Goal: Information Seeking & Learning: Learn about a topic

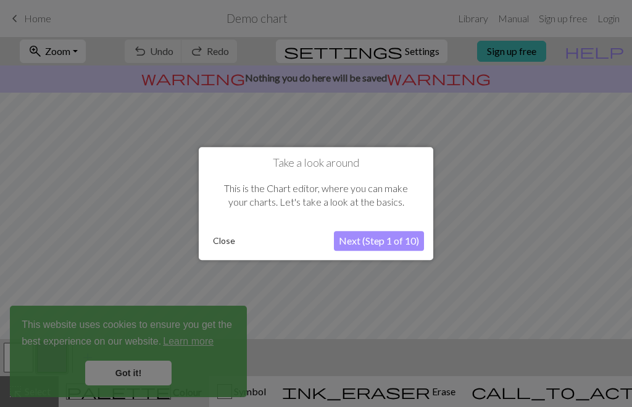
click at [400, 239] on button "Next (Step 1 of 10)" at bounding box center [379, 241] width 90 height 20
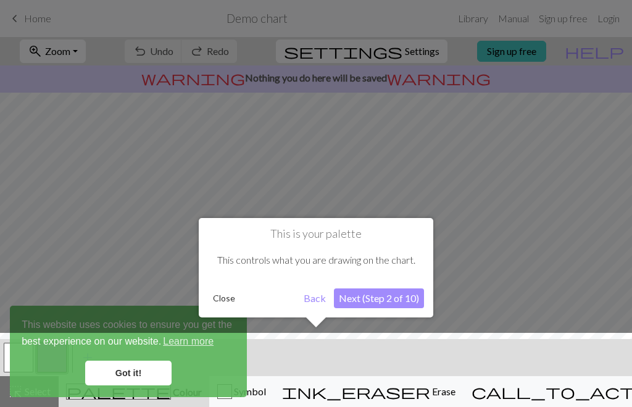
click at [379, 300] on button "Next (Step 2 of 10)" at bounding box center [379, 298] width 90 height 20
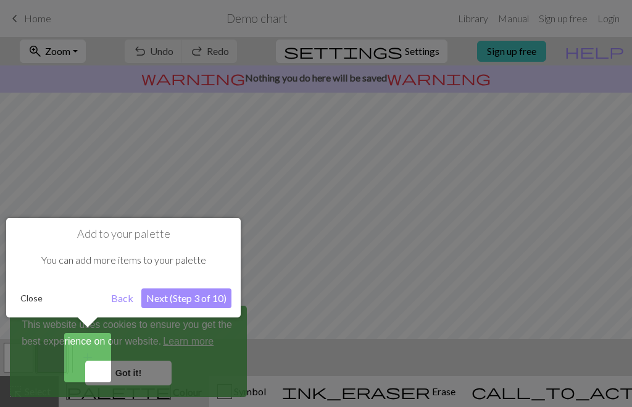
click at [211, 295] on button "Next (Step 3 of 10)" at bounding box center [186, 298] width 90 height 20
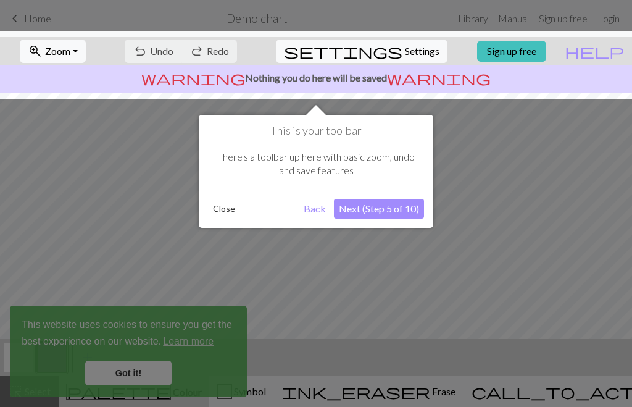
click at [145, 369] on div at bounding box center [316, 203] width 632 height 407
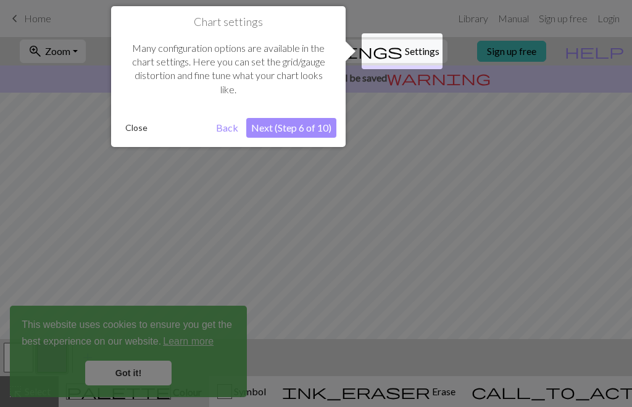
click at [133, 361] on div at bounding box center [316, 203] width 632 height 407
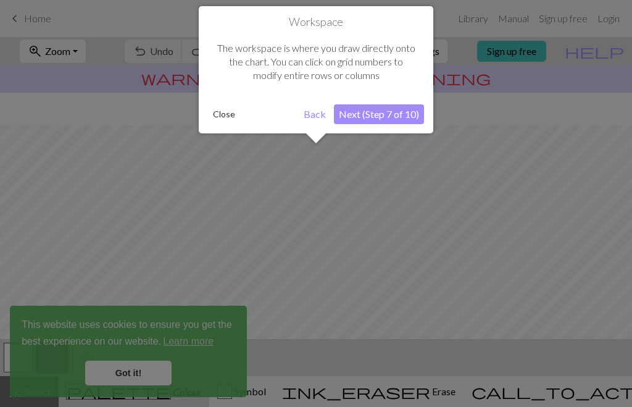
scroll to position [74, 0]
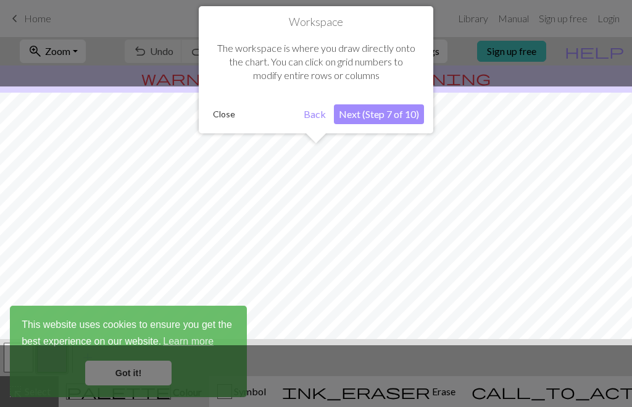
click at [402, 113] on button "Next (Step 7 of 10)" at bounding box center [379, 114] width 90 height 20
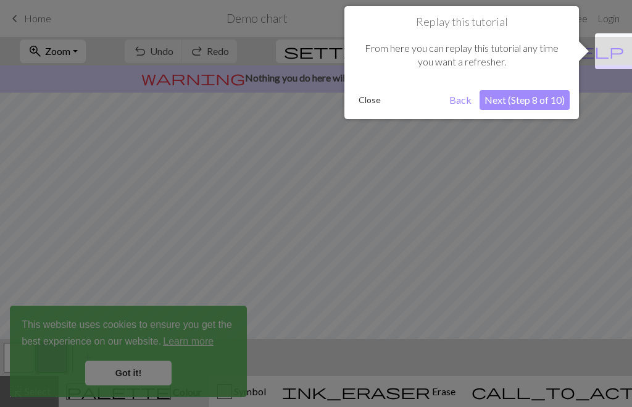
click at [524, 101] on button "Next (Step 8 of 10)" at bounding box center [525, 100] width 90 height 20
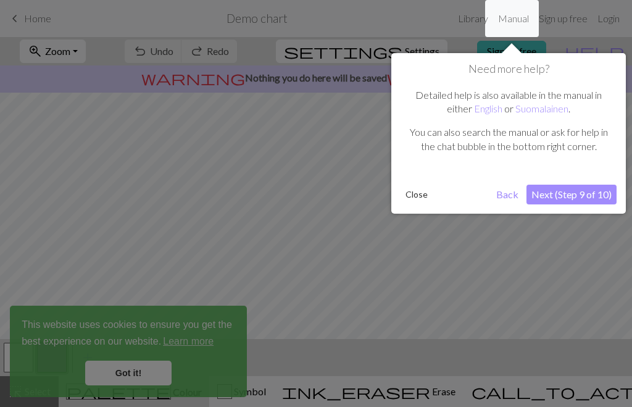
click at [556, 186] on button "Next (Step 9 of 10)" at bounding box center [572, 195] width 90 height 20
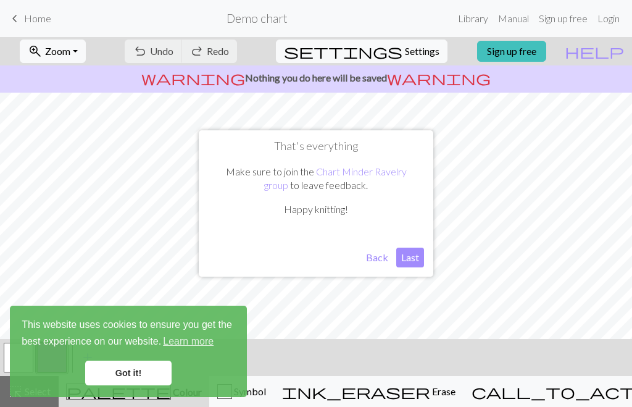
click at [421, 260] on button "Last" at bounding box center [410, 258] width 28 height 20
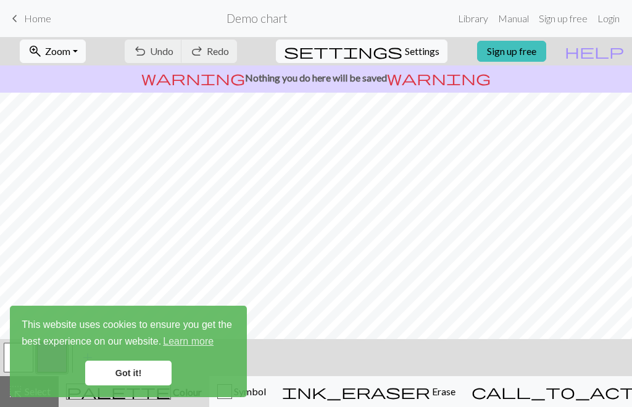
click at [31, 19] on span "Home" at bounding box center [37, 18] width 27 height 12
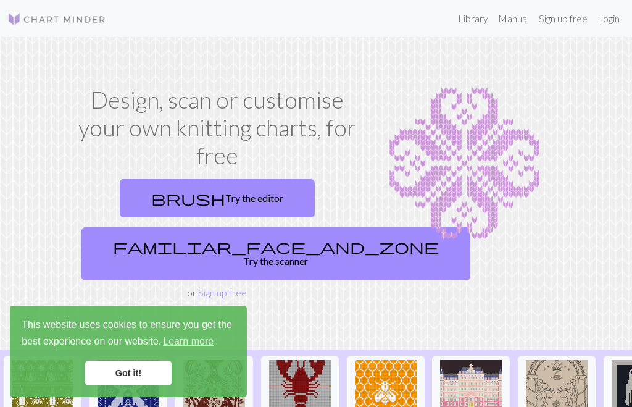
click at [476, 22] on link "Library" at bounding box center [473, 18] width 40 height 25
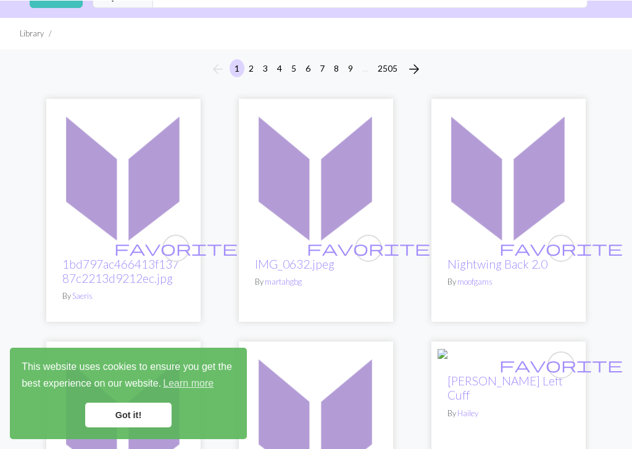
scroll to position [59, 0]
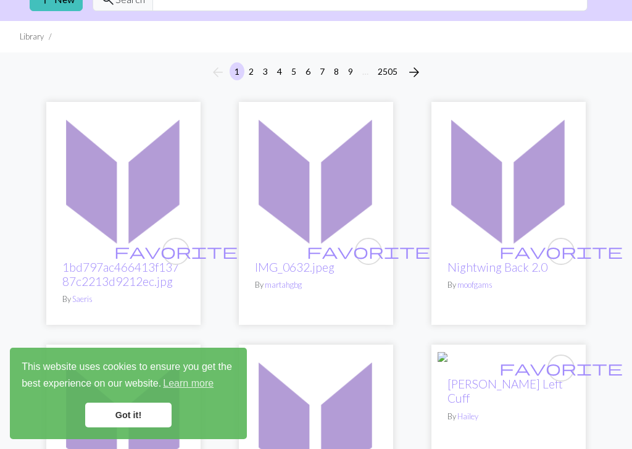
click at [130, 406] on link "Got it!" at bounding box center [128, 415] width 86 height 25
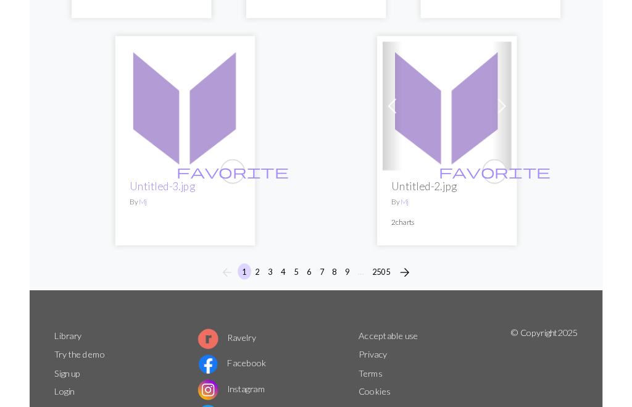
scroll to position [4173, 0]
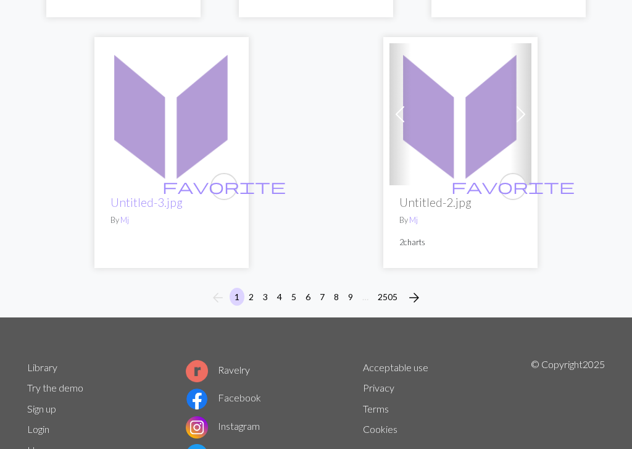
click at [416, 289] on span "arrow_forward" at bounding box center [414, 297] width 15 height 17
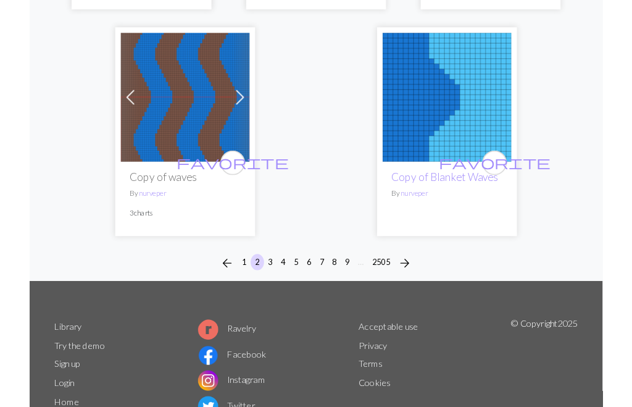
scroll to position [4070, 0]
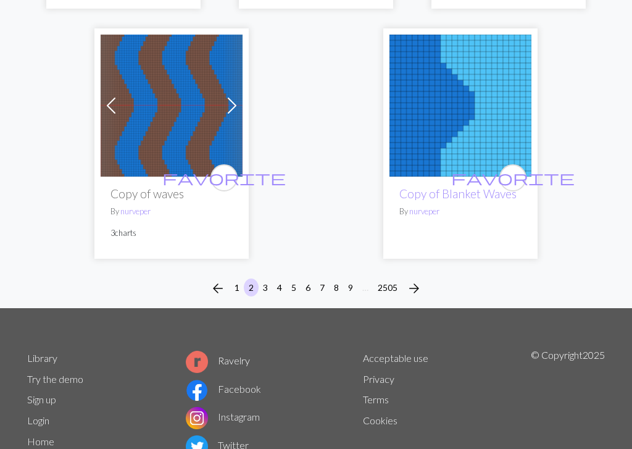
click at [418, 280] on span "arrow_forward" at bounding box center [414, 288] width 15 height 17
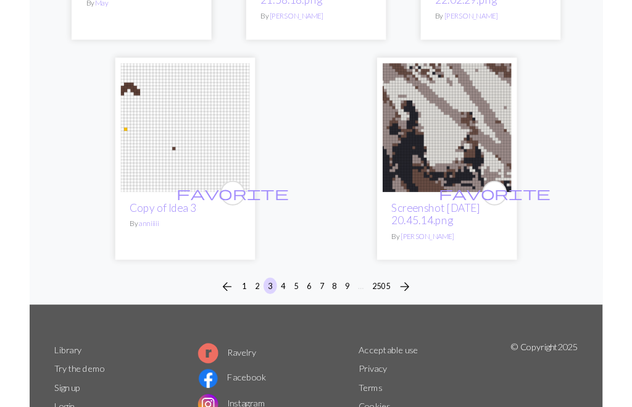
scroll to position [4265, 0]
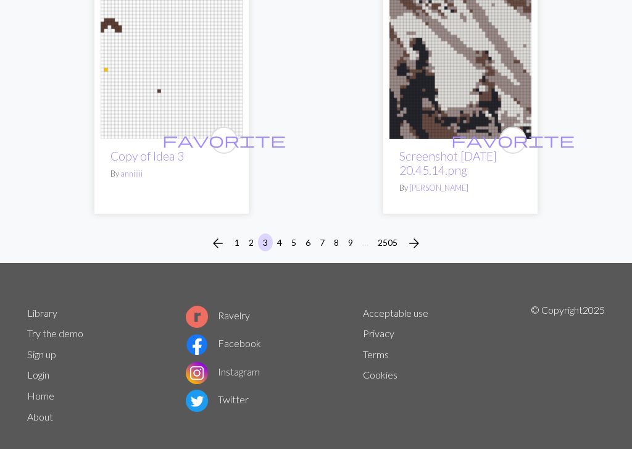
click at [418, 235] on span "arrow_forward" at bounding box center [414, 243] width 15 height 17
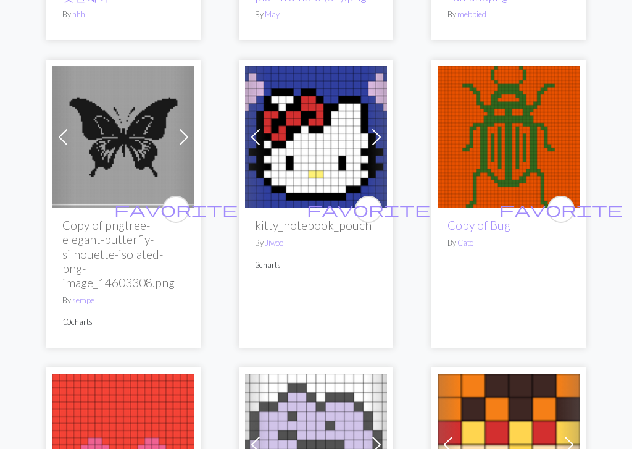
scroll to position [2555, 0]
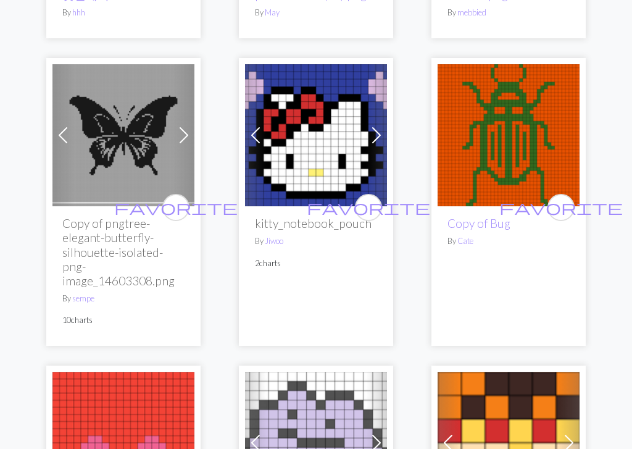
click at [151, 130] on img at bounding box center [123, 135] width 142 height 142
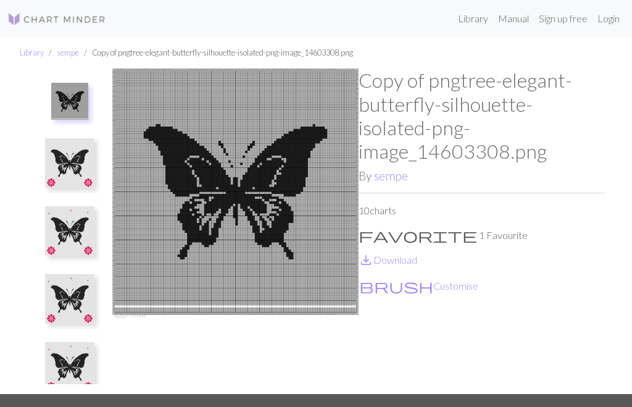
click at [240, 191] on img at bounding box center [235, 231] width 246 height 325
click at [71, 164] on img at bounding box center [69, 162] width 49 height 49
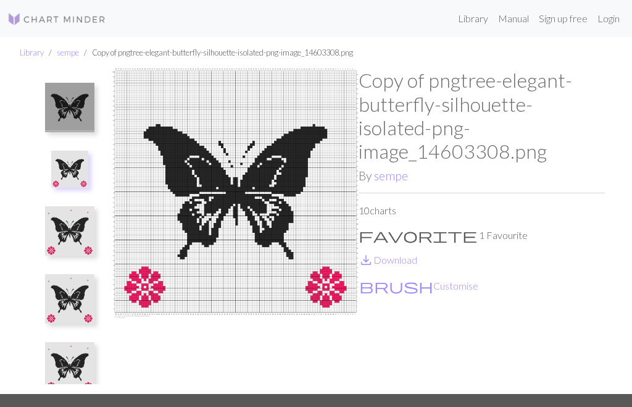
click at [69, 233] on img at bounding box center [69, 230] width 49 height 49
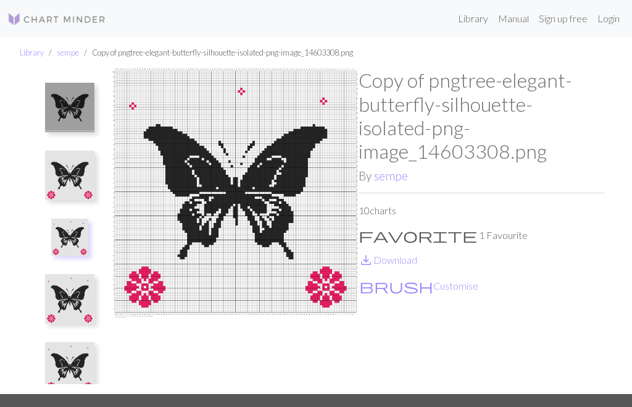
click at [73, 304] on img at bounding box center [69, 298] width 49 height 49
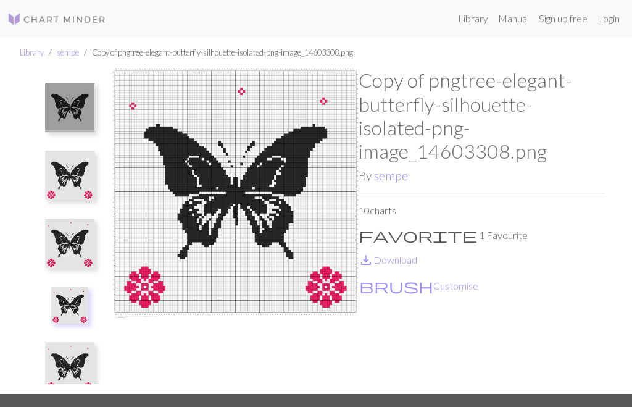
click at [76, 361] on img at bounding box center [69, 366] width 49 height 49
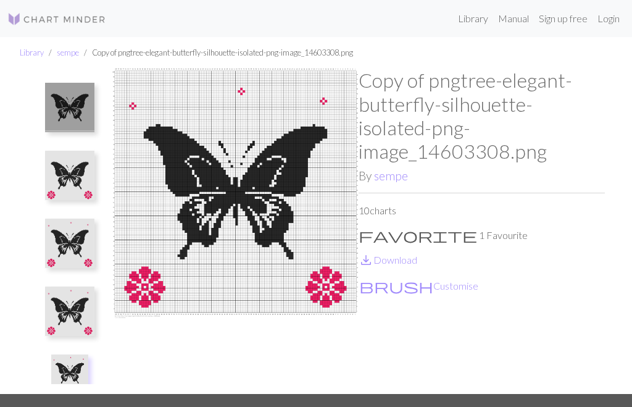
click at [69, 110] on img at bounding box center [69, 107] width 49 height 49
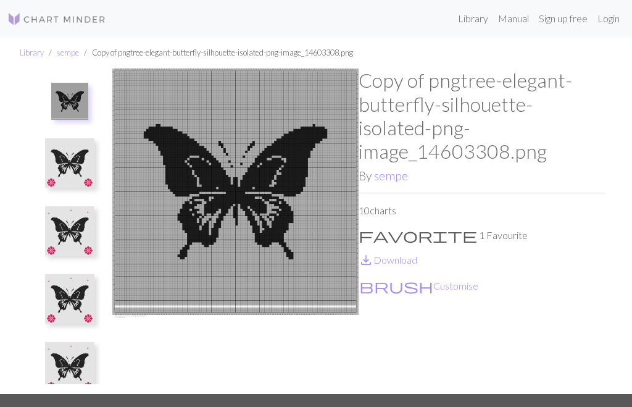
click at [222, 180] on img at bounding box center [235, 231] width 246 height 325
click at [222, 179] on img at bounding box center [235, 231] width 246 height 325
click at [253, 178] on img at bounding box center [235, 231] width 246 height 325
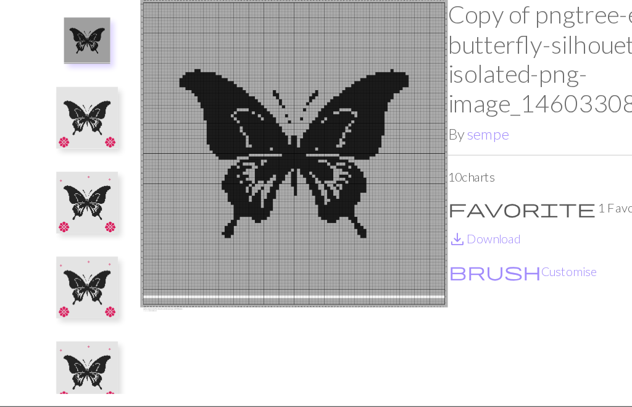
click at [262, 122] on img at bounding box center [235, 231] width 246 height 325
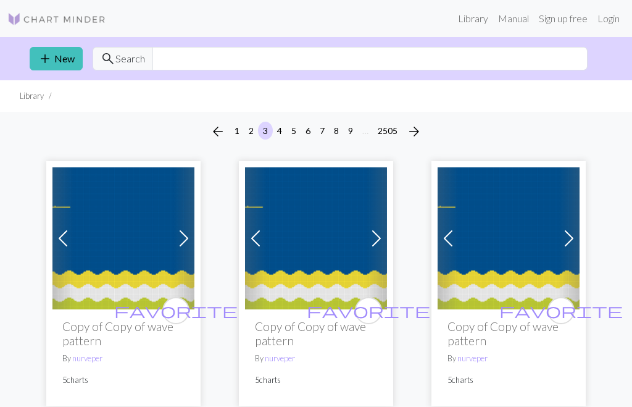
click at [422, 134] on span "arrow_forward" at bounding box center [414, 131] width 15 height 17
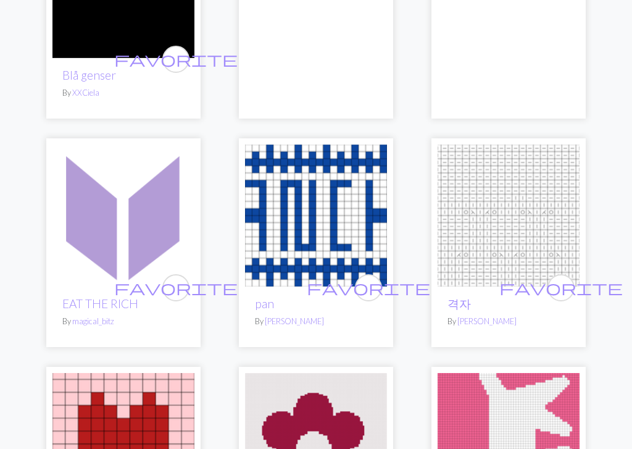
scroll to position [1996, 0]
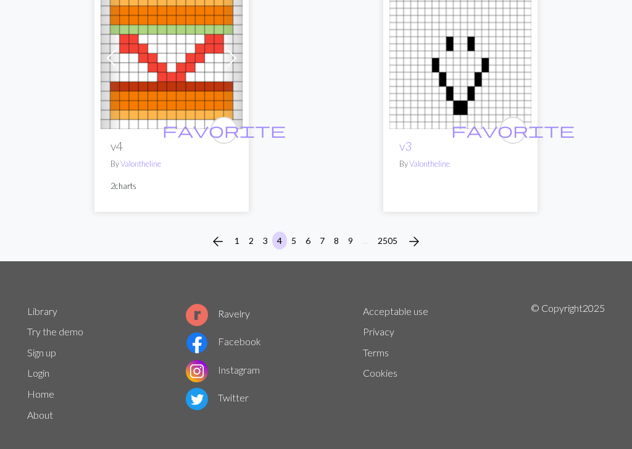
click at [421, 249] on span "arrow_forward" at bounding box center [414, 241] width 15 height 17
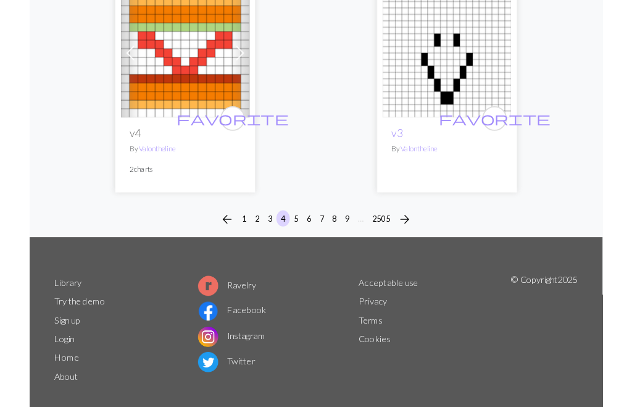
scroll to position [4175, 0]
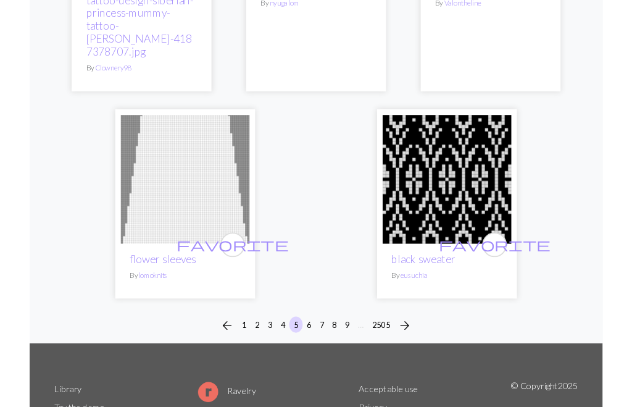
scroll to position [4070, 0]
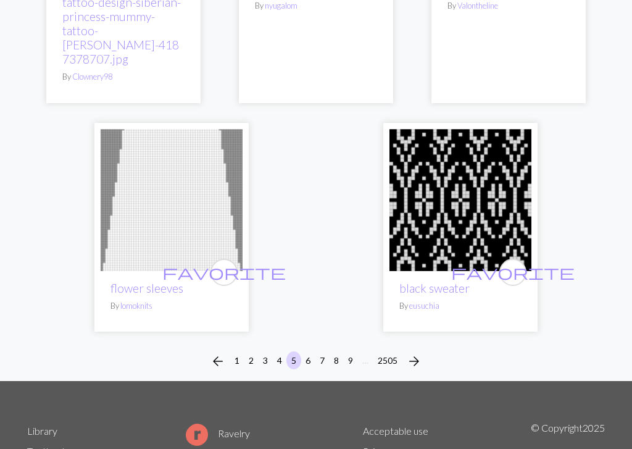
click at [415, 353] on span "arrow_forward" at bounding box center [414, 361] width 15 height 17
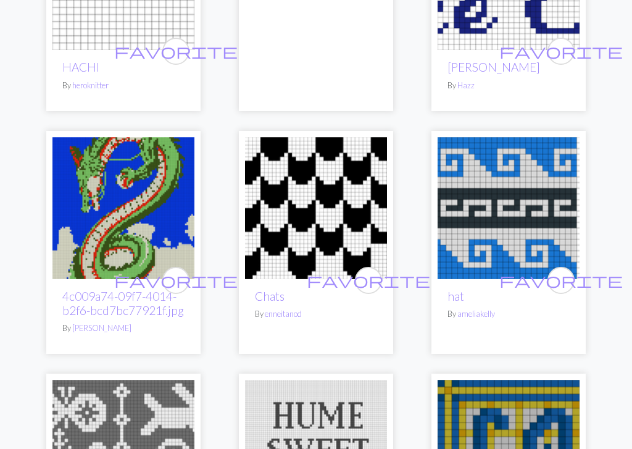
scroll to position [2064, 0]
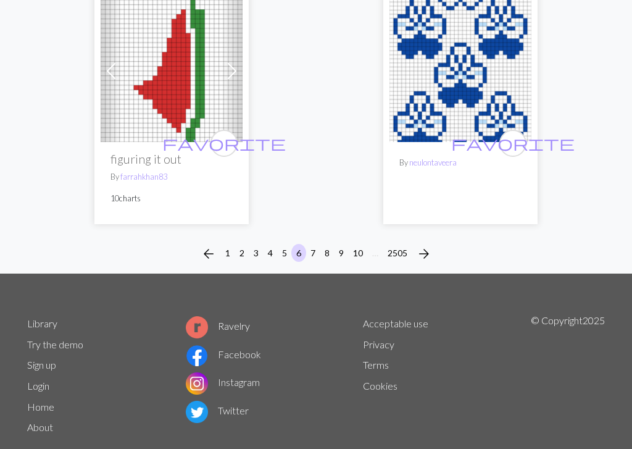
click at [426, 246] on span "arrow_forward" at bounding box center [424, 254] width 15 height 17
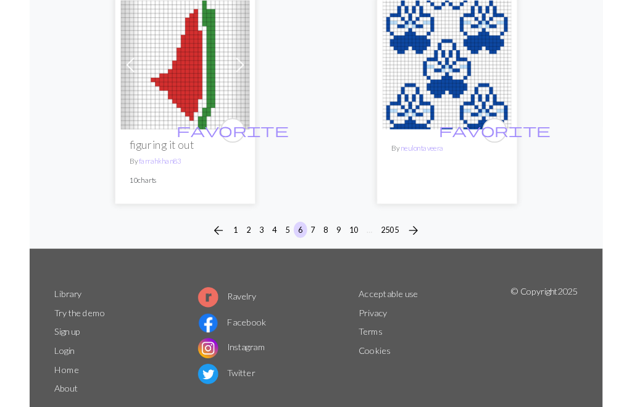
scroll to position [4187, 0]
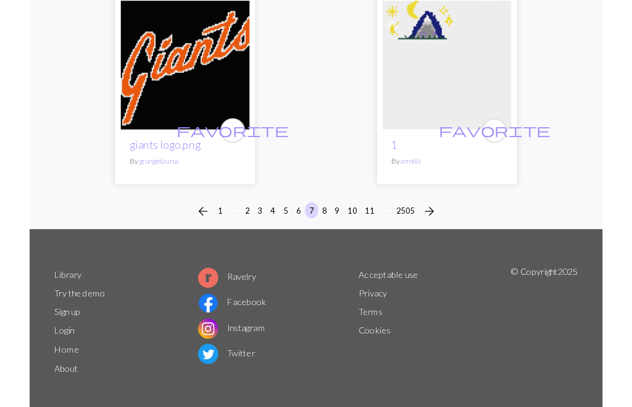
scroll to position [4202, 0]
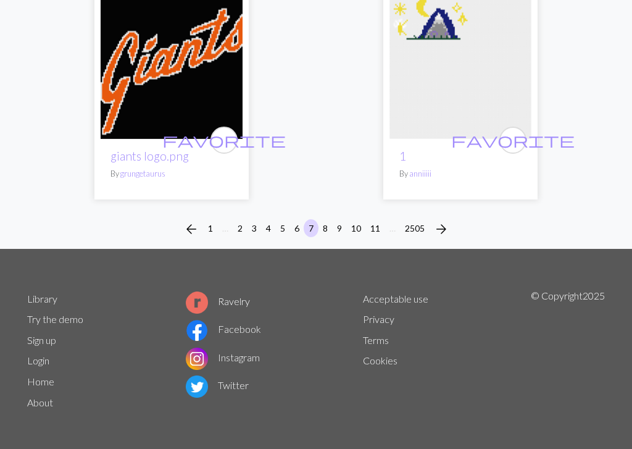
click at [443, 228] on span "arrow_forward" at bounding box center [441, 228] width 15 height 17
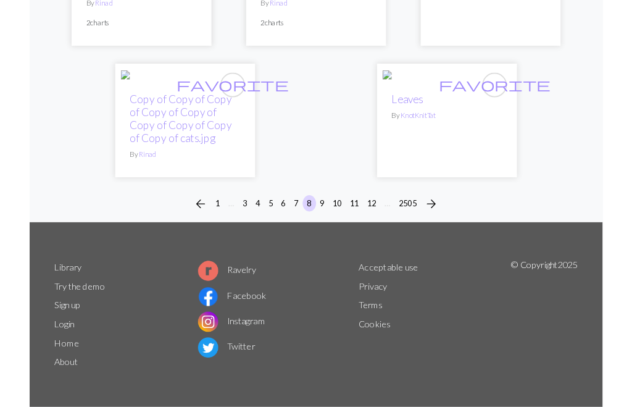
scroll to position [4108, 0]
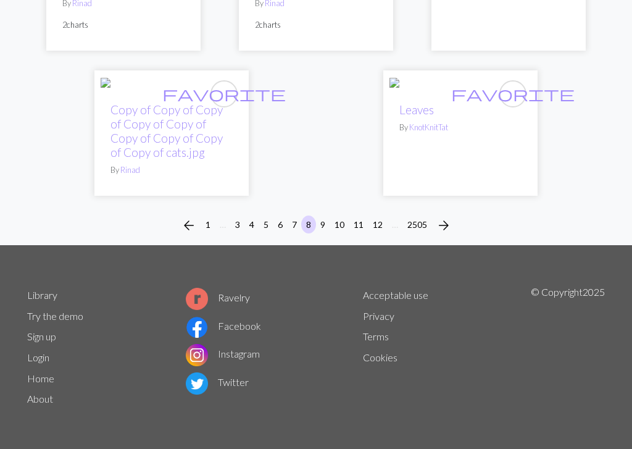
click at [438, 234] on span "arrow_forward" at bounding box center [444, 225] width 15 height 17
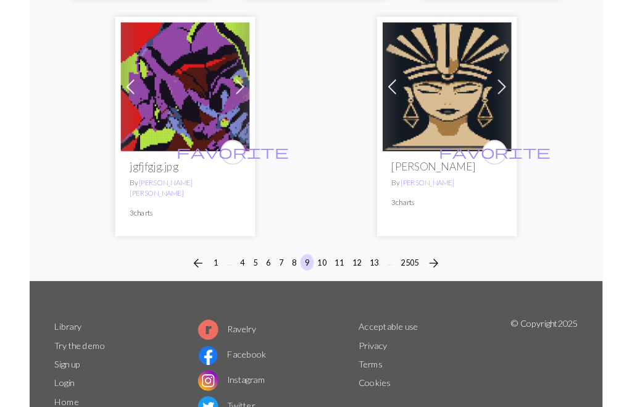
scroll to position [4181, 0]
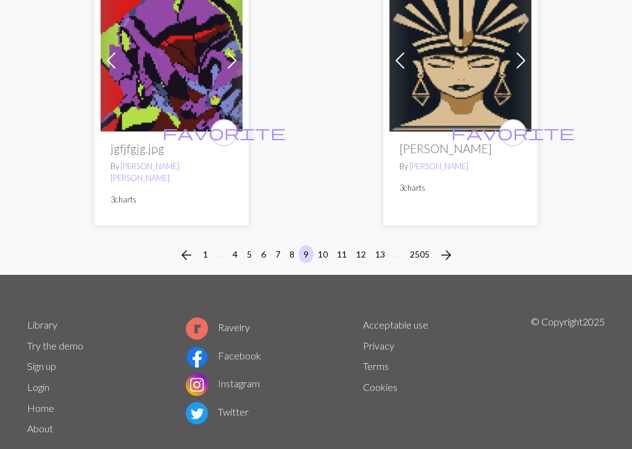
click at [448, 246] on span "arrow_forward" at bounding box center [446, 254] width 15 height 17
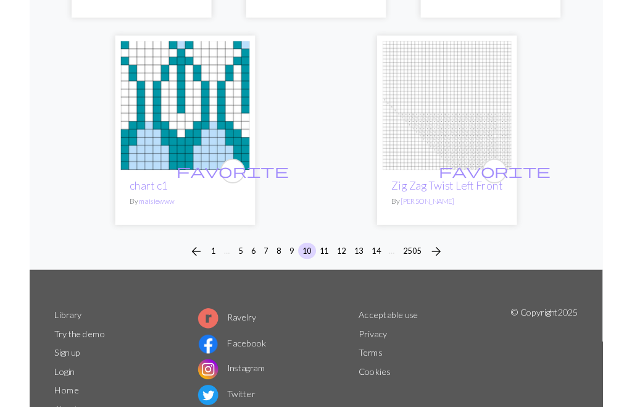
scroll to position [4167, 0]
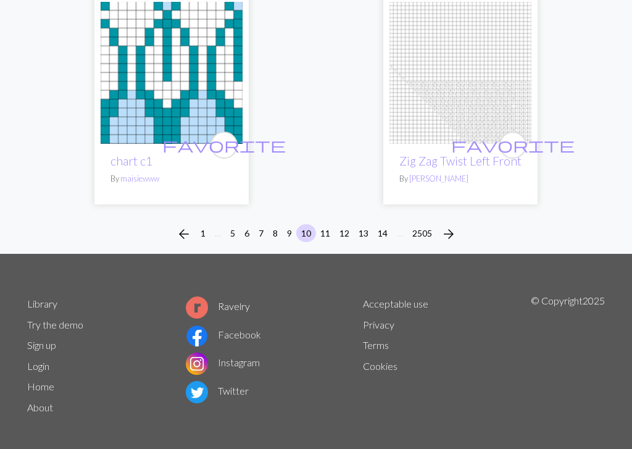
click at [456, 228] on span "arrow_forward" at bounding box center [449, 233] width 15 height 17
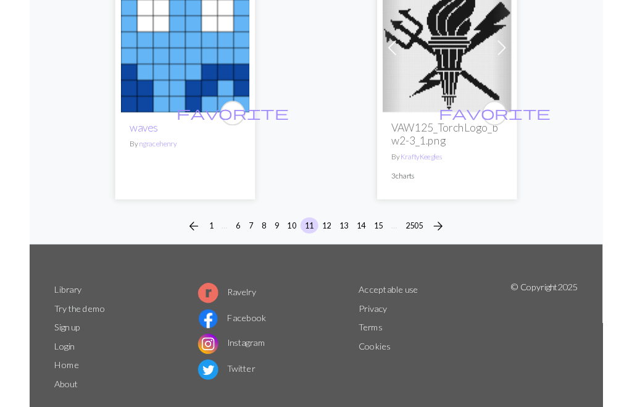
scroll to position [4317, 0]
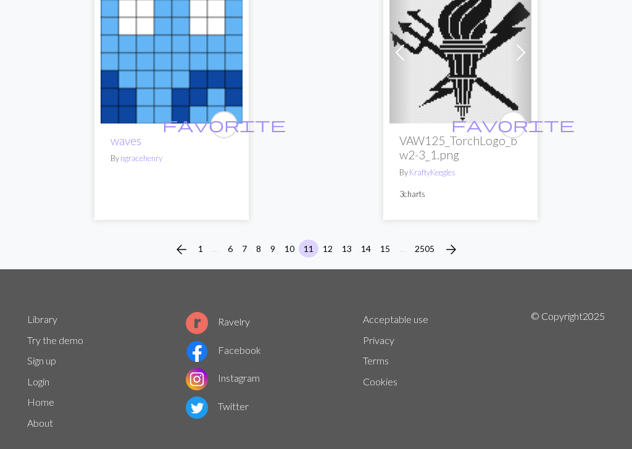
click at [458, 241] on span "arrow_forward" at bounding box center [451, 249] width 15 height 17
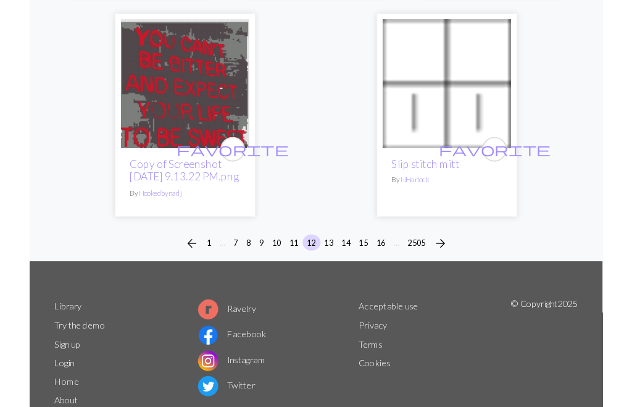
scroll to position [4156, 0]
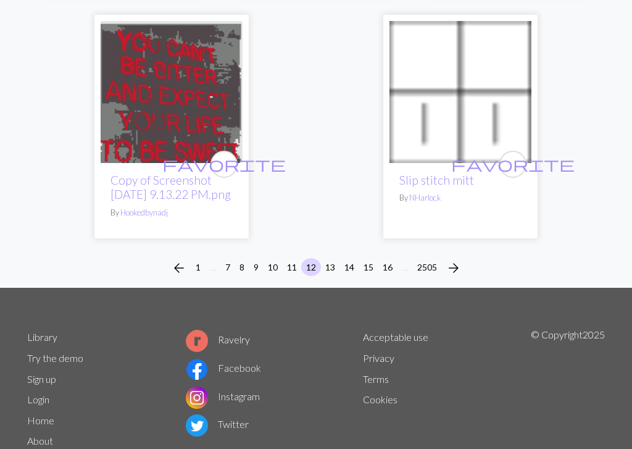
click at [458, 259] on span "arrow_forward" at bounding box center [453, 267] width 15 height 17
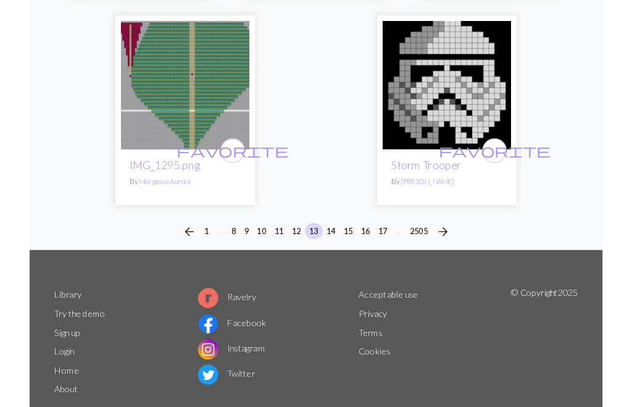
scroll to position [4236, 0]
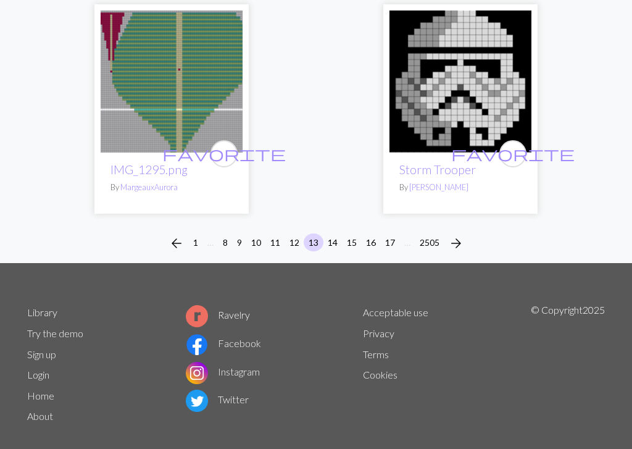
click at [460, 235] on span "arrow_forward" at bounding box center [456, 243] width 15 height 17
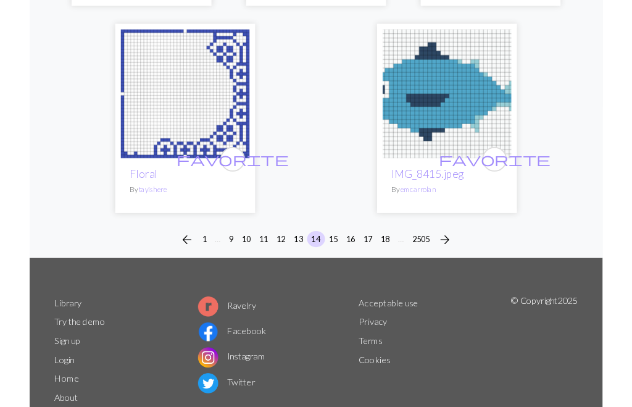
scroll to position [4216, 0]
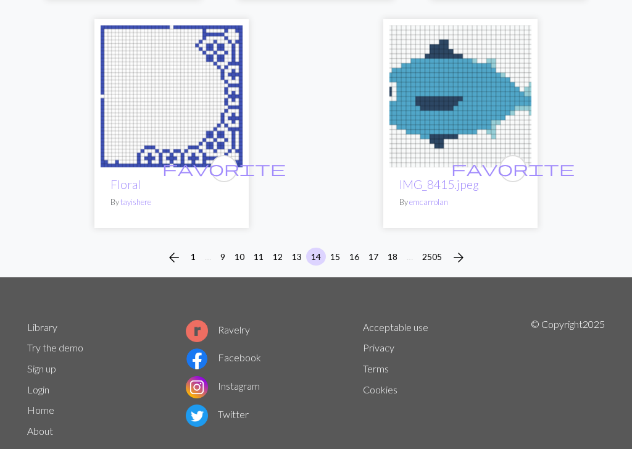
click at [464, 249] on span "arrow_forward" at bounding box center [458, 257] width 15 height 17
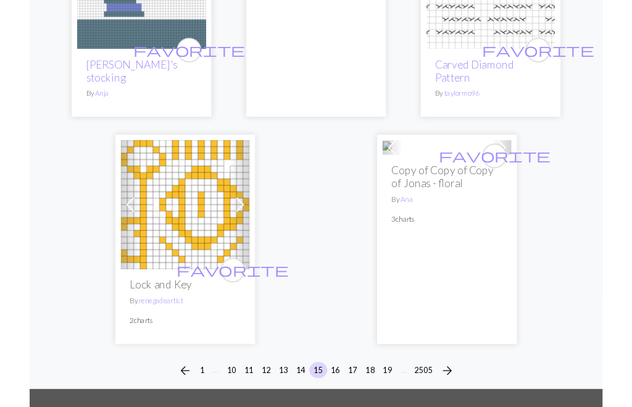
scroll to position [3999, 0]
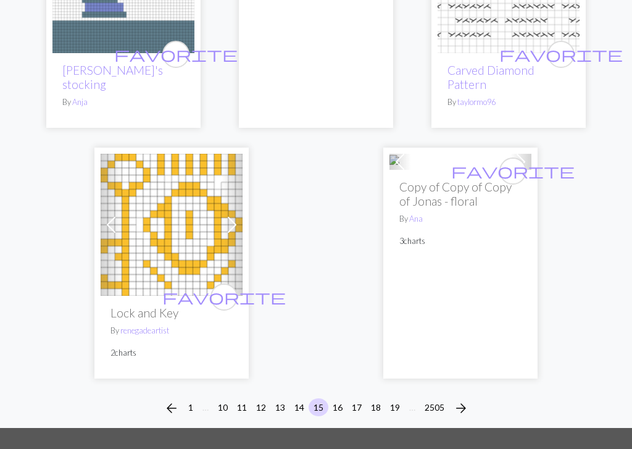
click at [467, 400] on span "arrow_forward" at bounding box center [461, 408] width 15 height 17
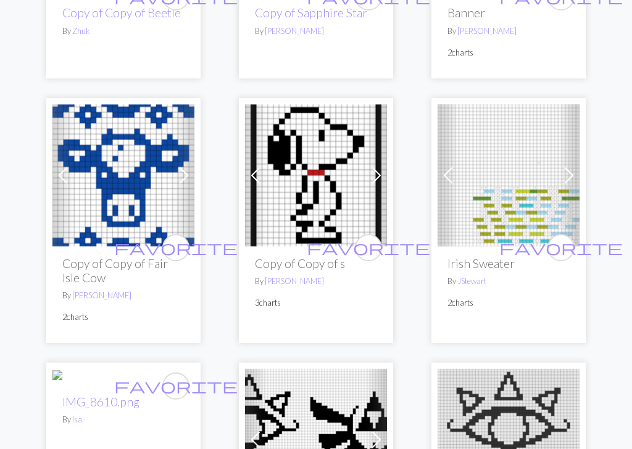
scroll to position [1605, 0]
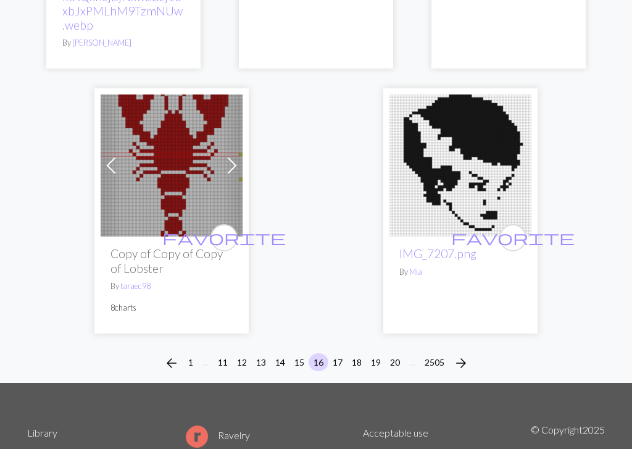
click at [464, 355] on span "arrow_forward" at bounding box center [461, 363] width 15 height 17
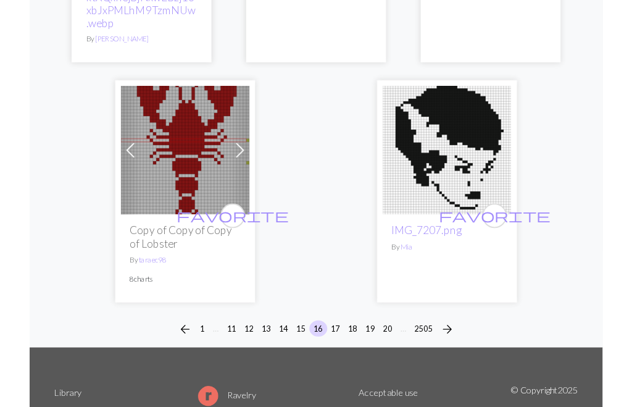
scroll to position [4223, 0]
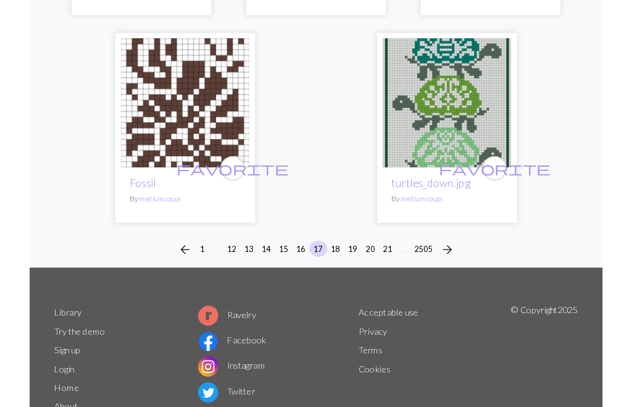
scroll to position [4217, 0]
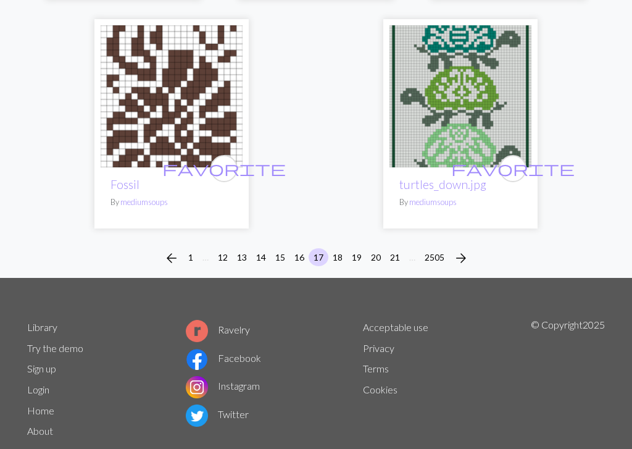
click at [464, 249] on span "arrow_forward" at bounding box center [461, 257] width 15 height 17
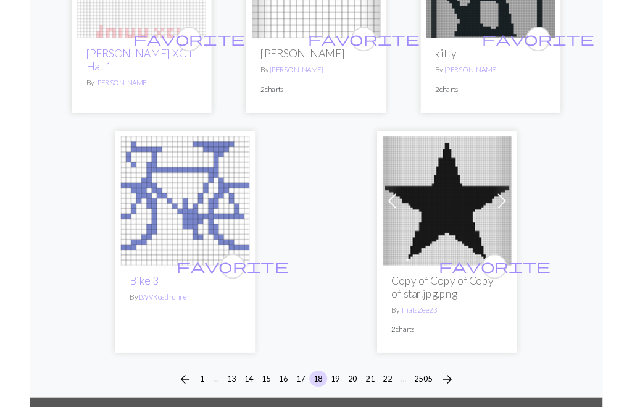
scroll to position [4056, 0]
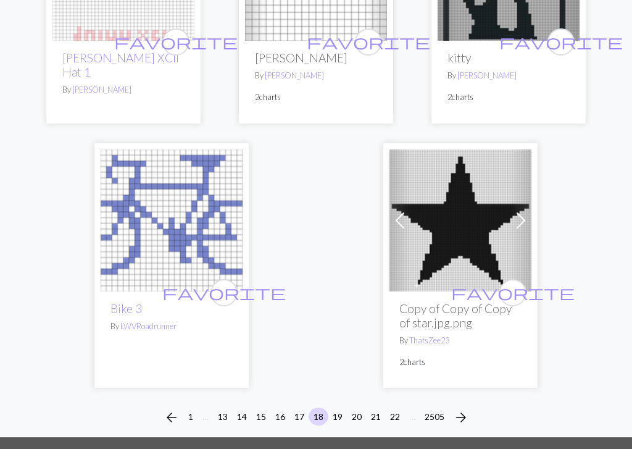
click at [465, 406] on span "arrow_forward" at bounding box center [461, 417] width 15 height 17
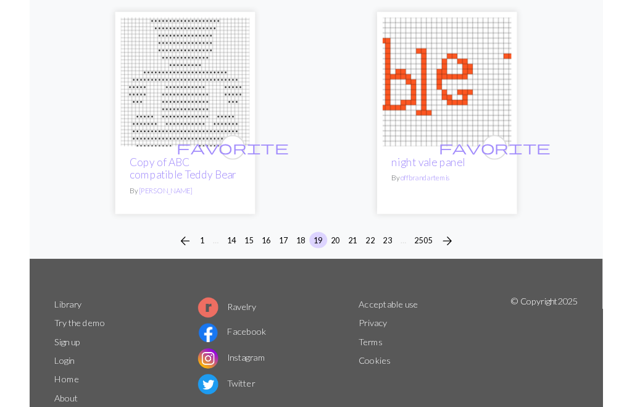
scroll to position [3995, 0]
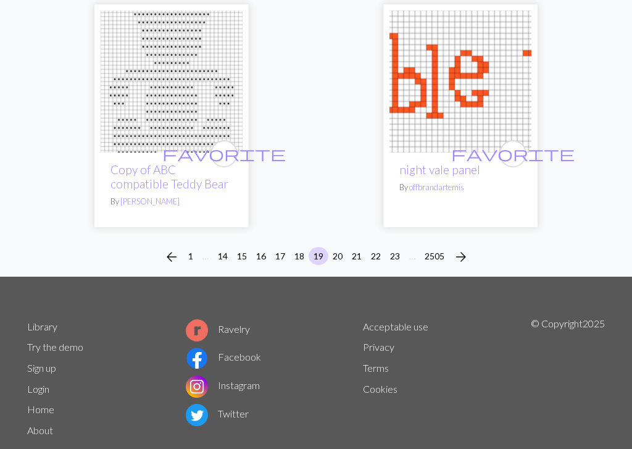
click at [462, 248] on span "arrow_forward" at bounding box center [461, 256] width 15 height 17
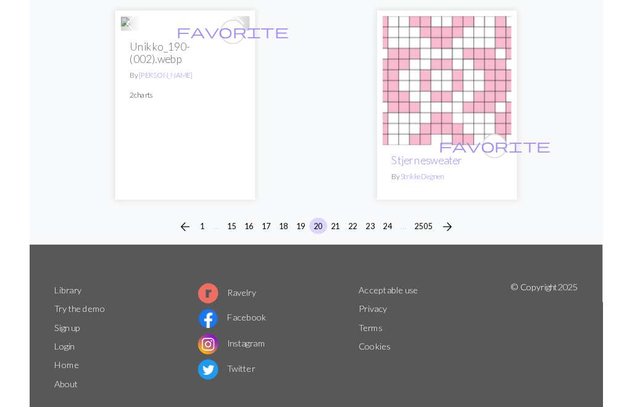
scroll to position [4202, 0]
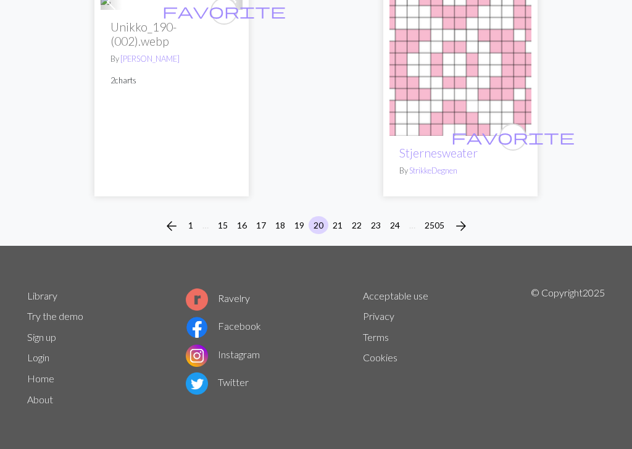
click at [464, 225] on span "arrow_forward" at bounding box center [461, 225] width 15 height 17
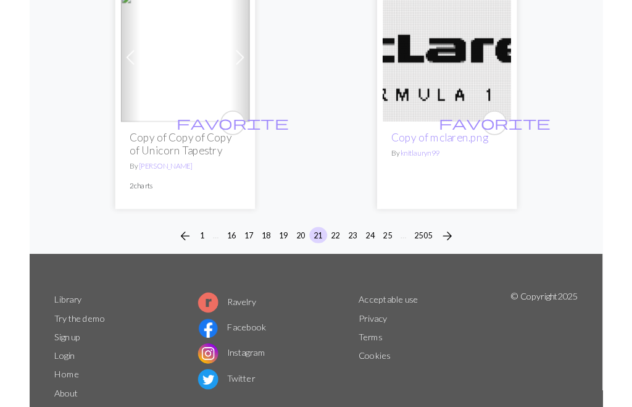
scroll to position [4288, 0]
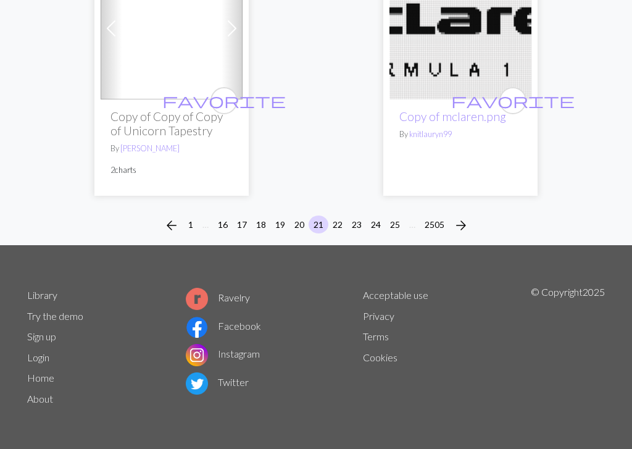
click at [455, 230] on span "arrow_forward" at bounding box center [461, 225] width 15 height 17
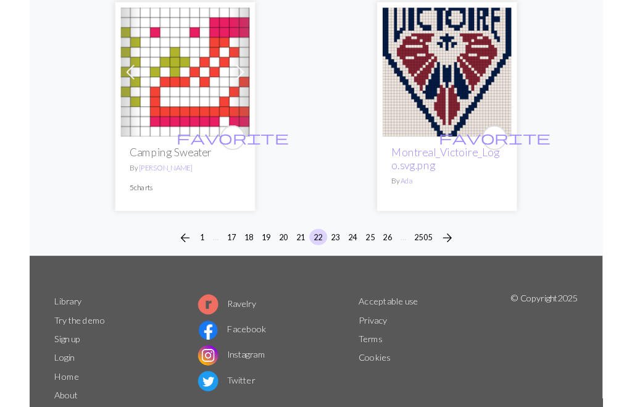
scroll to position [4259, 0]
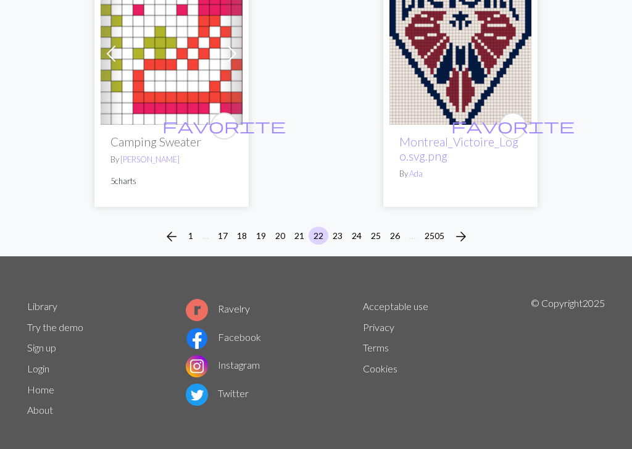
click at [466, 228] on span "arrow_forward" at bounding box center [461, 236] width 15 height 17
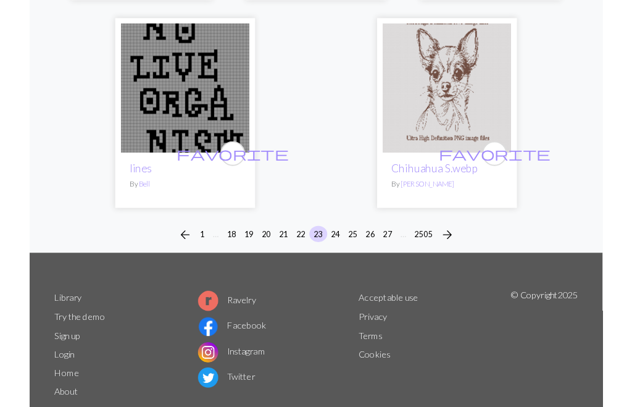
scroll to position [4173, 0]
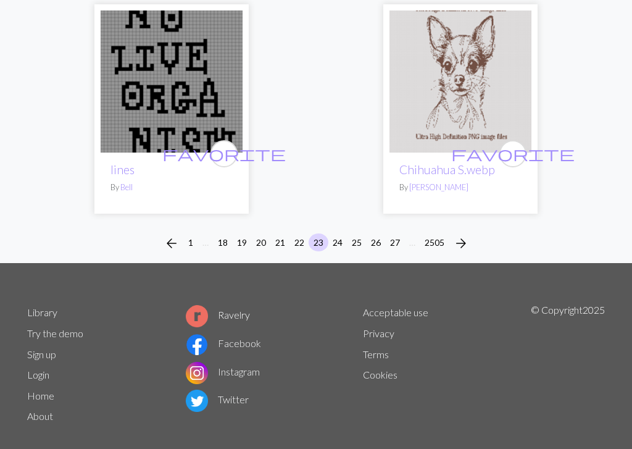
click at [466, 235] on span "arrow_forward" at bounding box center [461, 243] width 15 height 17
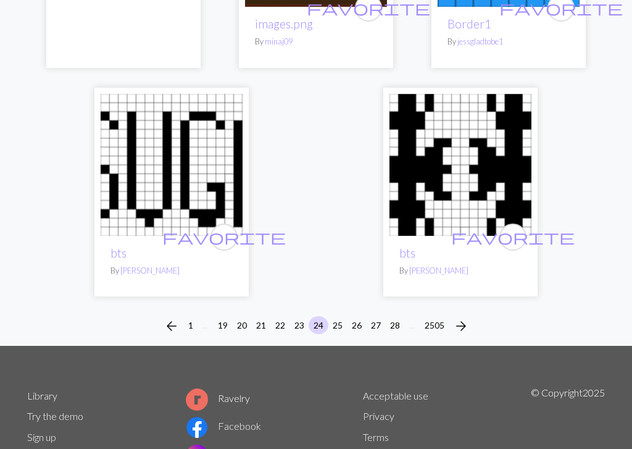
scroll to position [4206, 0]
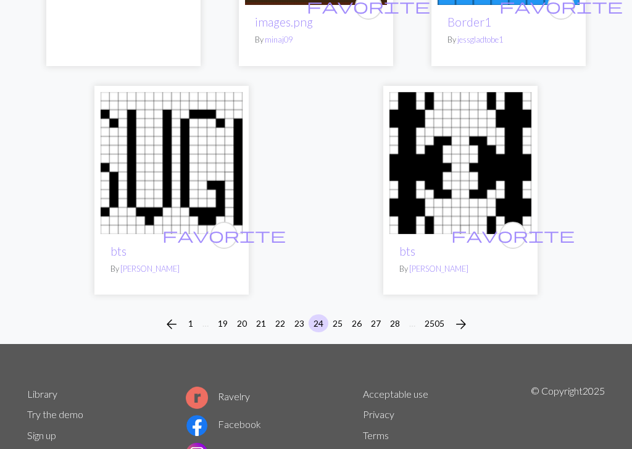
click at [466, 316] on span "arrow_forward" at bounding box center [461, 324] width 15 height 17
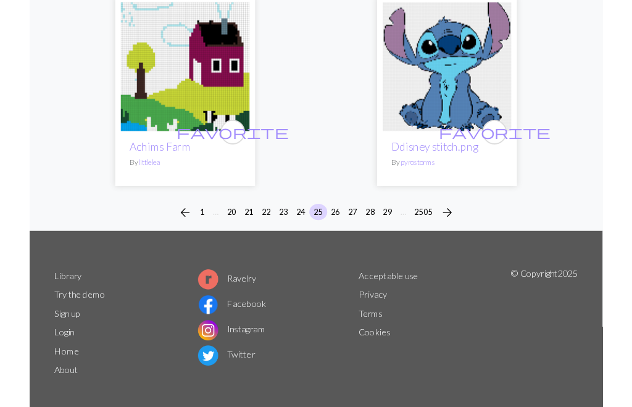
scroll to position [4145, 0]
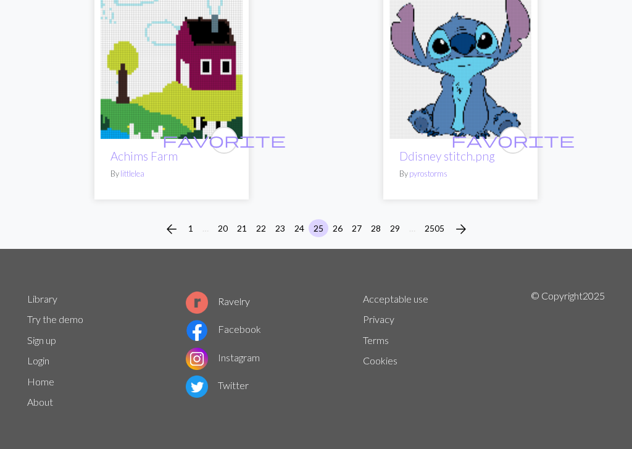
click at [468, 225] on span "arrow_forward" at bounding box center [461, 228] width 15 height 17
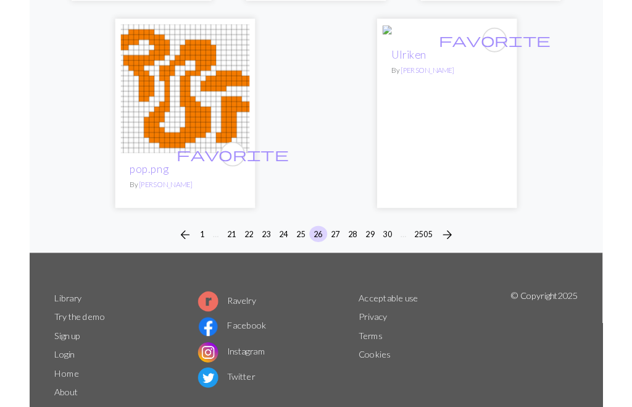
scroll to position [4145, 0]
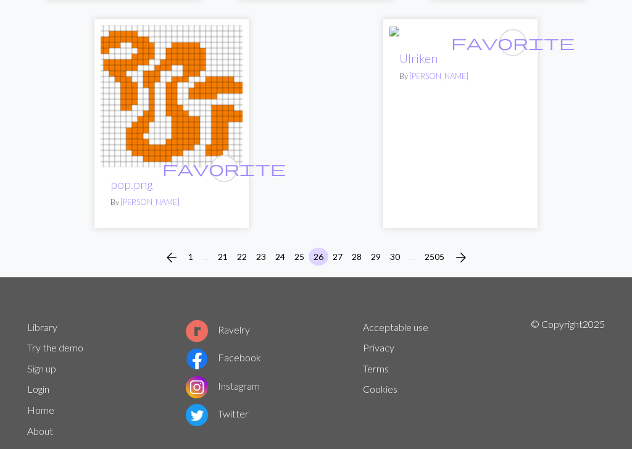
click at [467, 249] on span "arrow_forward" at bounding box center [461, 257] width 15 height 17
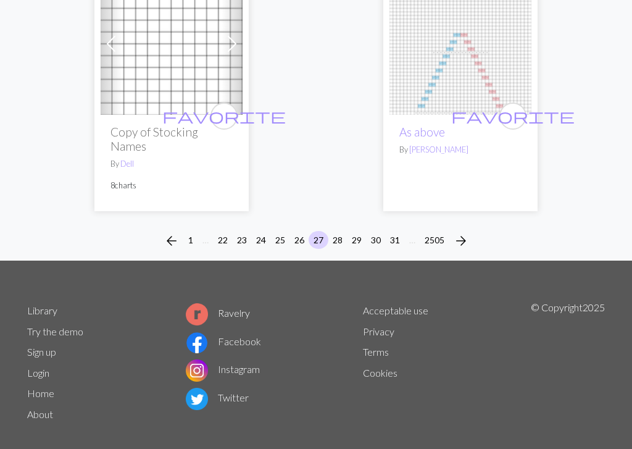
scroll to position [4323, 0]
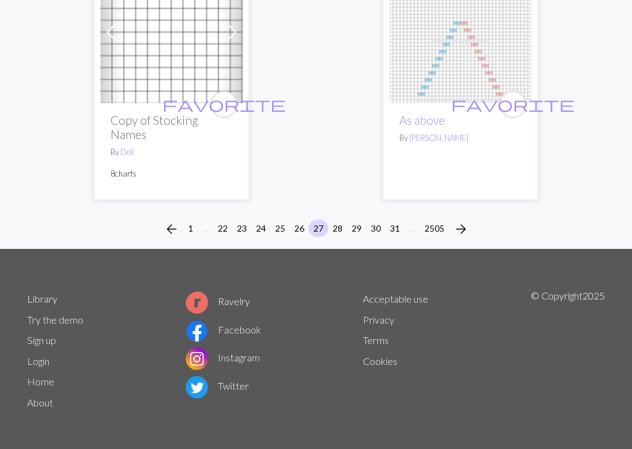
click at [467, 225] on span "arrow_forward" at bounding box center [461, 228] width 15 height 17
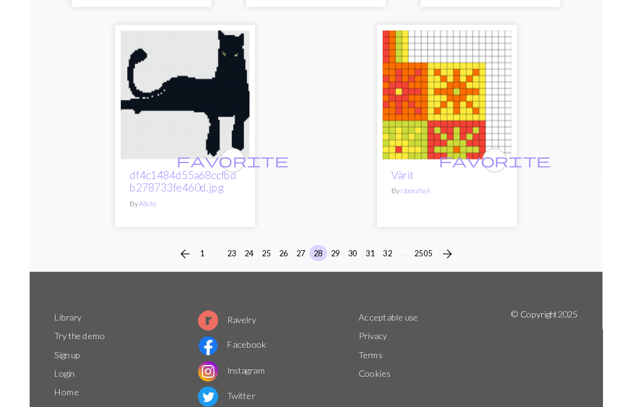
scroll to position [4136, 0]
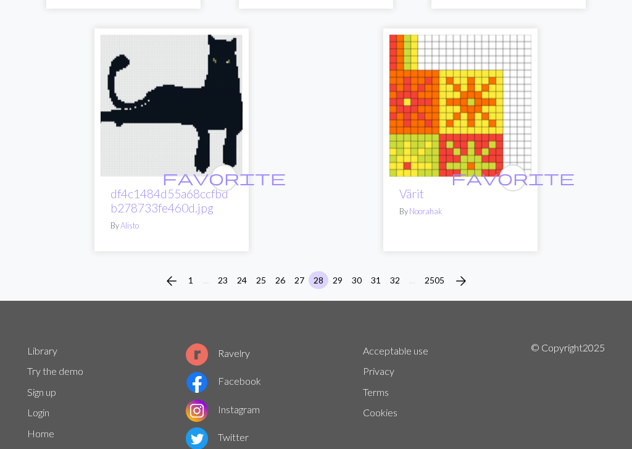
click at [466, 276] on span "arrow_forward" at bounding box center [461, 280] width 15 height 17
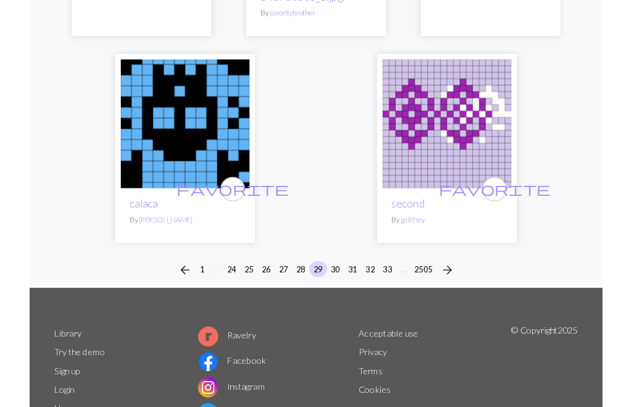
scroll to position [4259, 0]
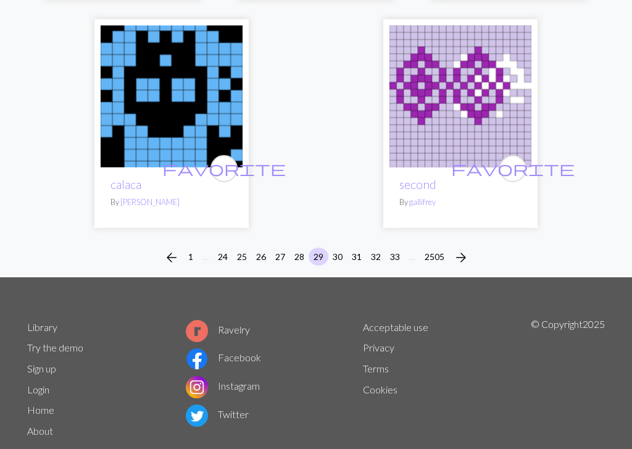
click at [463, 249] on span "arrow_forward" at bounding box center [461, 257] width 15 height 17
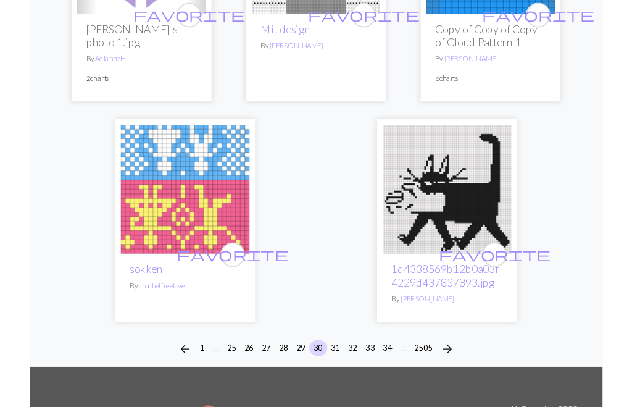
scroll to position [4282, 0]
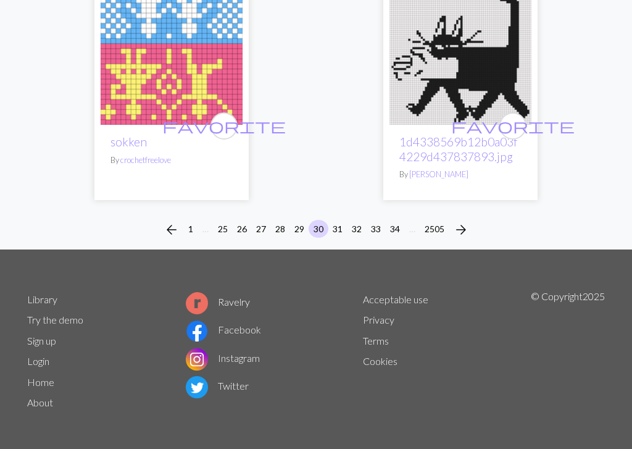
click at [466, 224] on span "arrow_forward" at bounding box center [461, 229] width 15 height 17
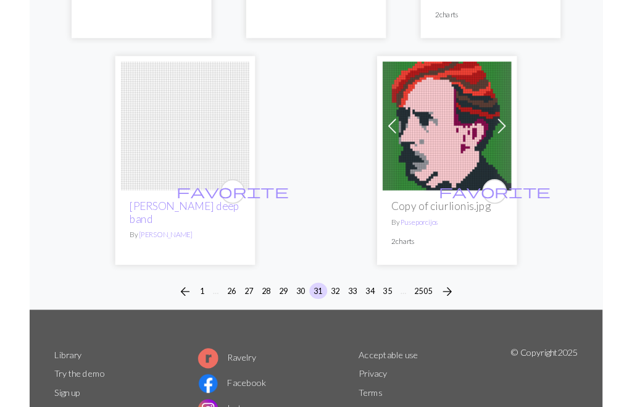
scroll to position [4223, 0]
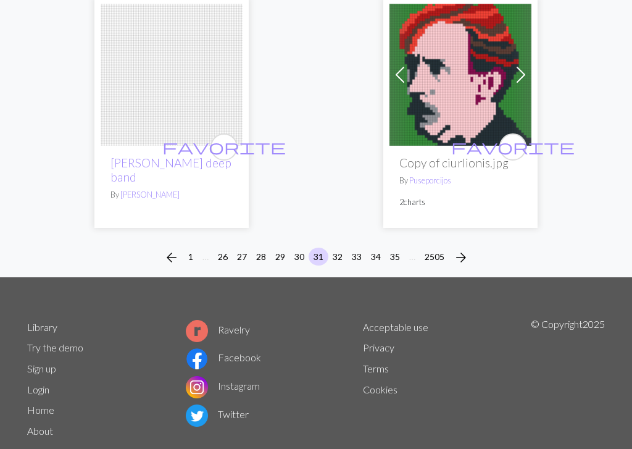
click at [464, 249] on span "arrow_forward" at bounding box center [461, 257] width 15 height 17
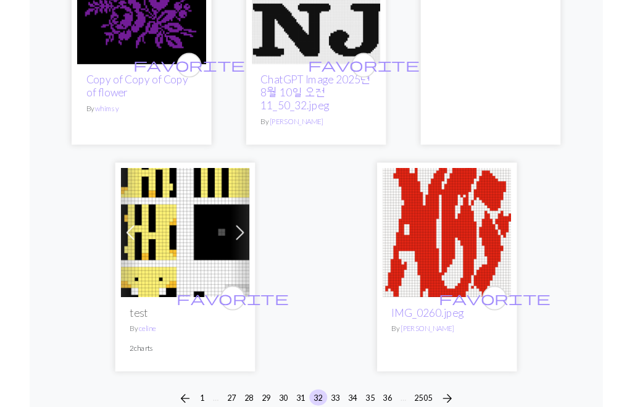
scroll to position [4051, 0]
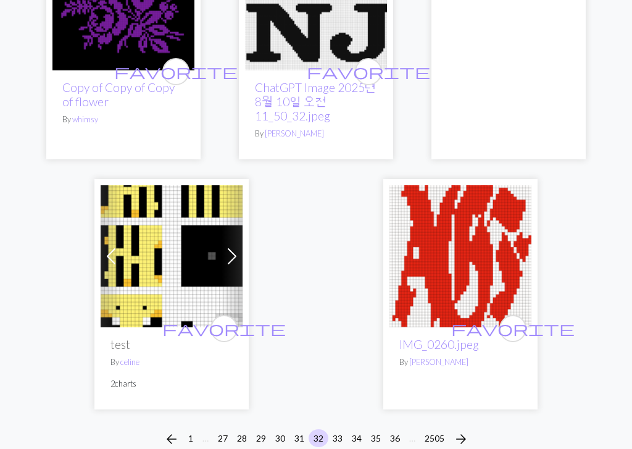
click at [470, 406] on button "arrow_forward" at bounding box center [461, 439] width 25 height 20
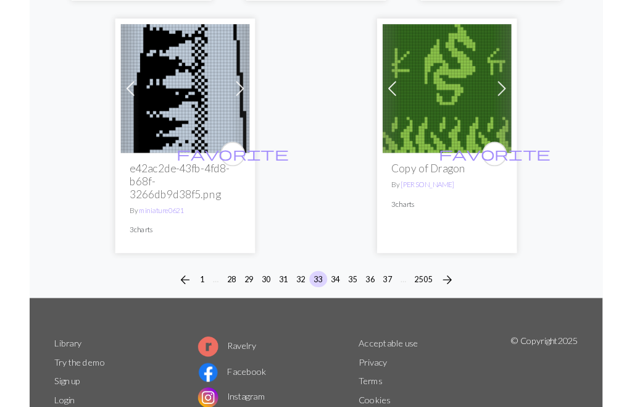
scroll to position [4165, 0]
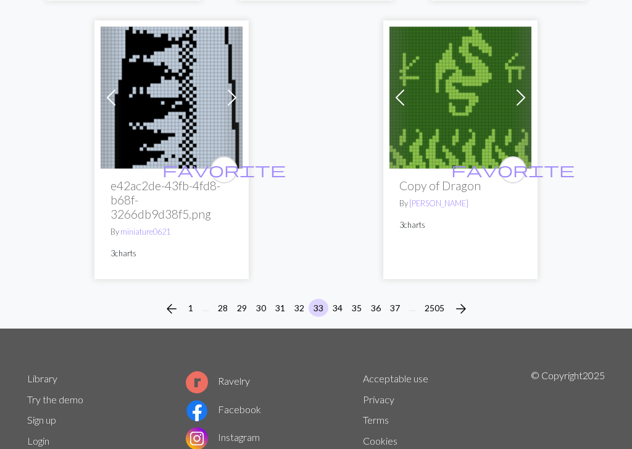
click at [470, 299] on button "arrow_forward" at bounding box center [461, 309] width 25 height 20
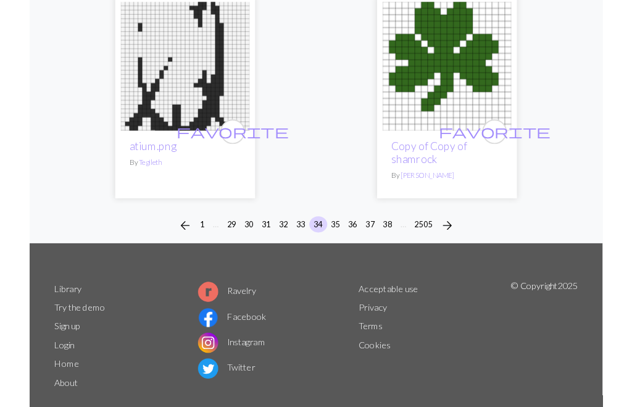
scroll to position [4259, 0]
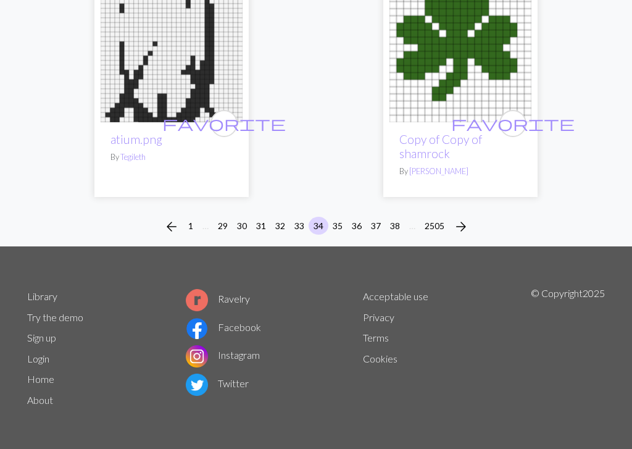
click at [466, 225] on span "arrow_forward" at bounding box center [461, 226] width 15 height 17
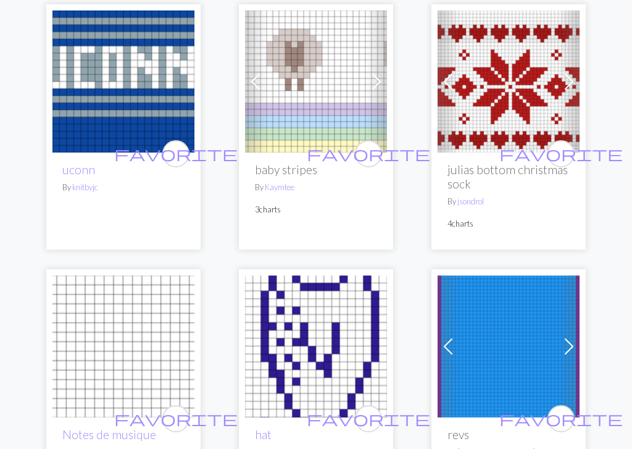
scroll to position [384, 0]
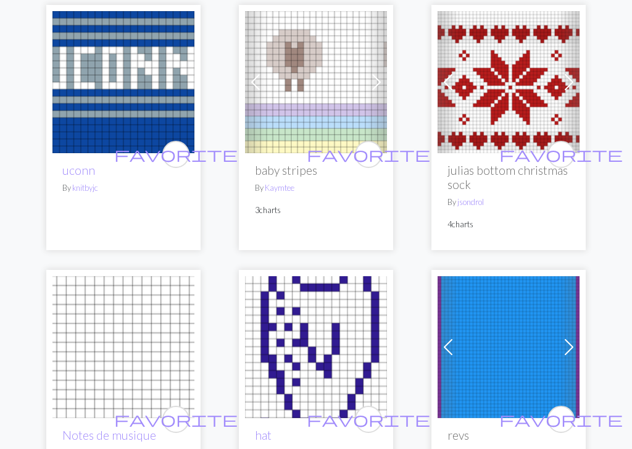
click at [511, 116] on img at bounding box center [509, 83] width 142 height 142
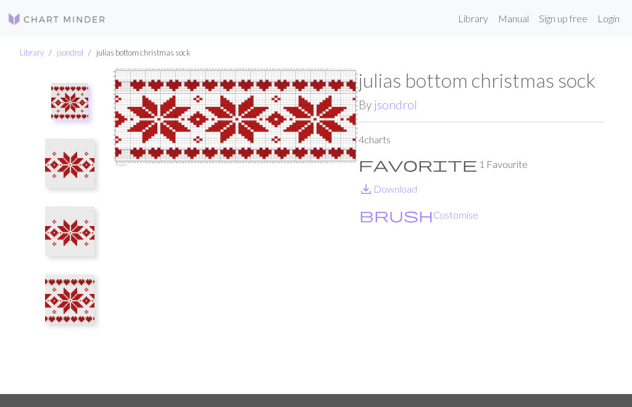
click at [265, 128] on img at bounding box center [235, 231] width 246 height 325
click at [229, 128] on img at bounding box center [235, 231] width 246 height 325
click at [228, 127] on img at bounding box center [235, 231] width 246 height 325
click at [290, 118] on img at bounding box center [235, 231] width 246 height 325
click at [75, 166] on img at bounding box center [69, 162] width 49 height 49
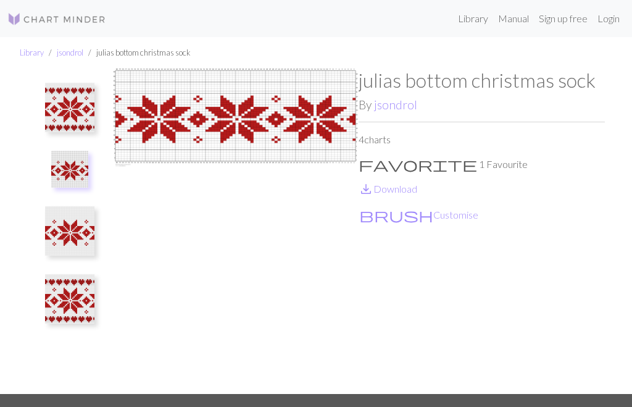
click at [226, 119] on img at bounding box center [235, 231] width 246 height 325
click at [70, 242] on img at bounding box center [69, 230] width 49 height 49
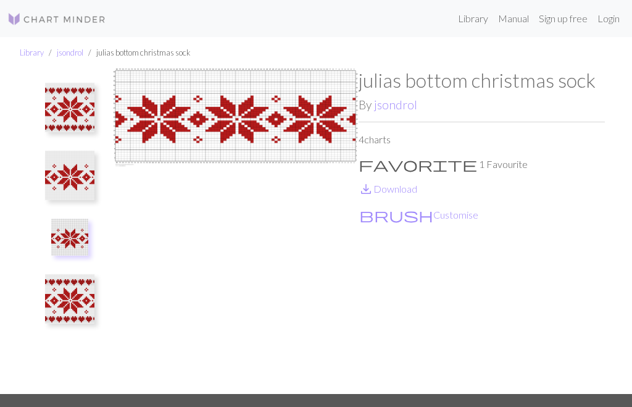
click at [65, 301] on img at bounding box center [69, 298] width 49 height 49
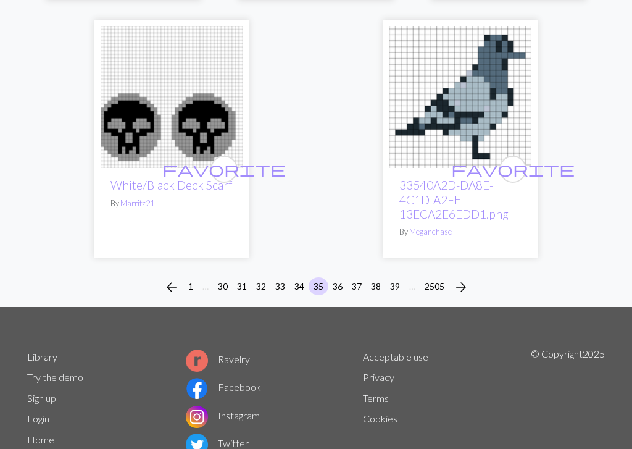
scroll to position [4117, 0]
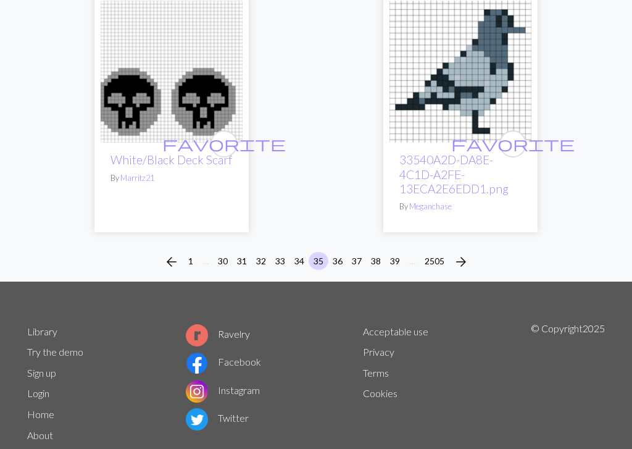
click at [464, 253] on span "arrow_forward" at bounding box center [461, 261] width 15 height 17
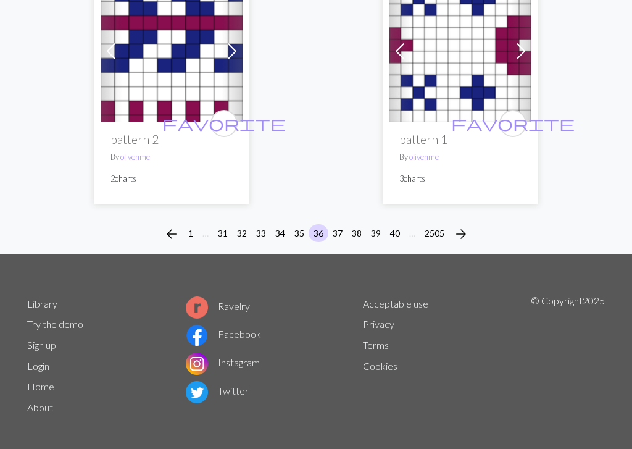
scroll to position [4381, 0]
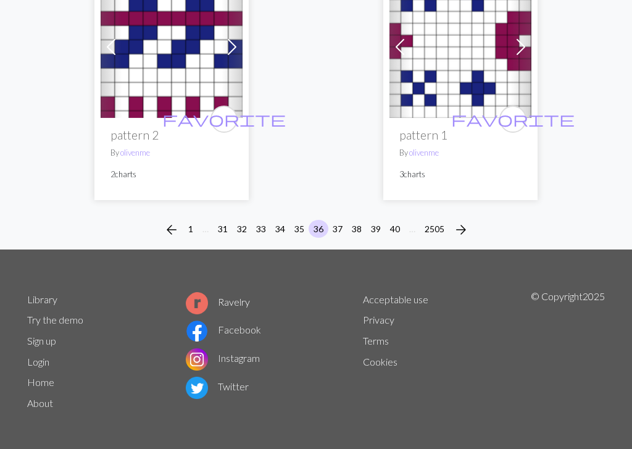
click at [466, 231] on span "arrow_forward" at bounding box center [461, 229] width 15 height 17
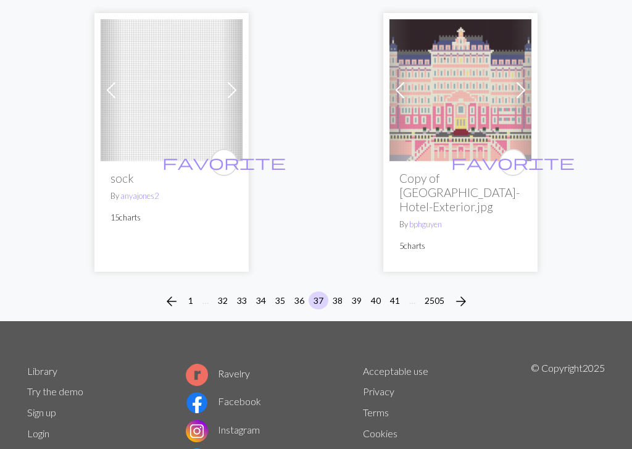
scroll to position [4430, 0]
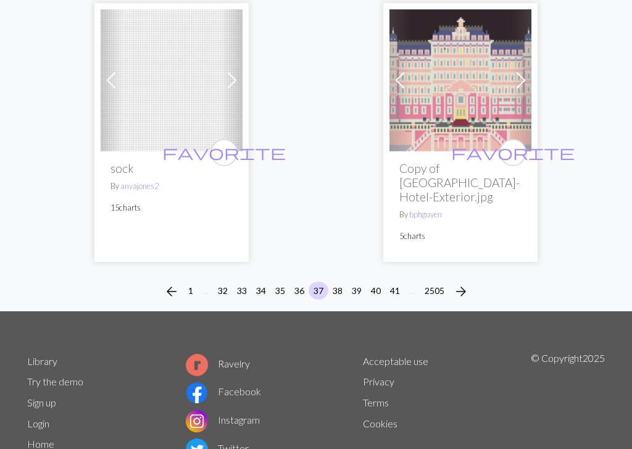
click at [466, 283] on span "arrow_forward" at bounding box center [461, 291] width 15 height 17
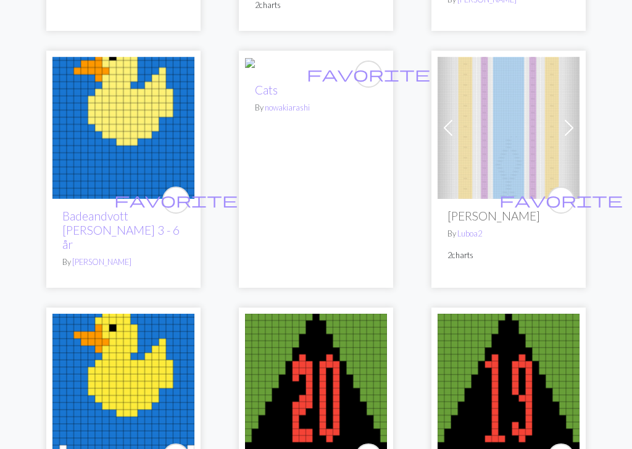
scroll to position [373, 0]
click at [275, 73] on img at bounding box center [260, 65] width 30 height 15
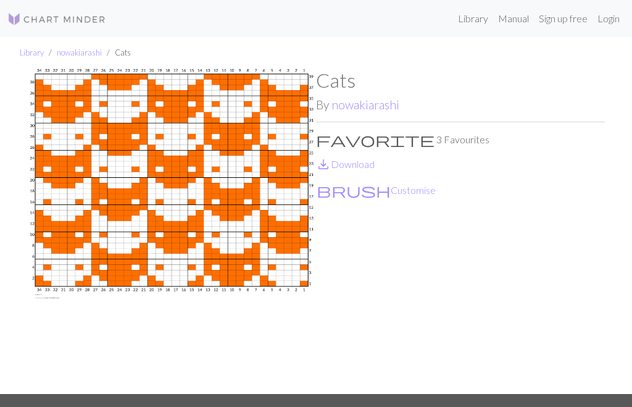
click at [243, 169] on img at bounding box center [171, 231] width 289 height 325
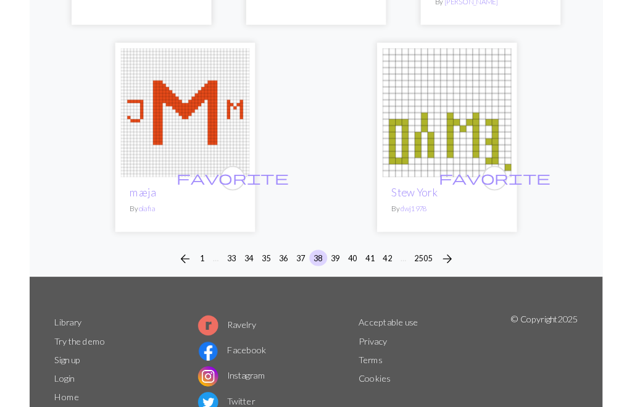
scroll to position [4009, 0]
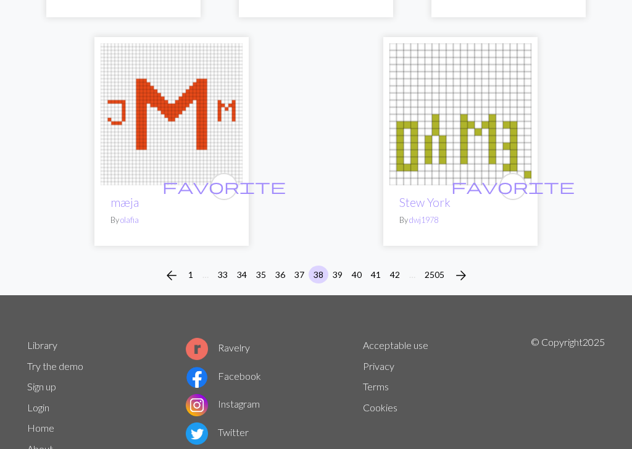
click at [461, 267] on span "arrow_forward" at bounding box center [461, 275] width 15 height 17
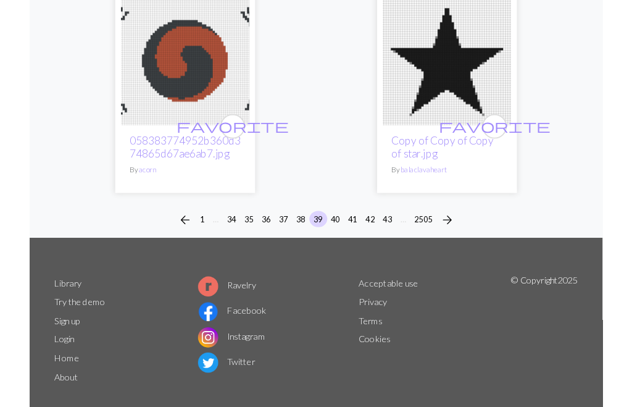
scroll to position [4322, 0]
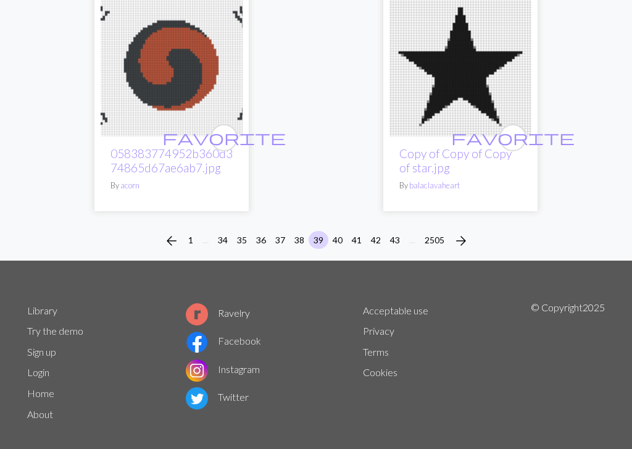
click at [338, 231] on button "40" at bounding box center [338, 240] width 20 height 18
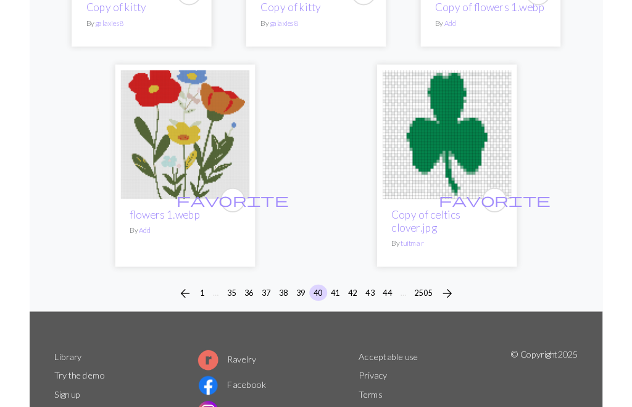
scroll to position [4165, 0]
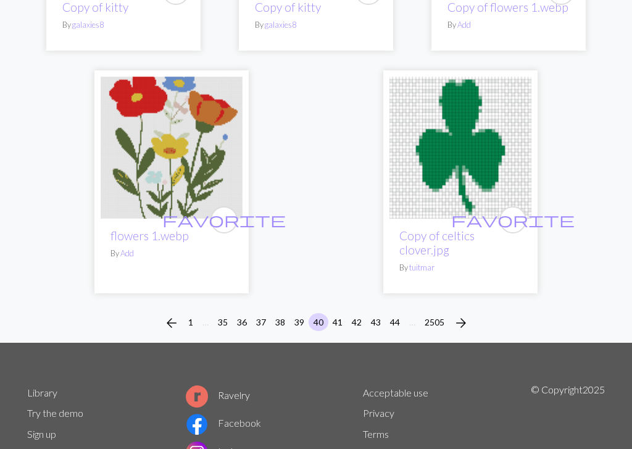
click at [339, 313] on button "41" at bounding box center [338, 322] width 20 height 18
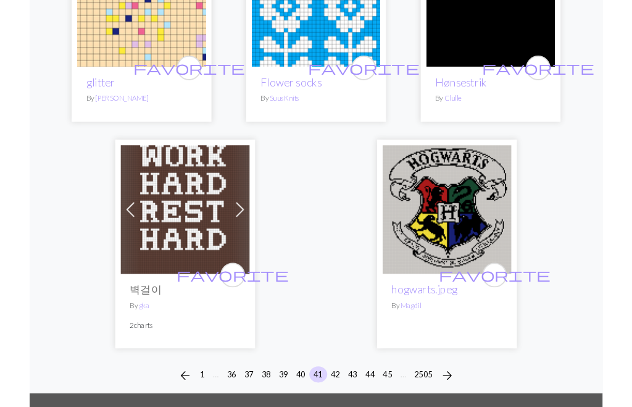
scroll to position [4033, 0]
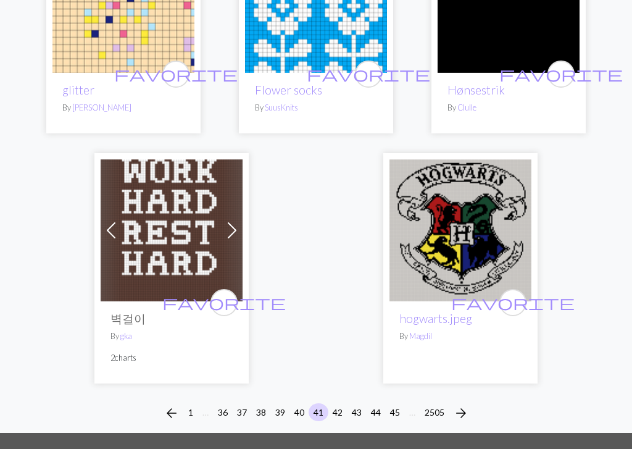
click at [342, 403] on button "42" at bounding box center [338, 412] width 20 height 18
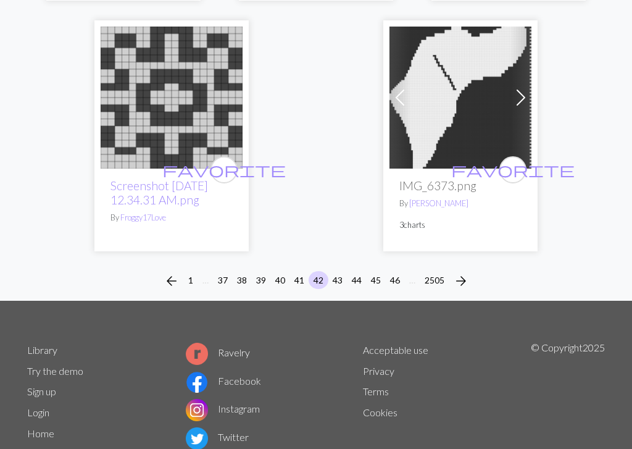
scroll to position [4179, 0]
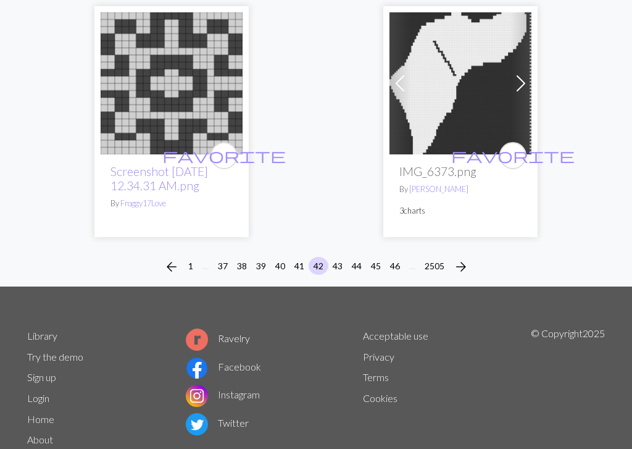
click at [340, 257] on button "43" at bounding box center [338, 266] width 20 height 18
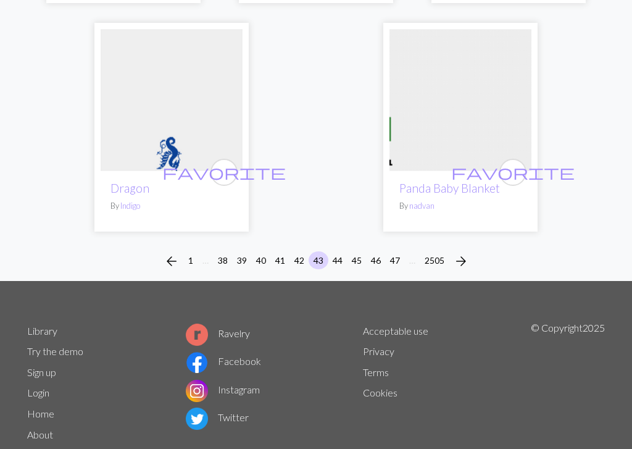
scroll to position [4156, 0]
click at [338, 256] on button "44" at bounding box center [338, 260] width 20 height 18
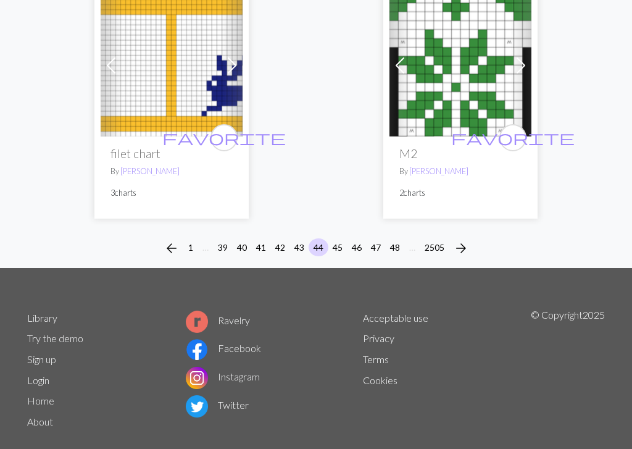
scroll to position [4174, 0]
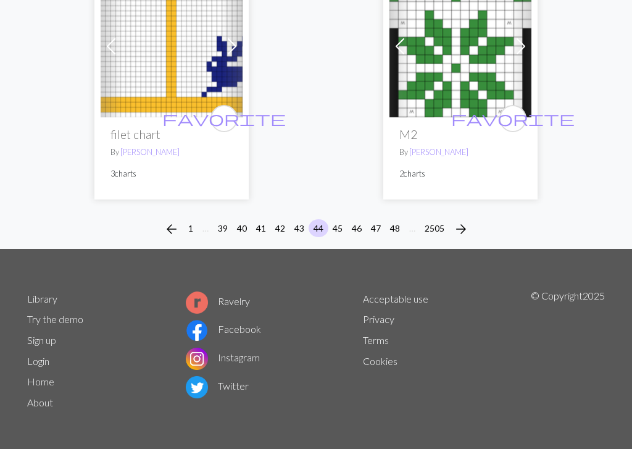
click at [342, 225] on button "45" at bounding box center [338, 228] width 20 height 18
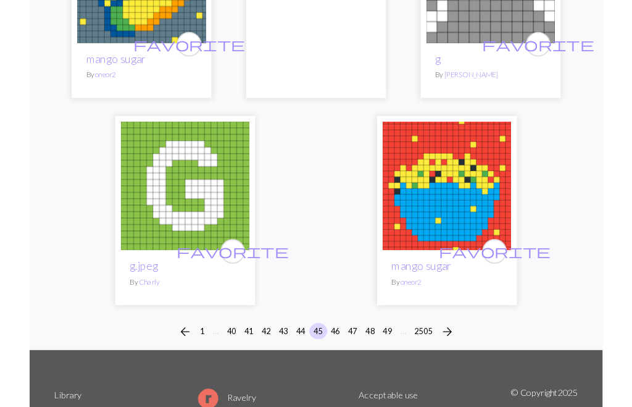
scroll to position [3921, 0]
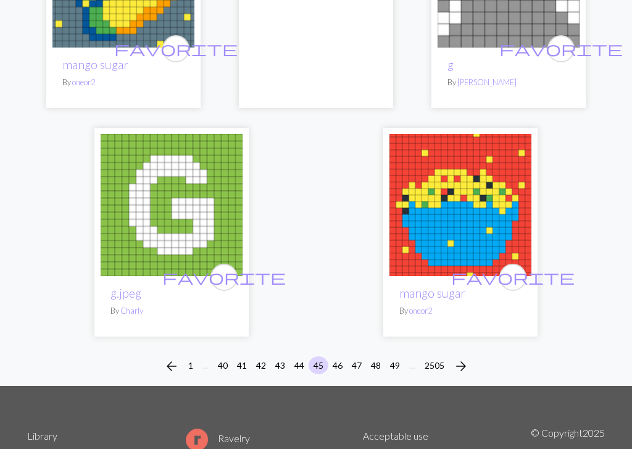
click at [344, 356] on button "46" at bounding box center [338, 365] width 20 height 18
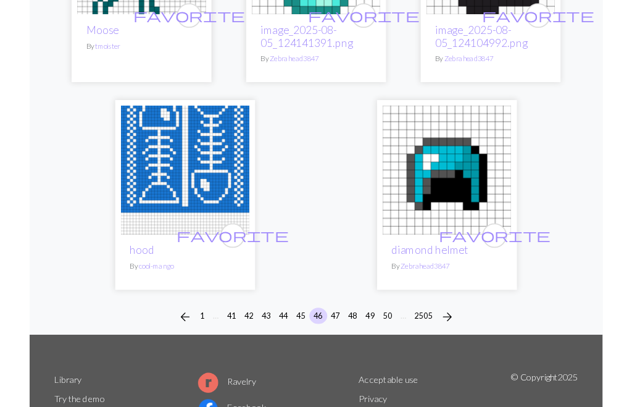
scroll to position [3997, 0]
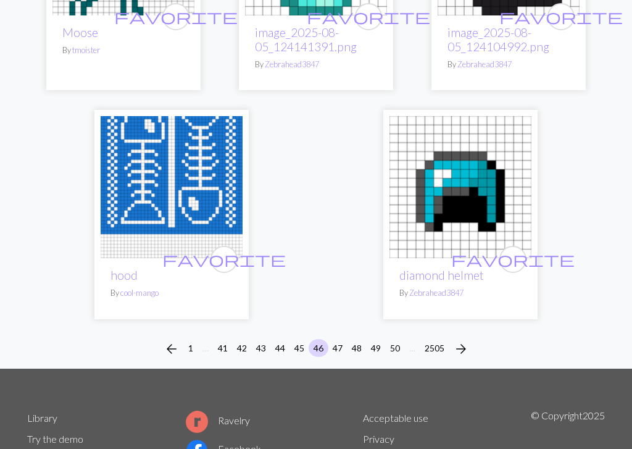
click at [340, 347] on button "47" at bounding box center [338, 348] width 20 height 18
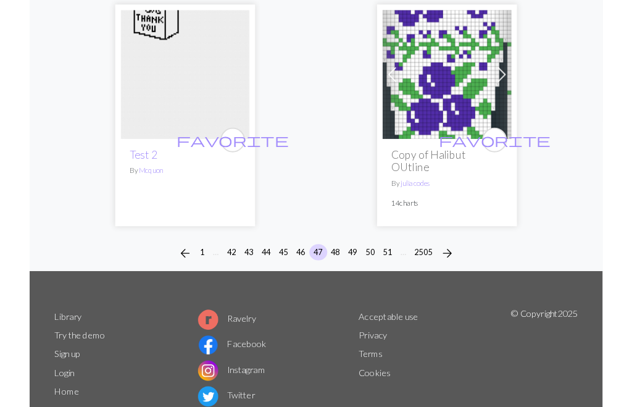
scroll to position [4195, 0]
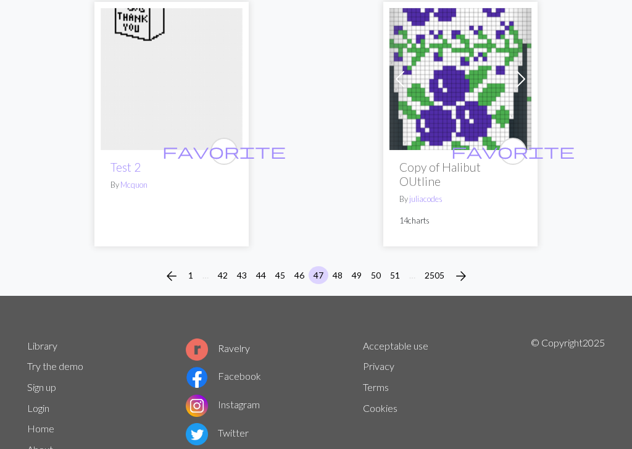
click at [338, 266] on button "48" at bounding box center [338, 275] width 20 height 18
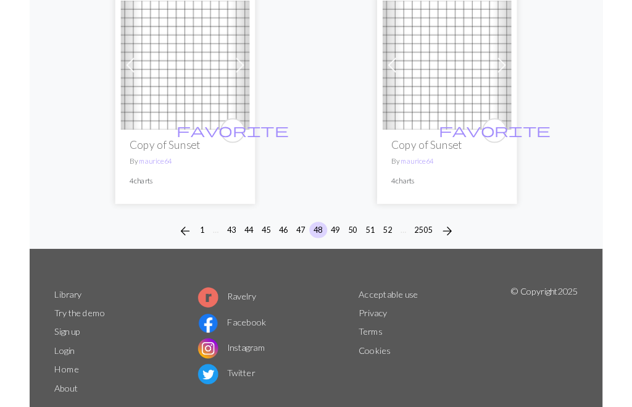
scroll to position [4031, 0]
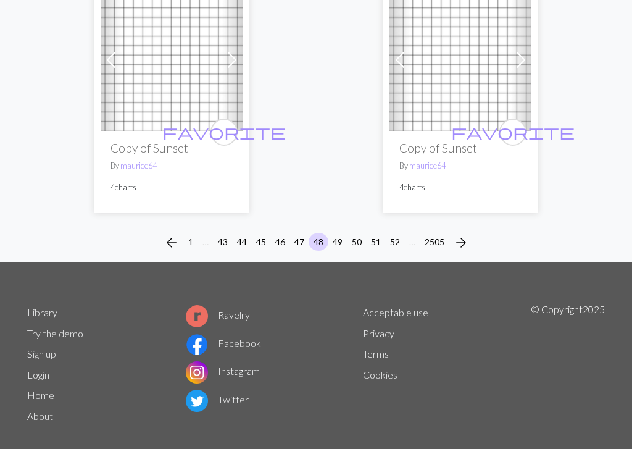
click at [346, 233] on button "49" at bounding box center [338, 242] width 20 height 18
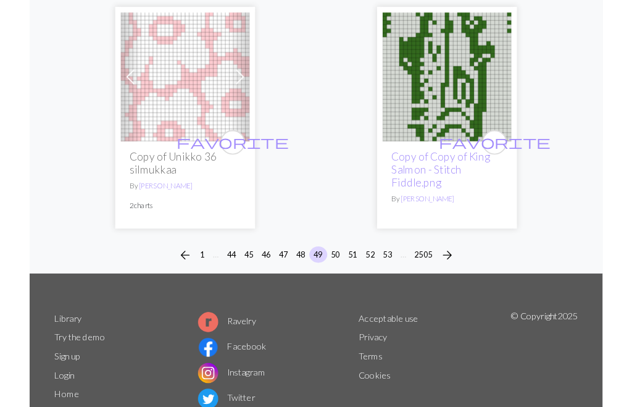
scroll to position [4172, 0]
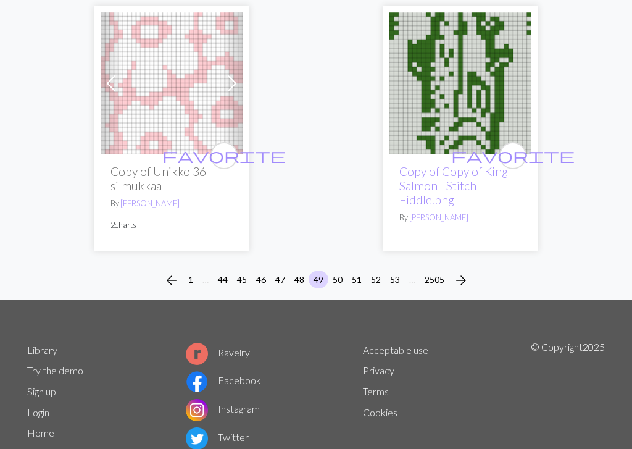
click at [342, 274] on button "50" at bounding box center [338, 279] width 20 height 18
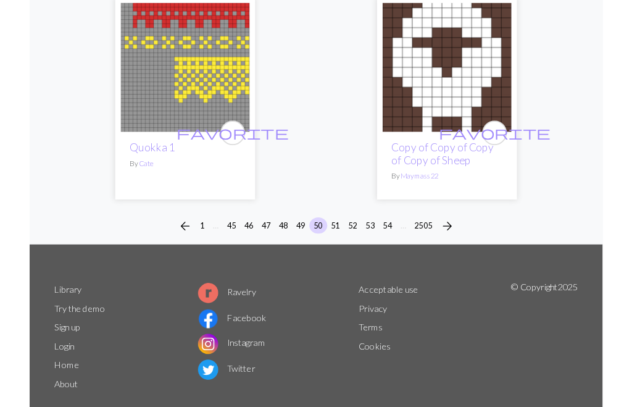
scroll to position [4184, 0]
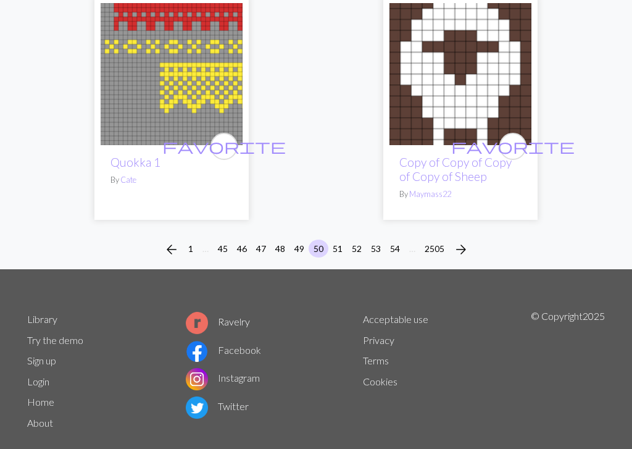
click at [338, 240] on button "51" at bounding box center [338, 249] width 20 height 18
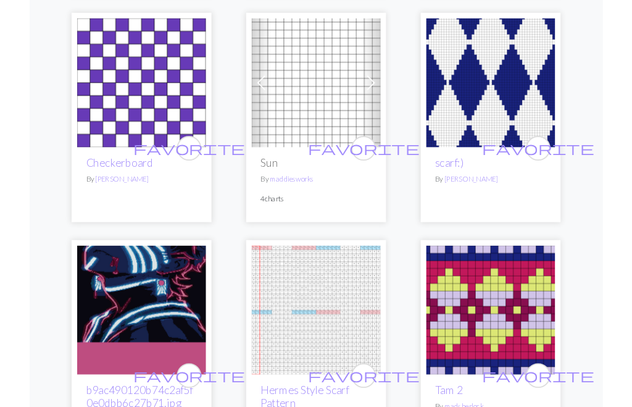
scroll to position [3500, 0]
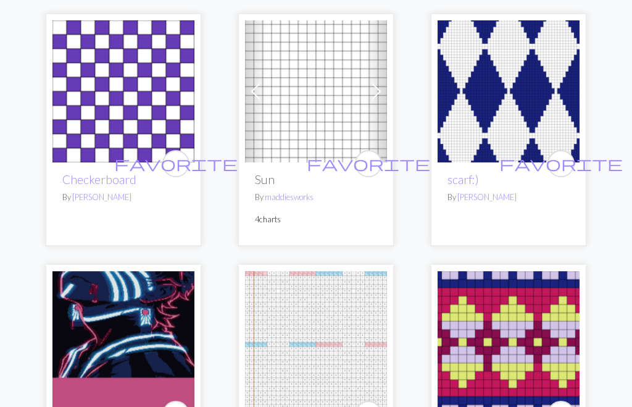
click at [146, 107] on img at bounding box center [123, 91] width 142 height 142
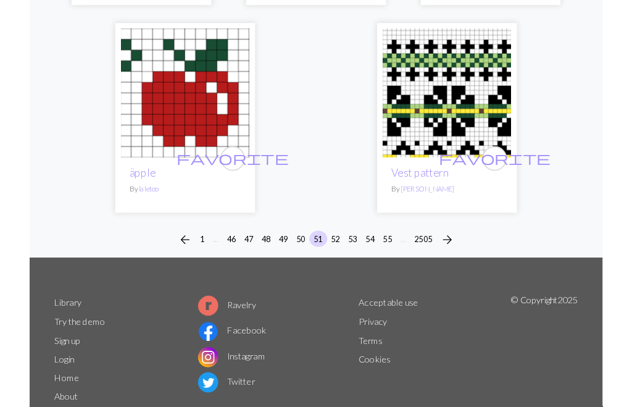
scroll to position [4225, 0]
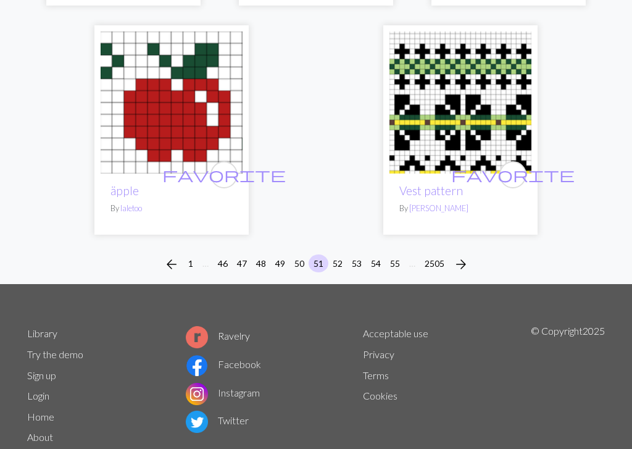
click at [343, 255] on button "52" at bounding box center [338, 263] width 20 height 18
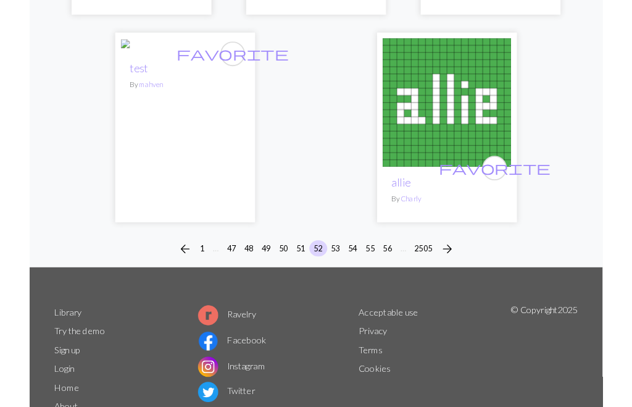
scroll to position [4288, 0]
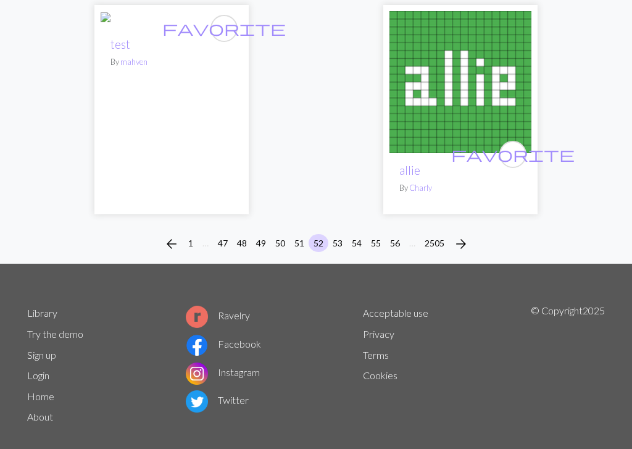
click at [340, 234] on button "53" at bounding box center [338, 243] width 20 height 18
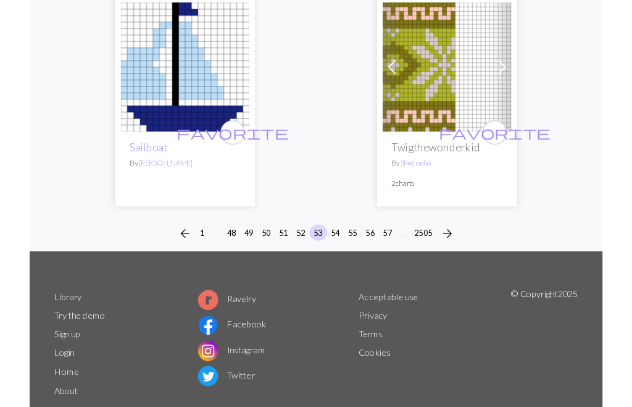
scroll to position [4188, 0]
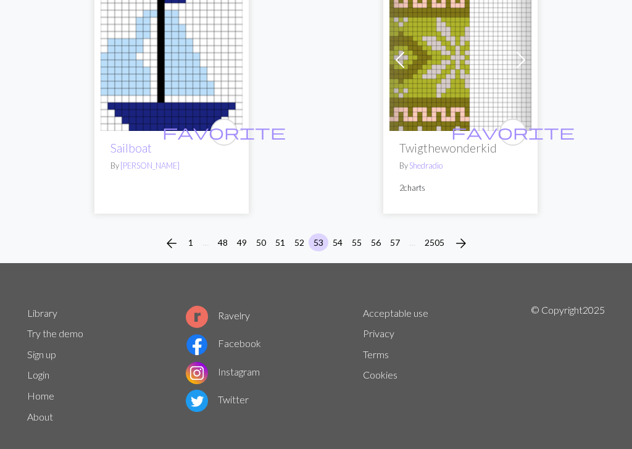
click at [342, 233] on button "54" at bounding box center [338, 242] width 20 height 18
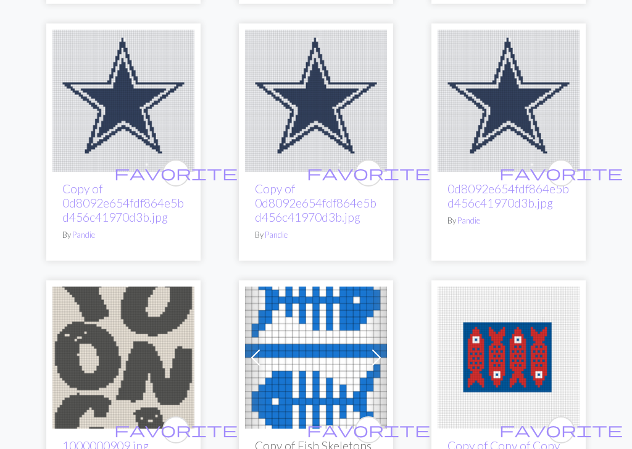
scroll to position [3698, 0]
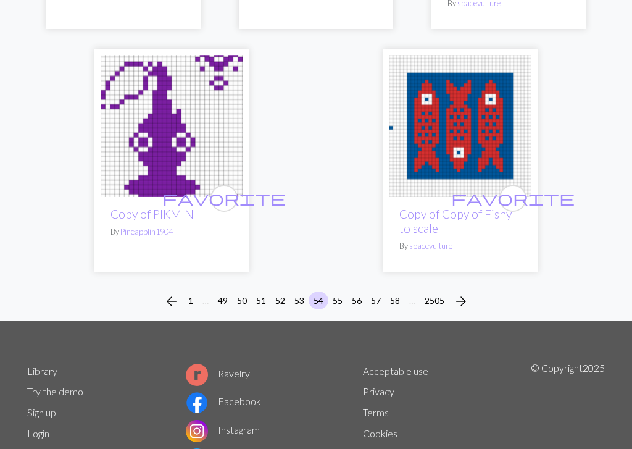
click at [341, 292] on button "55" at bounding box center [338, 301] width 20 height 18
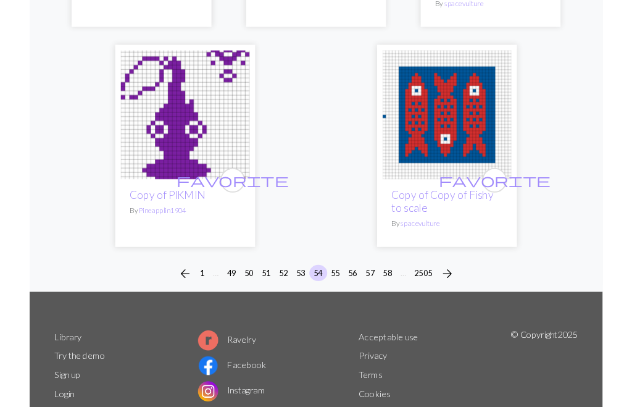
scroll to position [4186, 0]
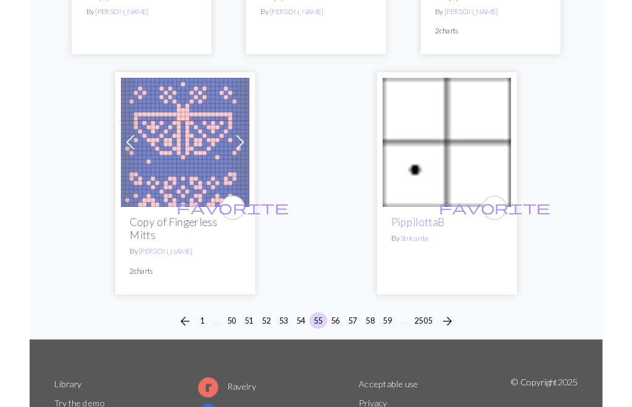
scroll to position [4133, 0]
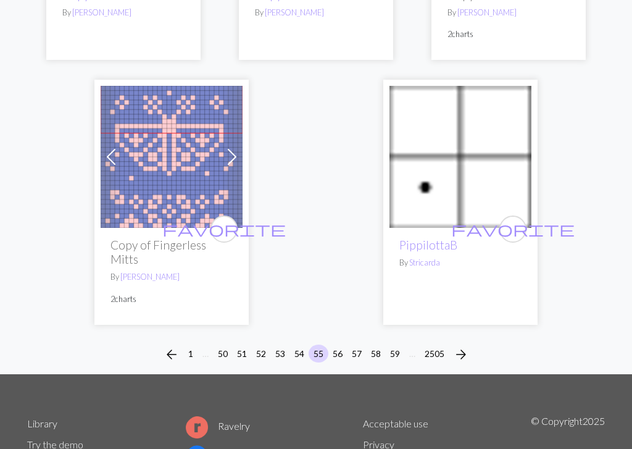
click at [342, 345] on button "56" at bounding box center [338, 354] width 20 height 18
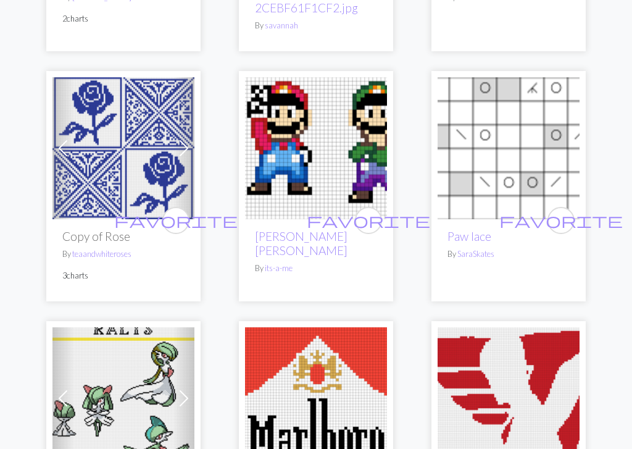
scroll to position [2064, 0]
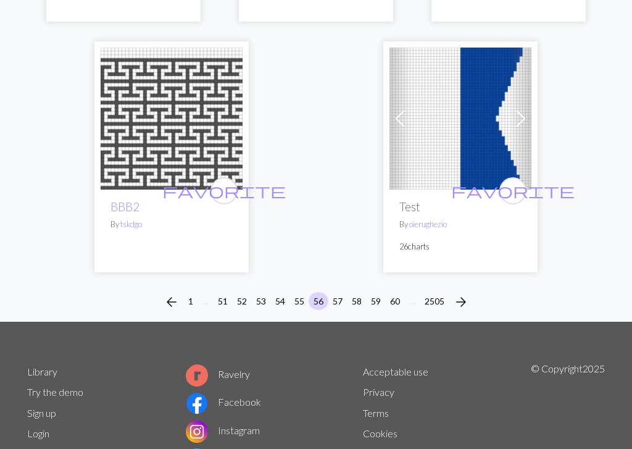
click at [338, 293] on button "57" at bounding box center [338, 302] width 20 height 18
click at [339, 292] on li "57" at bounding box center [338, 302] width 19 height 20
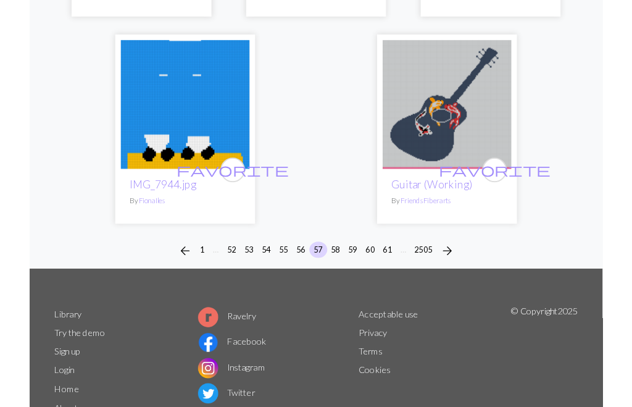
scroll to position [4159, 0]
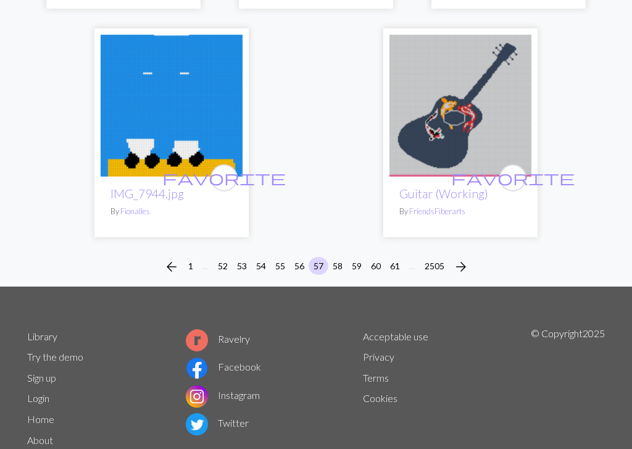
click at [340, 257] on button "58" at bounding box center [338, 266] width 20 height 18
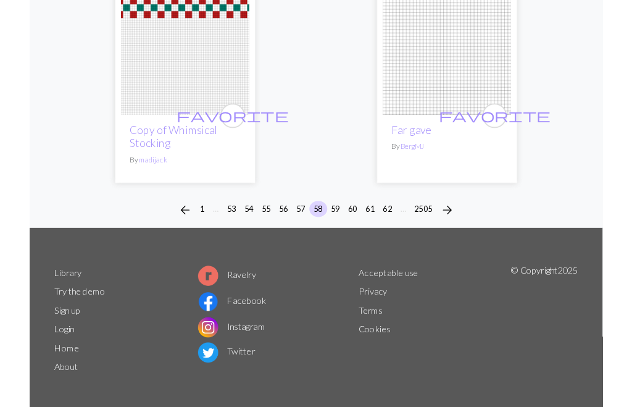
scroll to position [4131, 0]
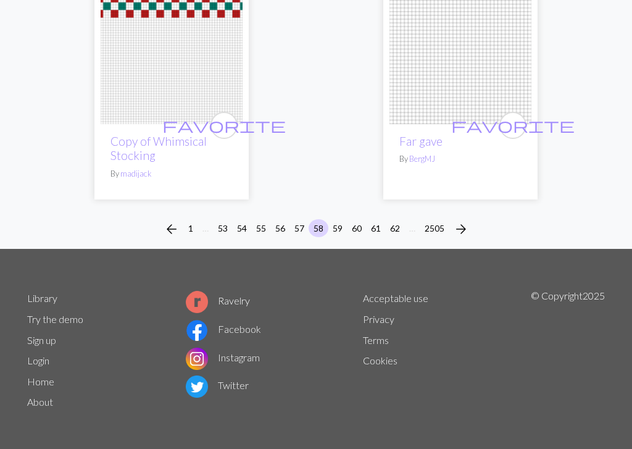
click at [339, 224] on button "59" at bounding box center [338, 228] width 20 height 18
click at [338, 224] on button "59" at bounding box center [338, 228] width 20 height 18
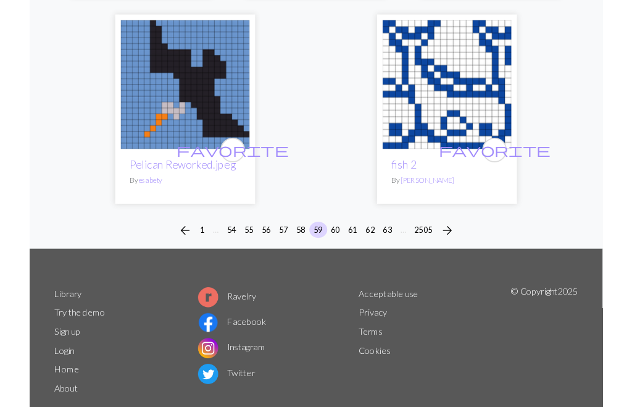
scroll to position [4173, 0]
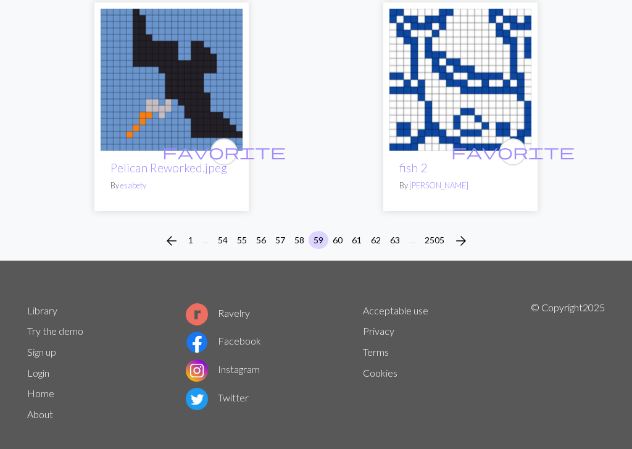
click at [342, 231] on button "60" at bounding box center [338, 240] width 20 height 18
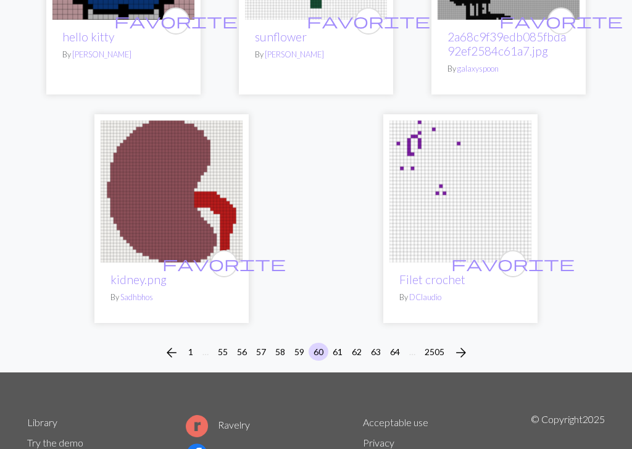
scroll to position [3955, 0]
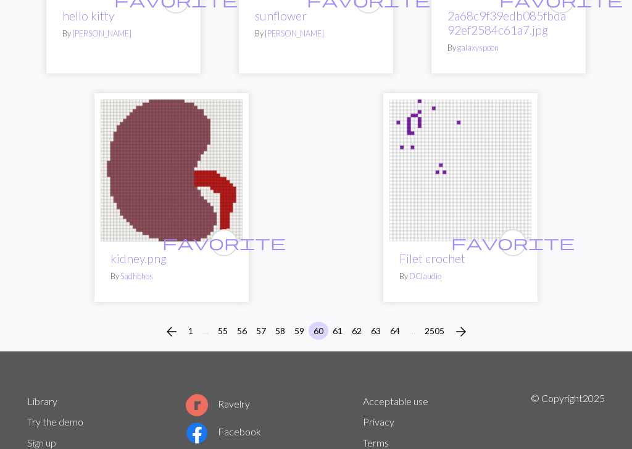
click at [346, 322] on button "61" at bounding box center [338, 331] width 20 height 18
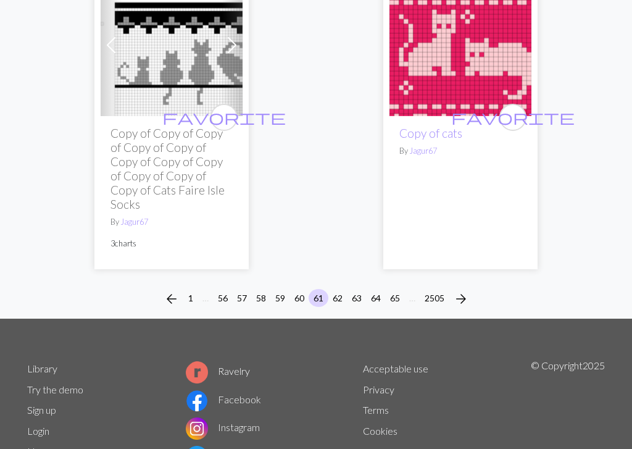
scroll to position [4244, 0]
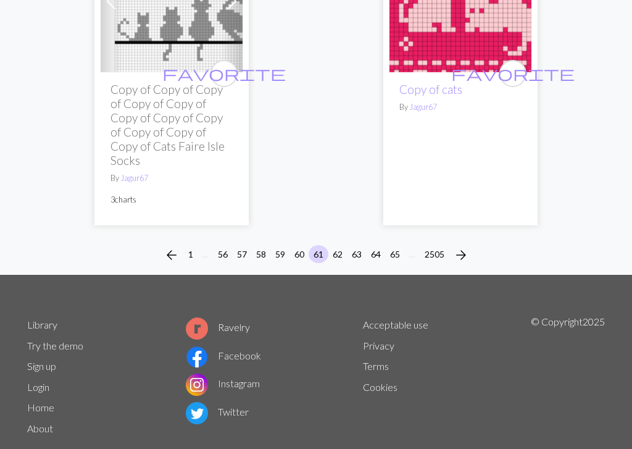
click at [345, 245] on button "62" at bounding box center [338, 254] width 20 height 18
click at [340, 245] on button "62" at bounding box center [338, 254] width 20 height 18
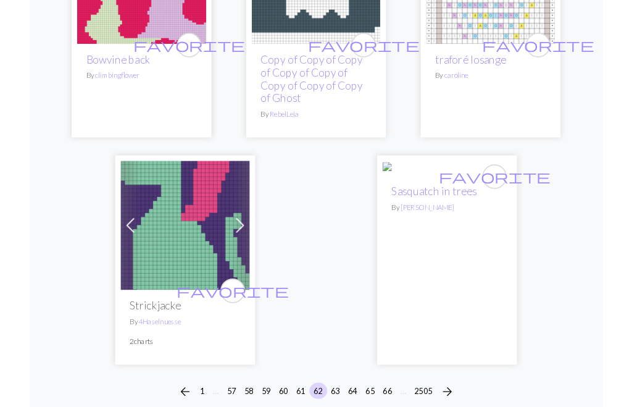
scroll to position [4078, 0]
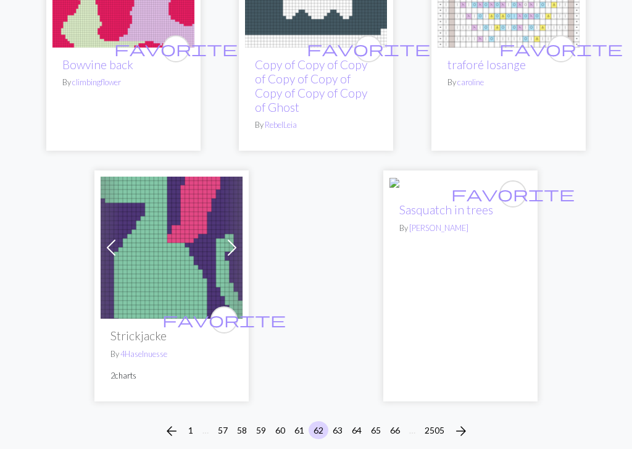
click at [340, 406] on button "63" at bounding box center [338, 430] width 20 height 18
click at [339, 406] on button "63" at bounding box center [338, 430] width 20 height 18
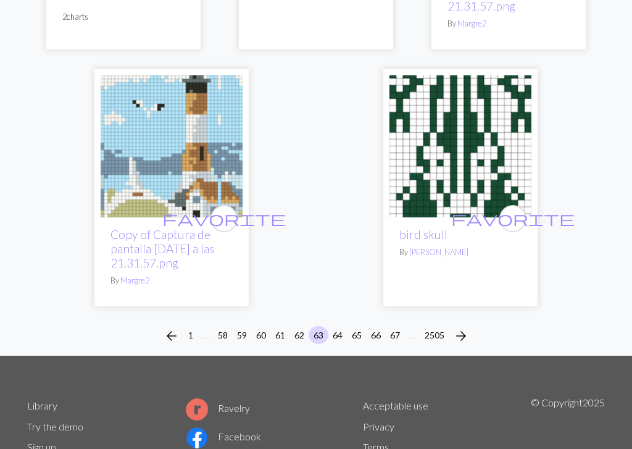
scroll to position [4130, 0]
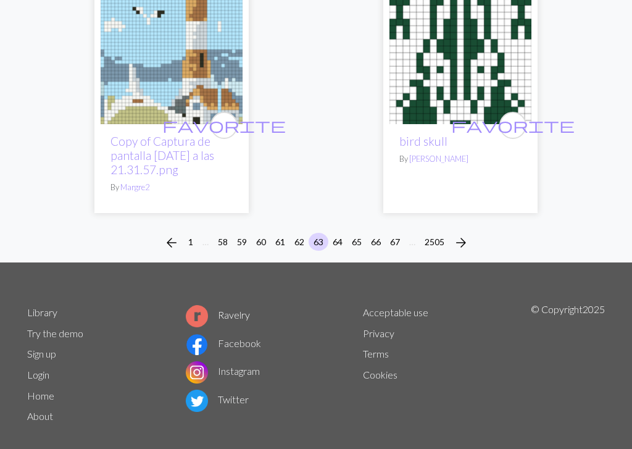
click at [343, 233] on button "64" at bounding box center [338, 242] width 20 height 18
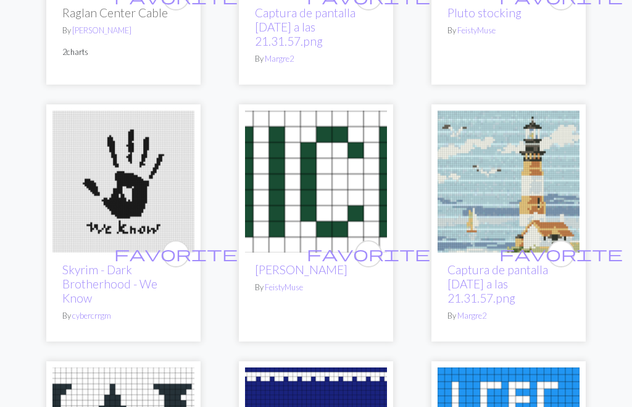
scroll to position [550, 0]
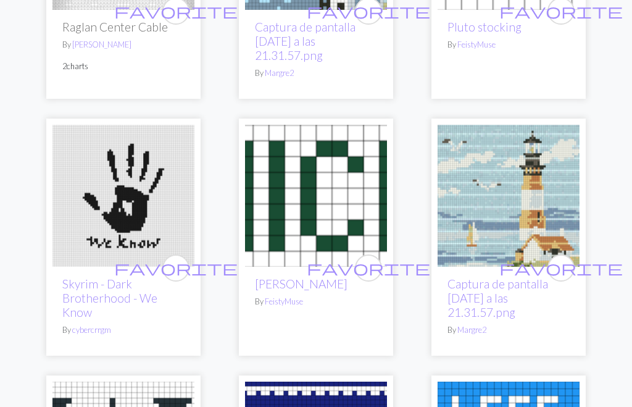
click at [121, 186] on img at bounding box center [123, 196] width 142 height 142
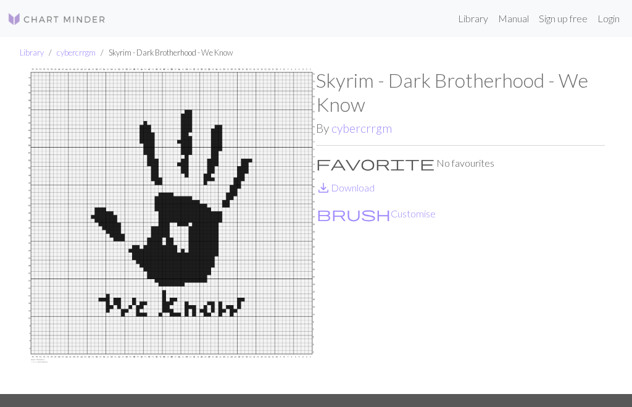
click at [280, 117] on img at bounding box center [171, 231] width 289 height 325
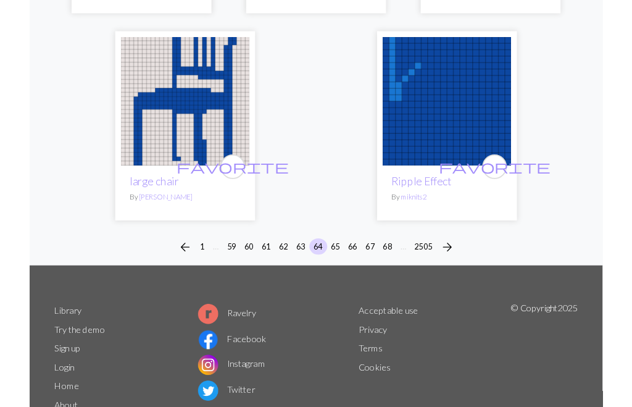
scroll to position [4087, 0]
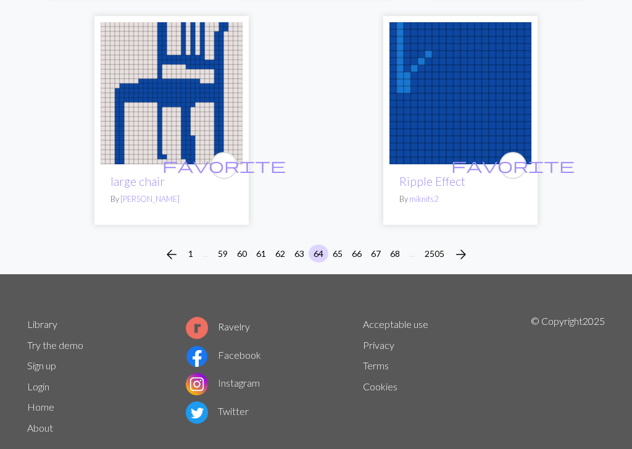
click at [344, 245] on button "65" at bounding box center [338, 254] width 20 height 18
click at [345, 245] on button "65" at bounding box center [338, 254] width 20 height 18
click at [344, 245] on button "65" at bounding box center [338, 254] width 20 height 18
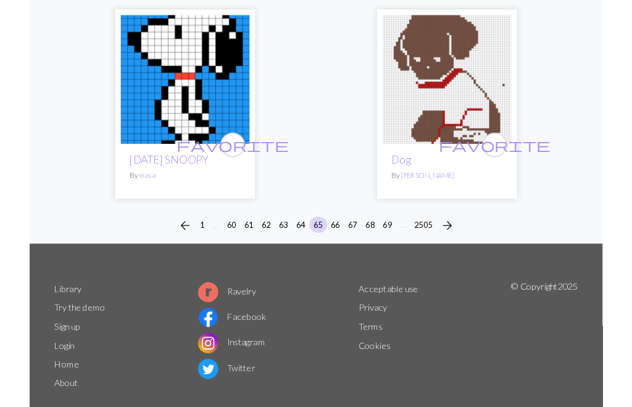
scroll to position [4146, 0]
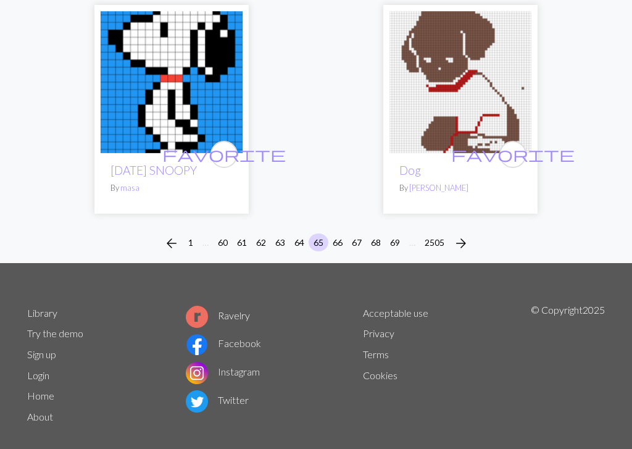
click at [342, 233] on button "66" at bounding box center [338, 242] width 20 height 18
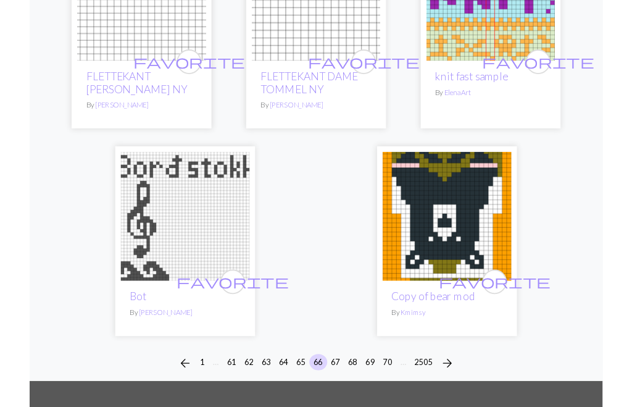
scroll to position [4118, 0]
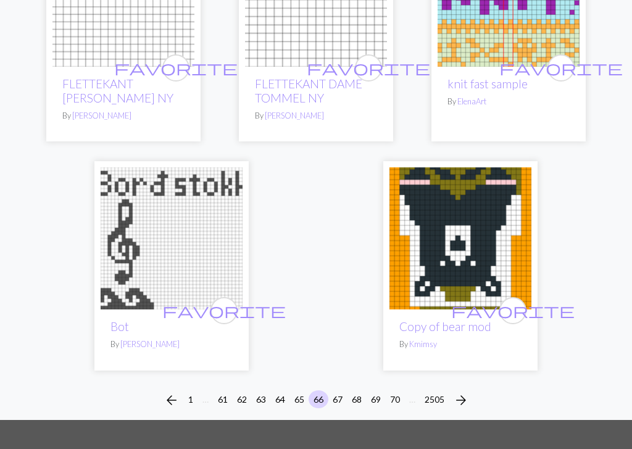
click at [337, 390] on button "67" at bounding box center [338, 399] width 20 height 18
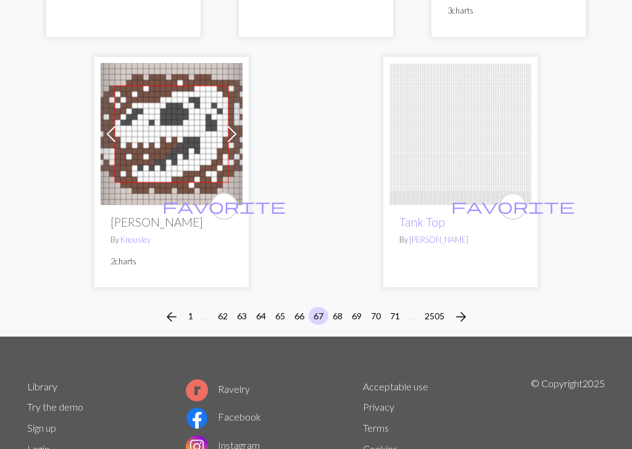
scroll to position [4150, 0]
click at [342, 307] on button "68" at bounding box center [338, 316] width 20 height 18
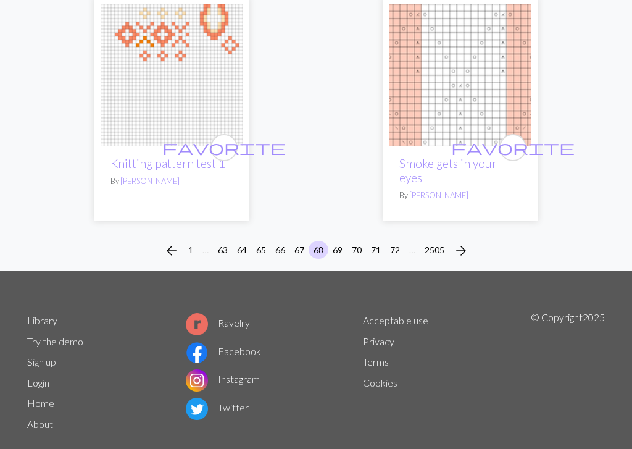
scroll to position [4109, 0]
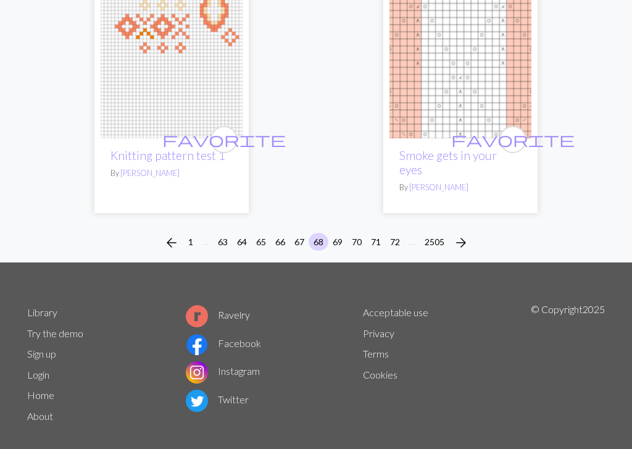
click at [338, 233] on button "69" at bounding box center [338, 242] width 20 height 18
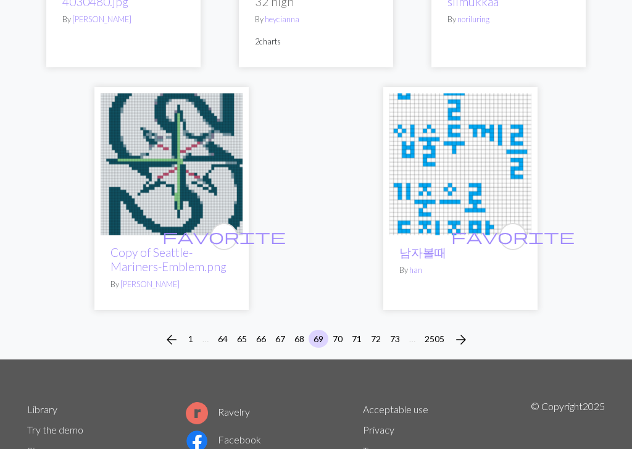
scroll to position [4191, 0]
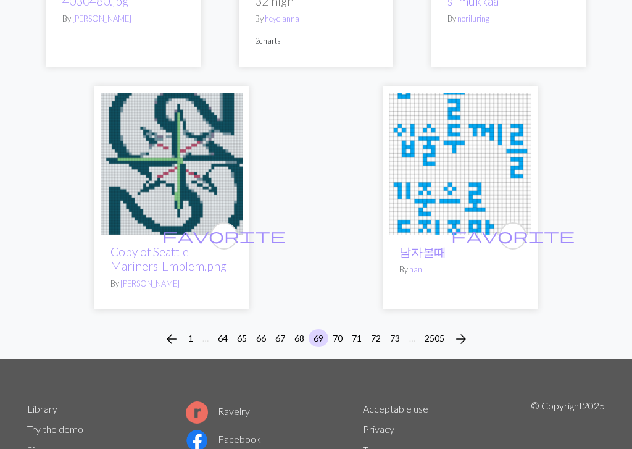
click at [338, 329] on button "70" at bounding box center [338, 338] width 20 height 18
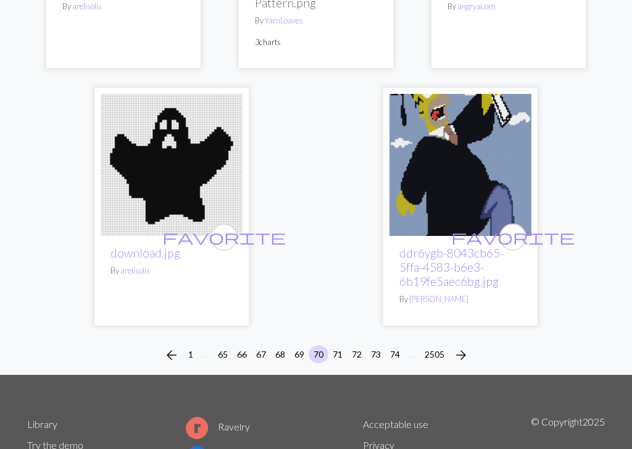
scroll to position [4241, 0]
click at [337, 345] on button "71" at bounding box center [338, 354] width 20 height 18
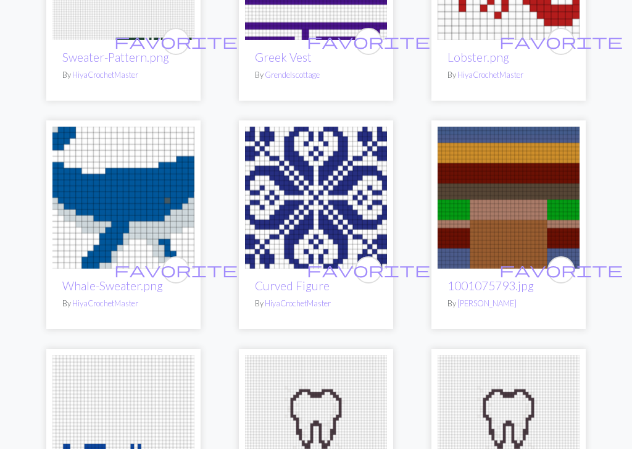
scroll to position [3347, 0]
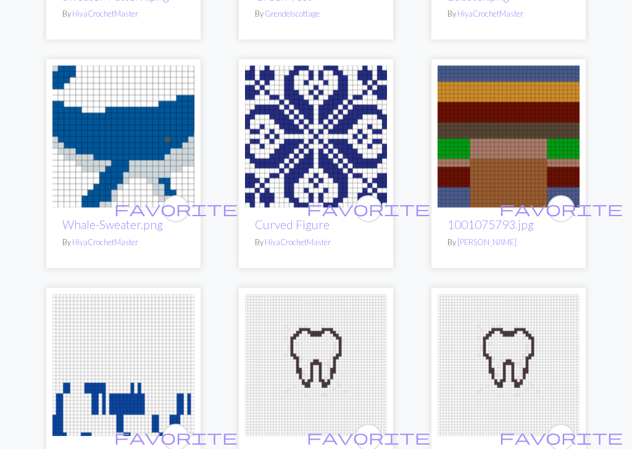
click at [320, 135] on img at bounding box center [316, 137] width 142 height 142
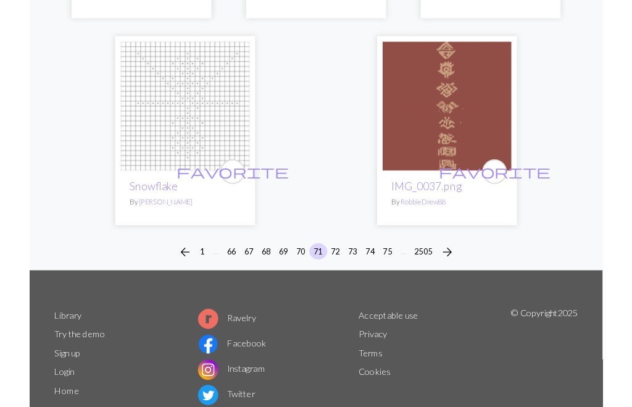
scroll to position [4108, 0]
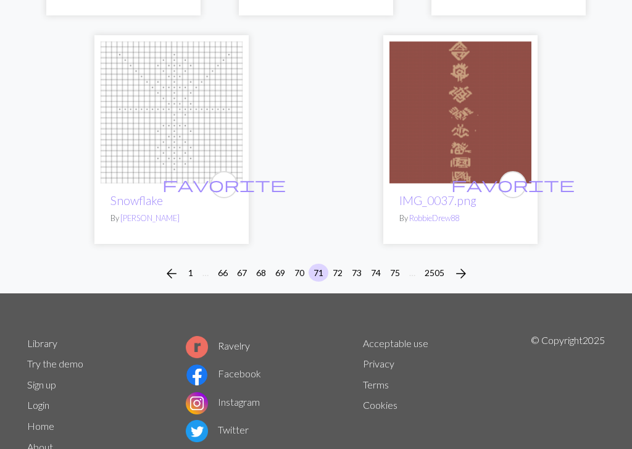
click at [346, 264] on button "72" at bounding box center [338, 273] width 20 height 18
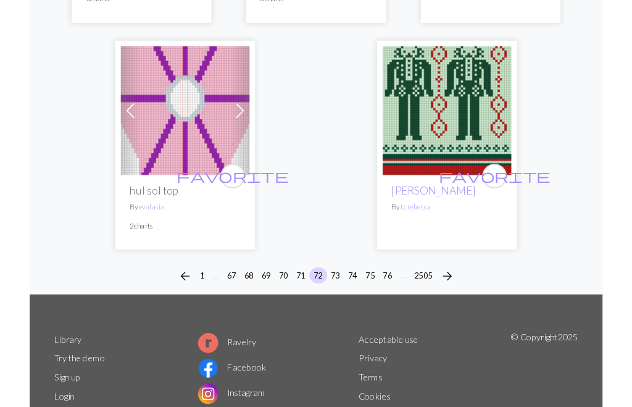
scroll to position [4216, 0]
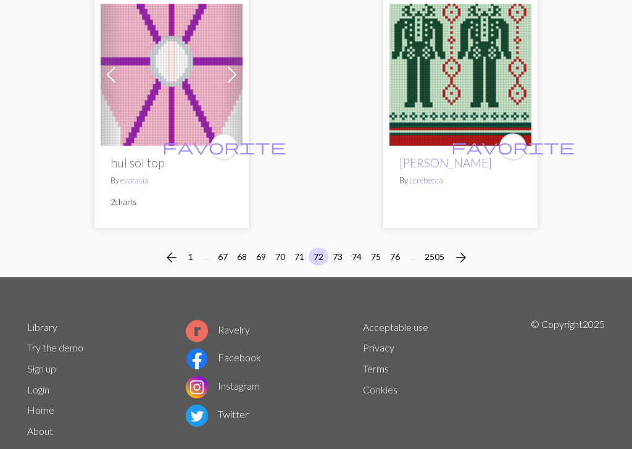
click at [338, 248] on button "73" at bounding box center [338, 257] width 20 height 18
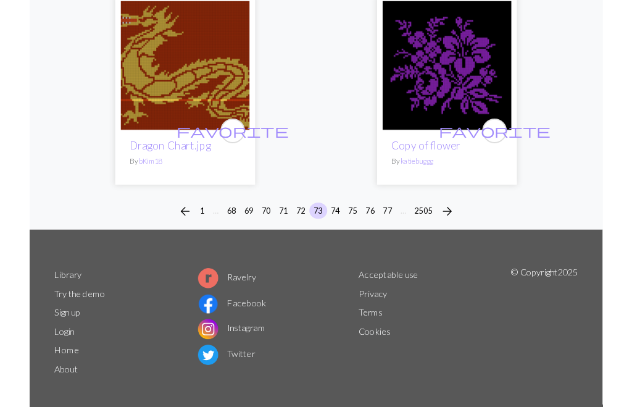
scroll to position [4231, 0]
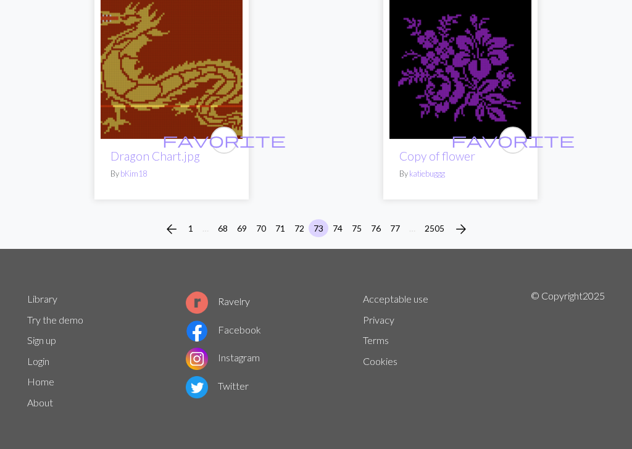
click at [338, 230] on button "74" at bounding box center [338, 228] width 20 height 18
click at [337, 230] on button "74" at bounding box center [338, 228] width 20 height 18
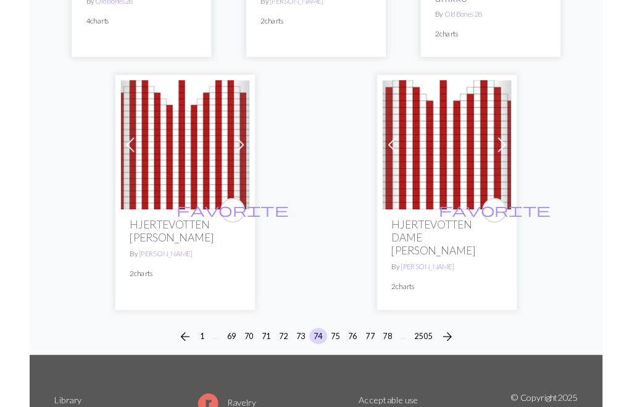
scroll to position [4165, 0]
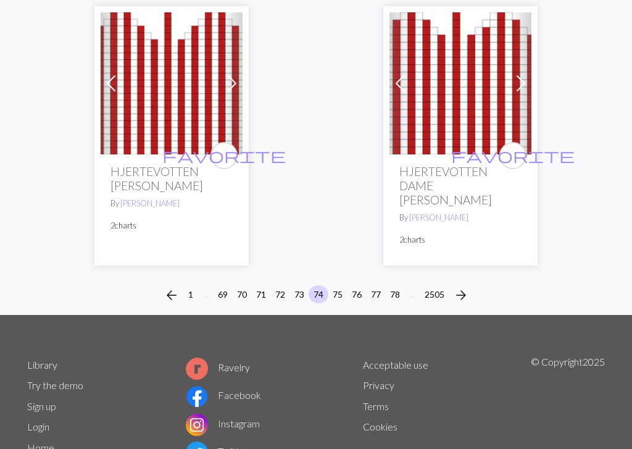
click at [340, 285] on button "75" at bounding box center [338, 294] width 20 height 18
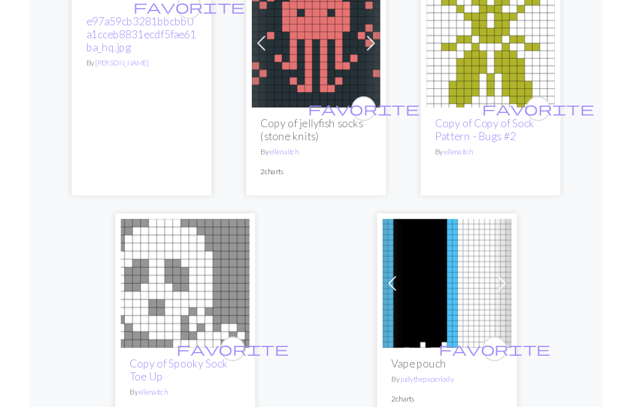
scroll to position [4188, 0]
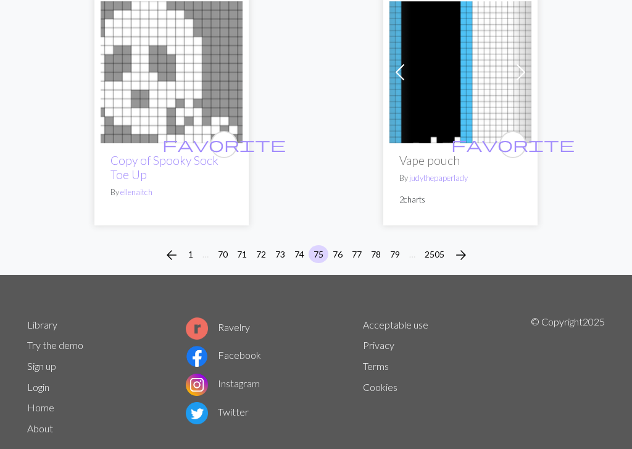
click at [340, 245] on button "76" at bounding box center [338, 254] width 20 height 18
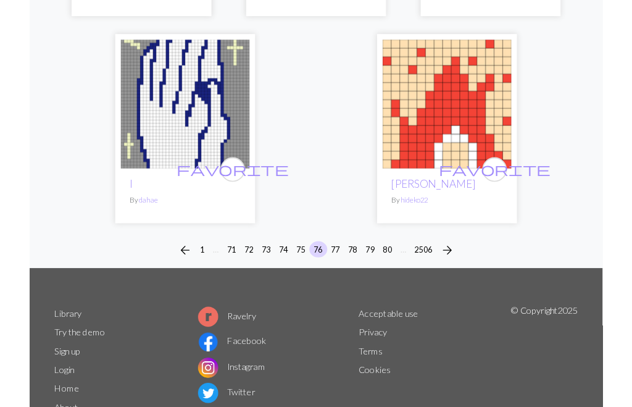
scroll to position [4173, 0]
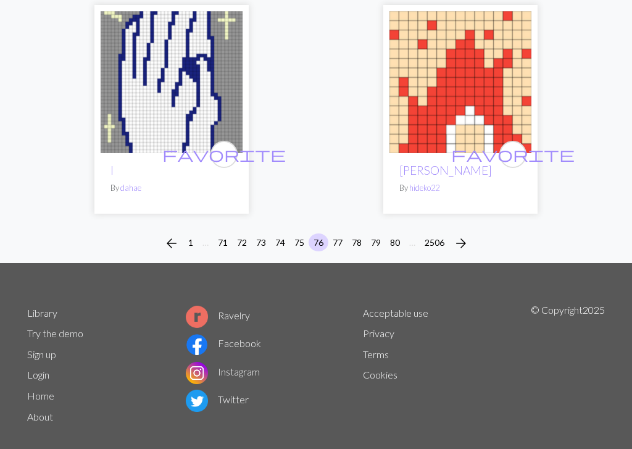
click at [339, 233] on button "77" at bounding box center [338, 242] width 20 height 18
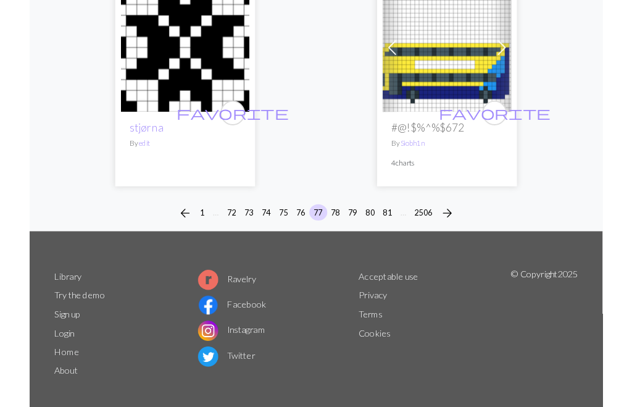
scroll to position [4160, 0]
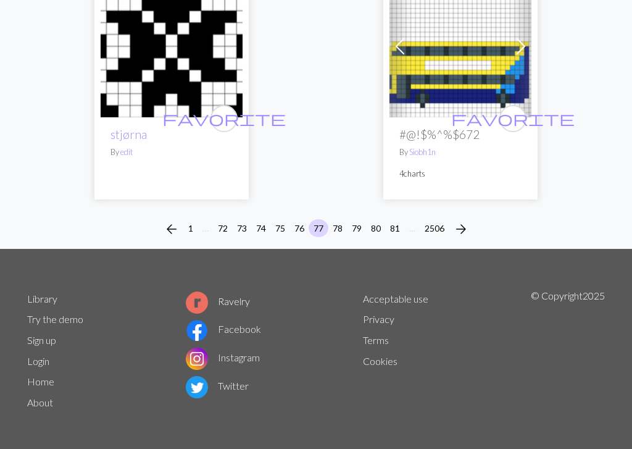
click at [339, 221] on button "78" at bounding box center [338, 228] width 20 height 18
click at [338, 221] on button "78" at bounding box center [338, 228] width 20 height 18
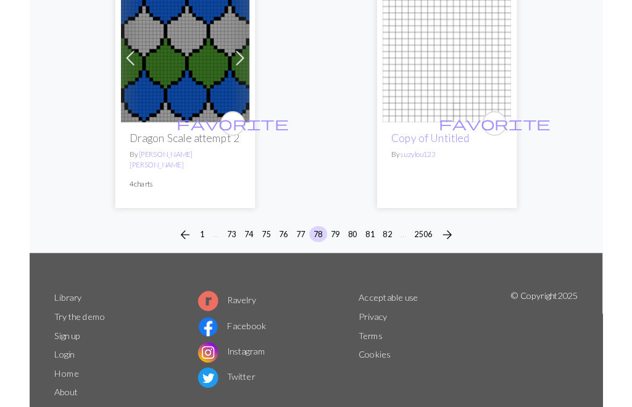
scroll to position [4330, 0]
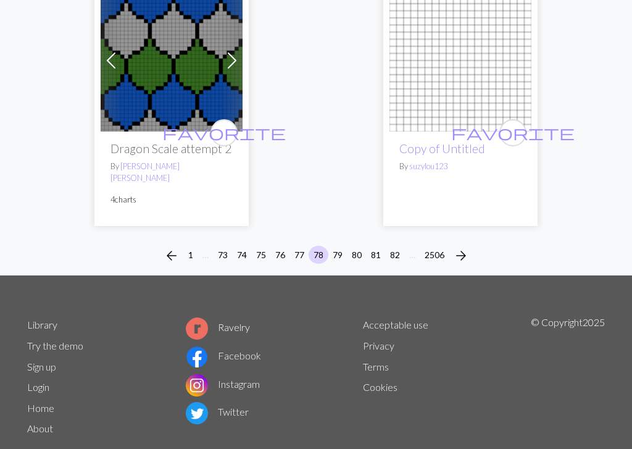
click at [338, 246] on button "79" at bounding box center [338, 255] width 20 height 18
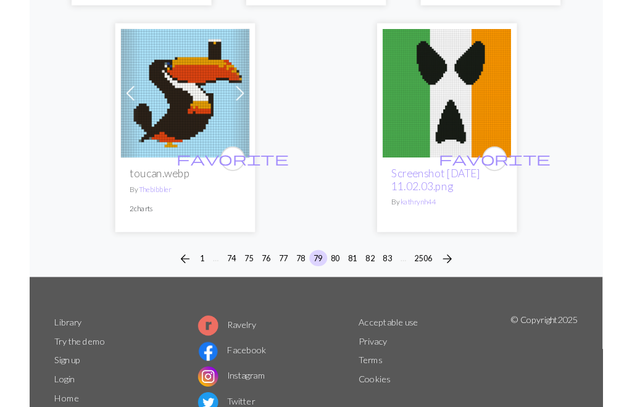
scroll to position [4294, 0]
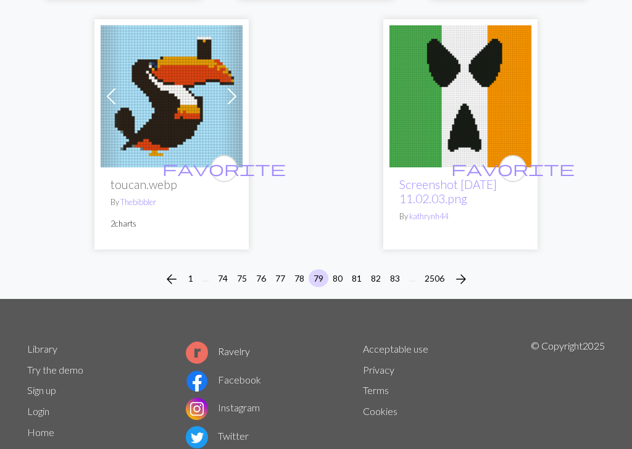
click at [342, 269] on button "80" at bounding box center [338, 278] width 20 height 18
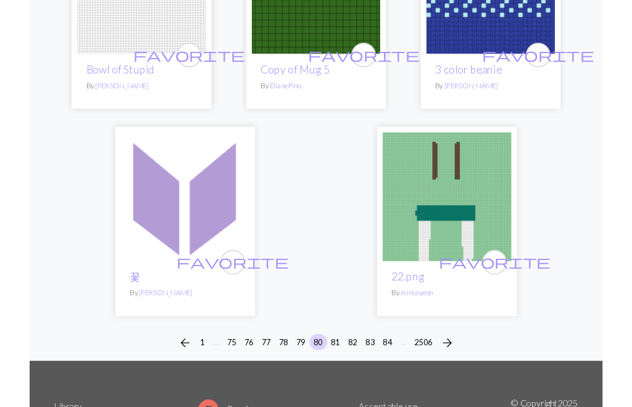
scroll to position [4095, 0]
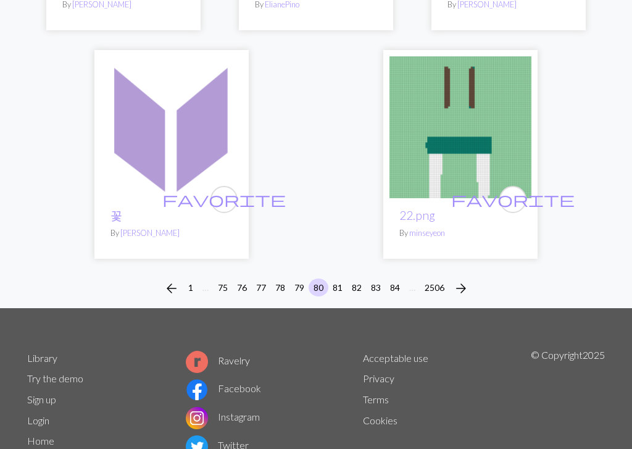
click at [342, 279] on button "81" at bounding box center [338, 288] width 20 height 18
click at [341, 279] on button "81" at bounding box center [338, 288] width 20 height 18
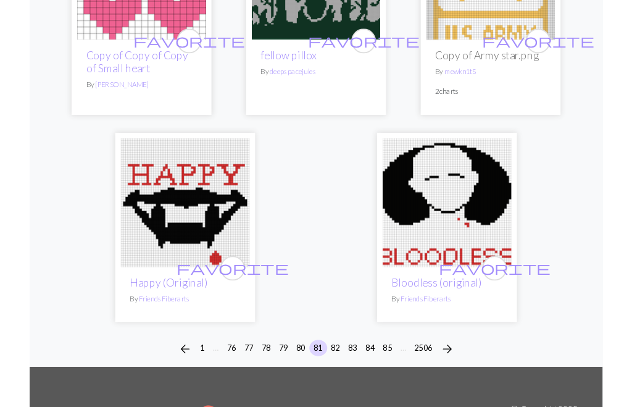
scroll to position [3988, 0]
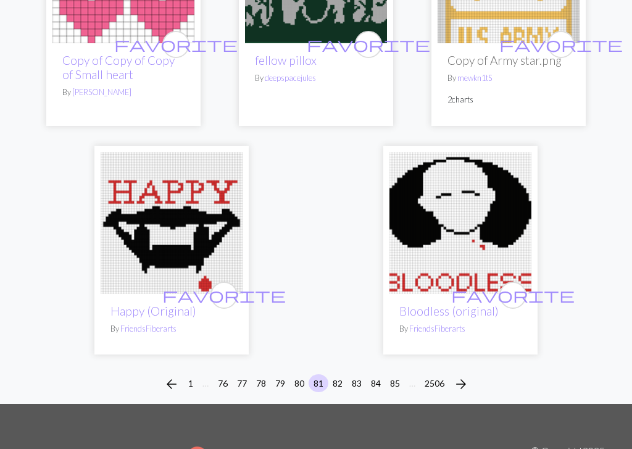
click at [340, 374] on button "82" at bounding box center [338, 383] width 20 height 18
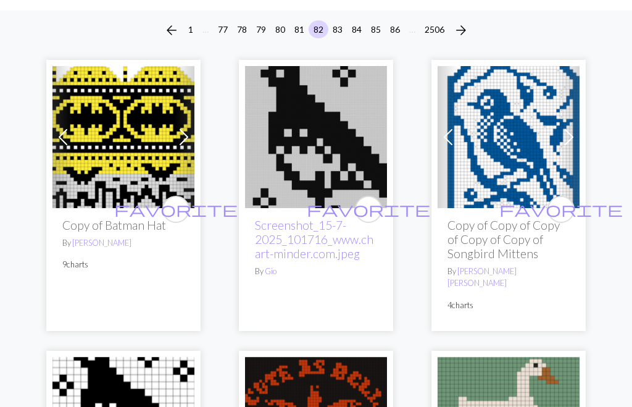
scroll to position [101, 0]
click at [519, 143] on img at bounding box center [509, 138] width 142 height 142
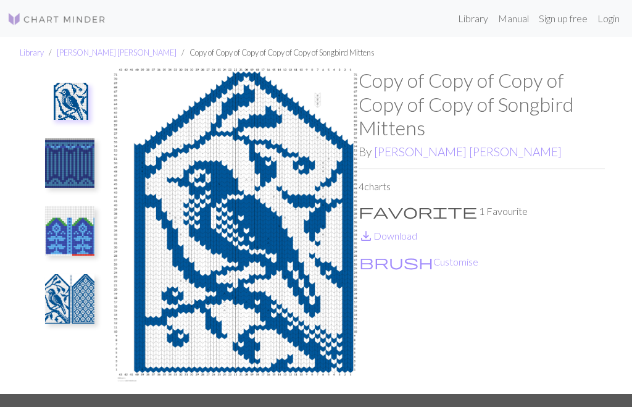
click at [256, 217] on img at bounding box center [235, 231] width 246 height 325
click at [275, 248] on img at bounding box center [235, 231] width 246 height 325
click at [305, 221] on img at bounding box center [235, 231] width 246 height 325
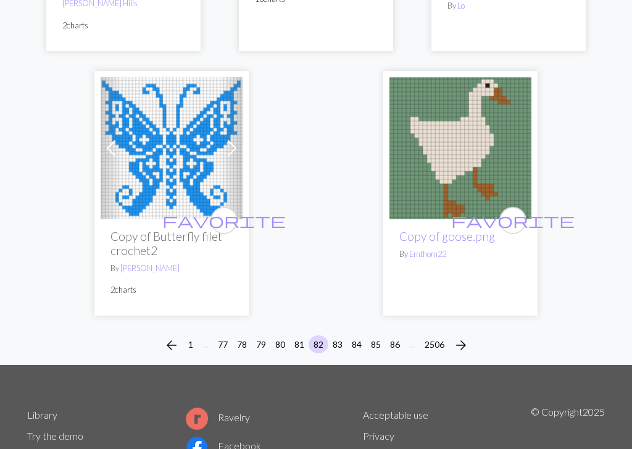
scroll to position [4067, 0]
click at [335, 335] on button "83" at bounding box center [338, 344] width 20 height 18
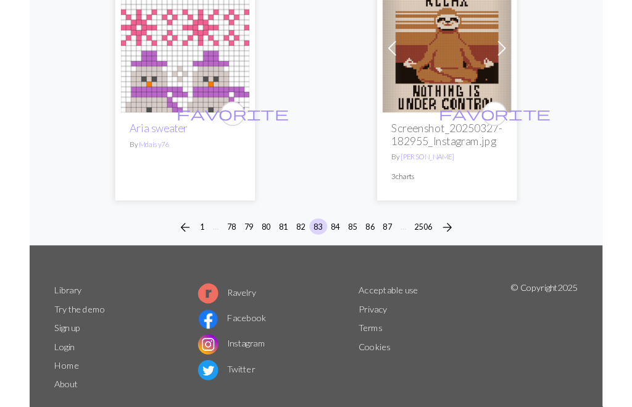
scroll to position [4246, 0]
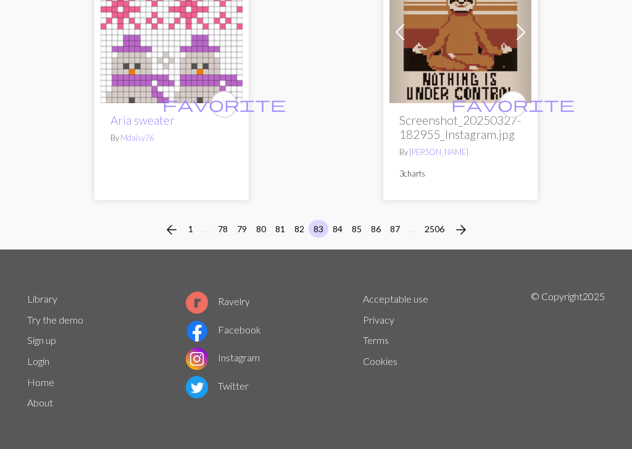
click at [342, 225] on button "84" at bounding box center [338, 229] width 20 height 18
click at [341, 224] on button "84" at bounding box center [338, 229] width 20 height 18
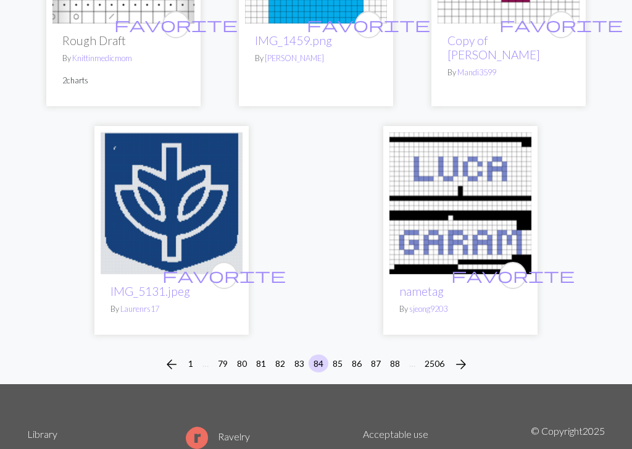
scroll to position [4109, 0]
click at [338, 354] on button "85" at bounding box center [338, 363] width 20 height 18
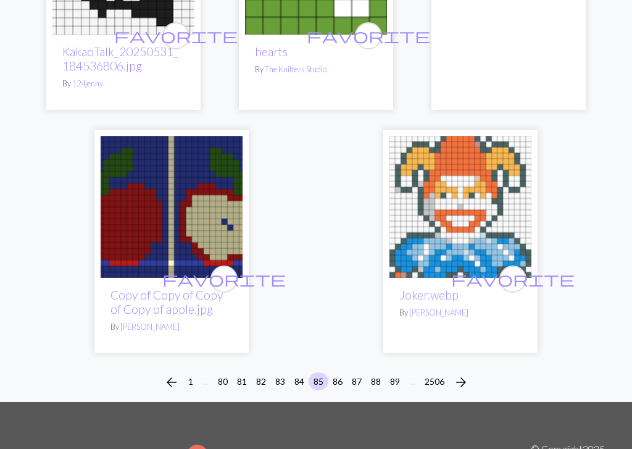
scroll to position [4063, 0]
click at [338, 372] on button "86" at bounding box center [338, 381] width 20 height 18
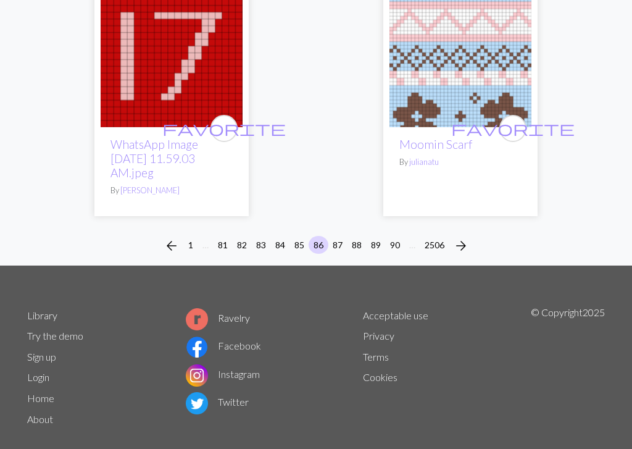
scroll to position [4501, 0]
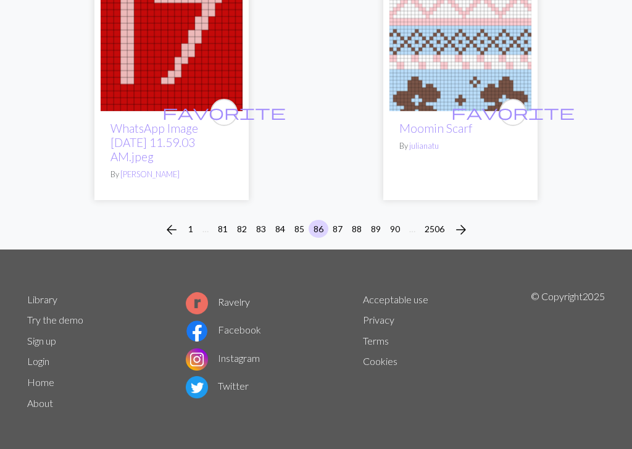
click at [341, 220] on button "87" at bounding box center [338, 229] width 20 height 18
click at [340, 220] on button "87" at bounding box center [338, 229] width 20 height 18
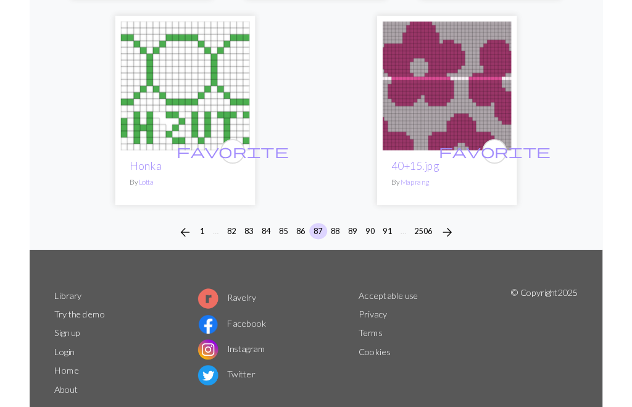
scroll to position [4202, 0]
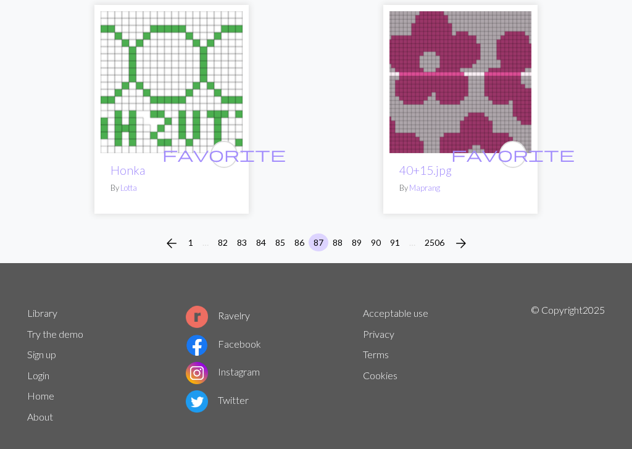
click at [340, 233] on button "88" at bounding box center [338, 242] width 20 height 18
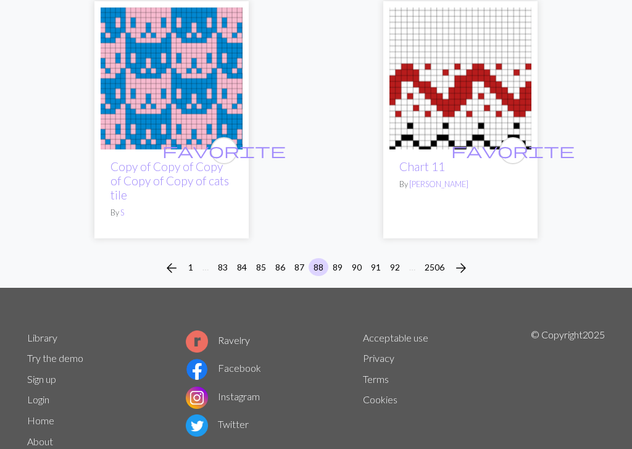
scroll to position [4251, 0]
click at [338, 258] on button "89" at bounding box center [338, 267] width 20 height 18
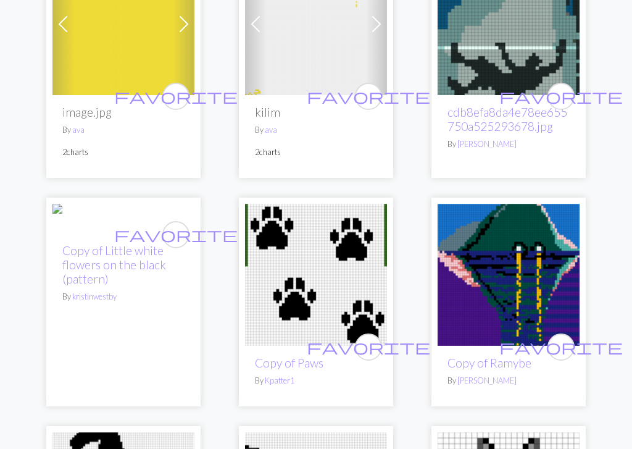
scroll to position [2165, 0]
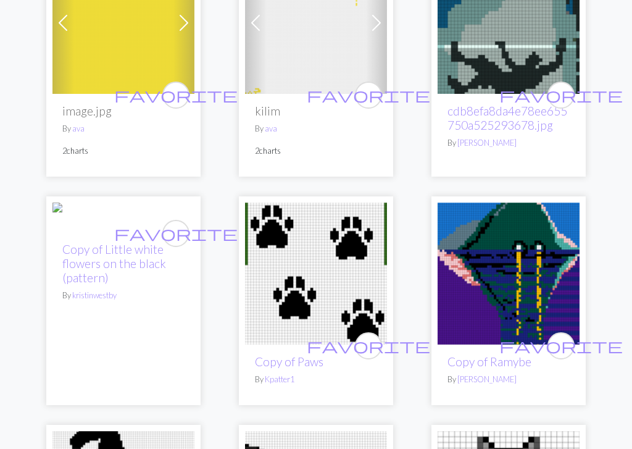
click at [514, 350] on div "favorite Copy of Ramybe By [PERSON_NAME]" at bounding box center [509, 375] width 142 height 61
click at [338, 240] on img at bounding box center [316, 274] width 142 height 142
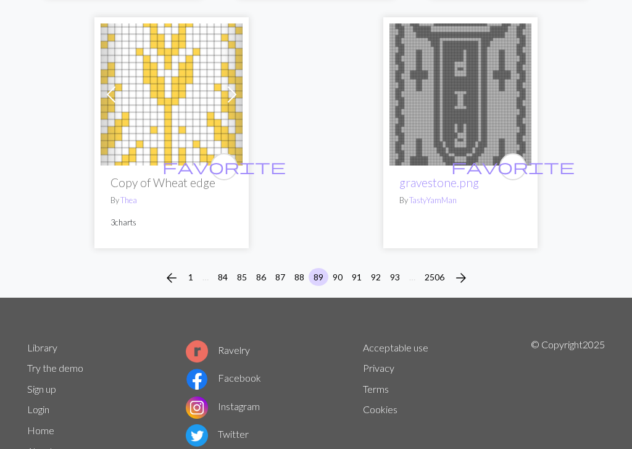
scroll to position [4223, 0]
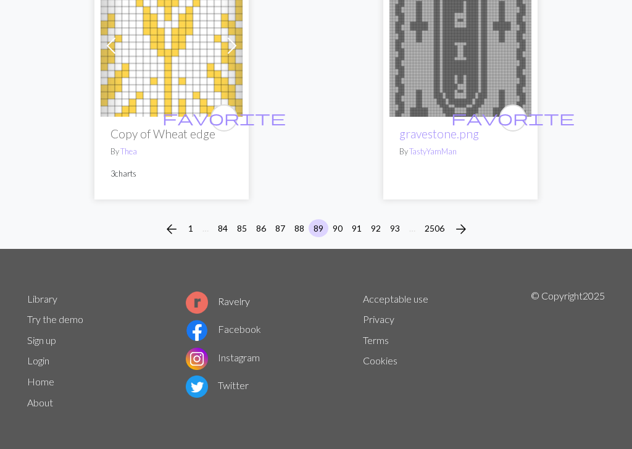
click at [339, 224] on button "90" at bounding box center [338, 228] width 20 height 18
click at [338, 223] on button "90" at bounding box center [338, 228] width 20 height 18
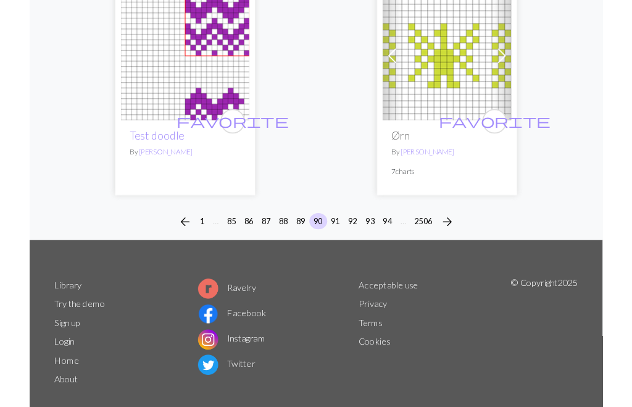
scroll to position [4145, 0]
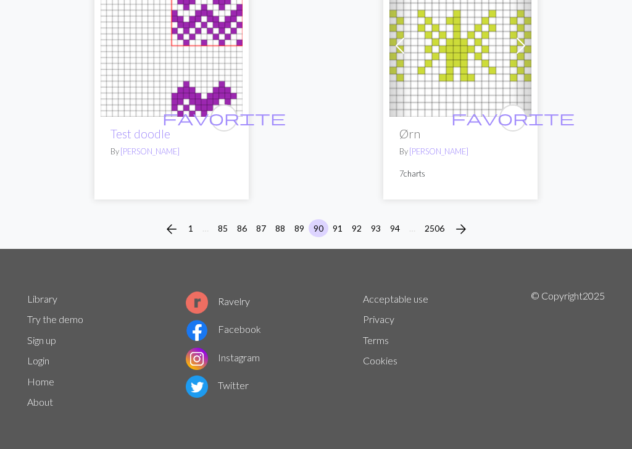
click at [346, 227] on button "91" at bounding box center [338, 228] width 20 height 18
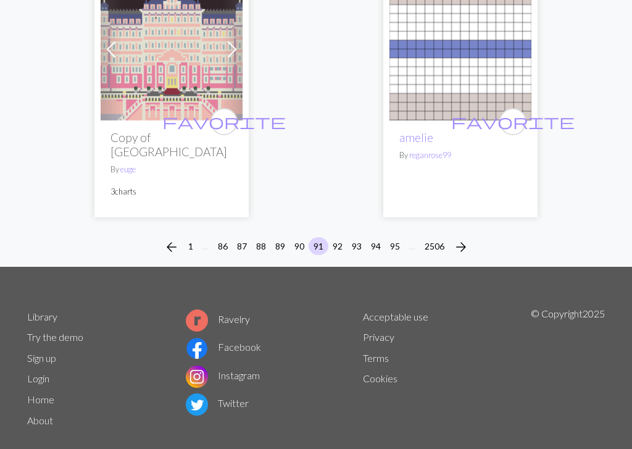
scroll to position [4230, 0]
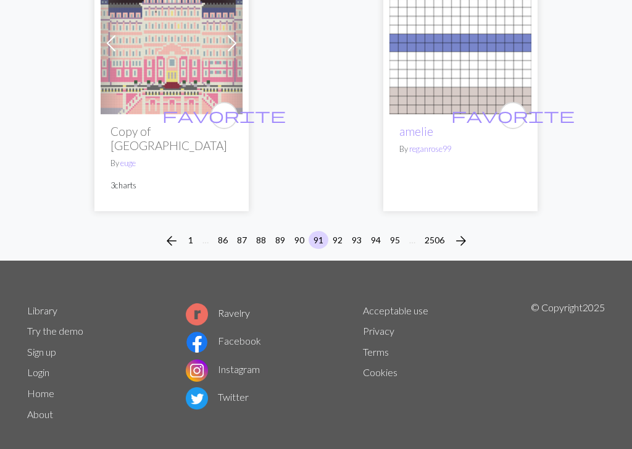
click at [340, 231] on button "92" at bounding box center [338, 240] width 20 height 18
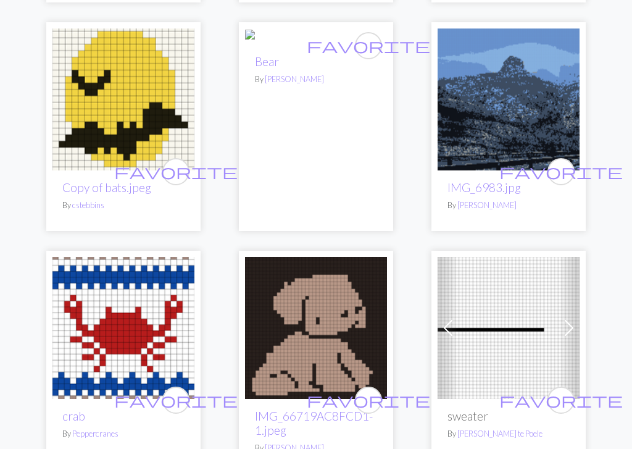
scroll to position [3083, 0]
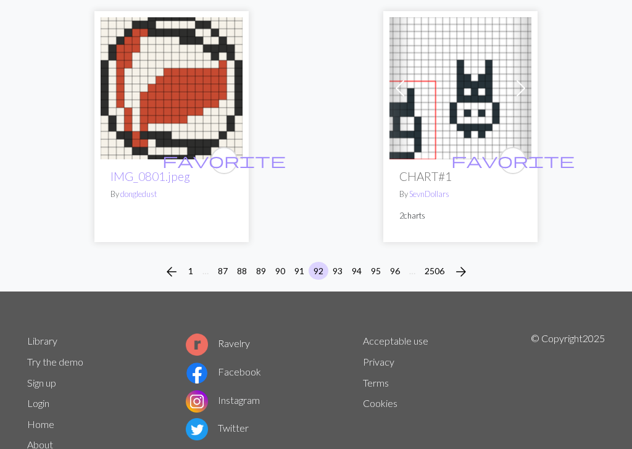
click at [339, 262] on button "93" at bounding box center [338, 271] width 20 height 18
click at [342, 262] on button "93" at bounding box center [338, 271] width 20 height 18
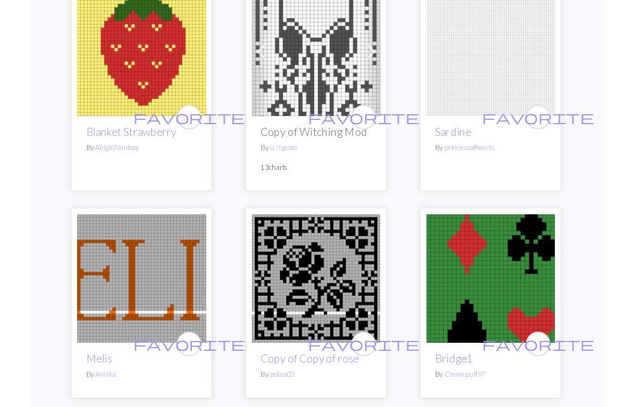
scroll to position [1743, 0]
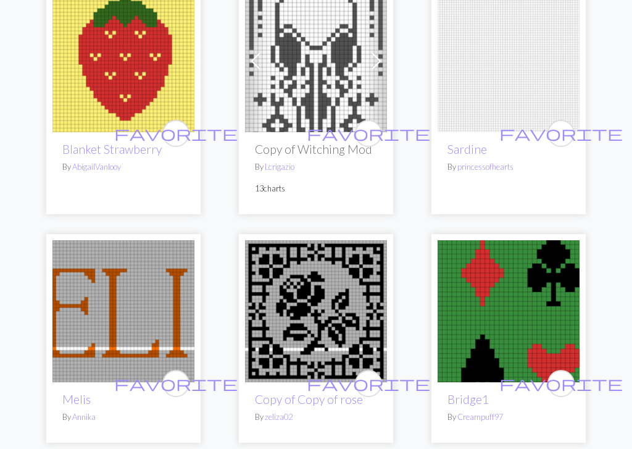
click at [316, 286] on img at bounding box center [316, 311] width 142 height 142
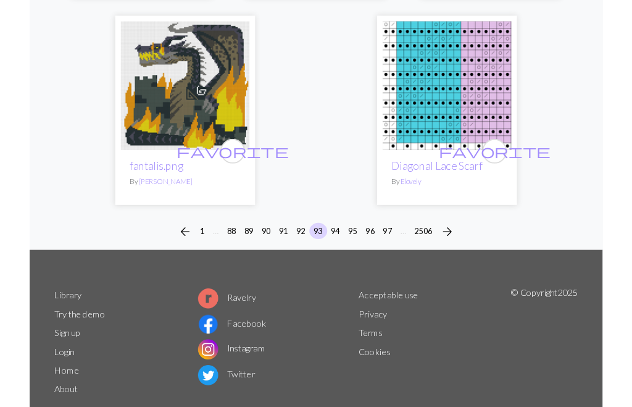
scroll to position [4231, 0]
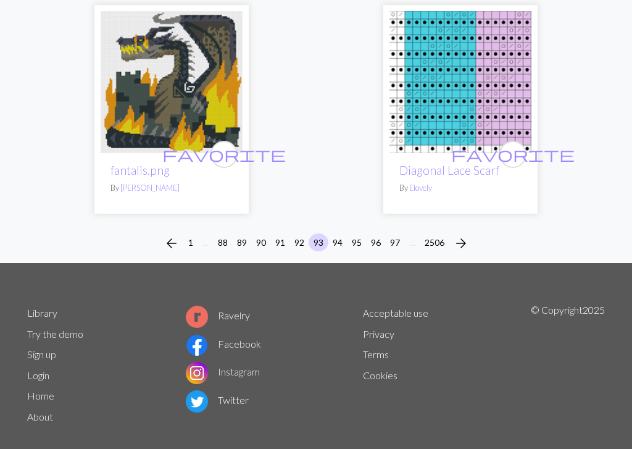
click at [338, 233] on button "94" at bounding box center [338, 242] width 20 height 18
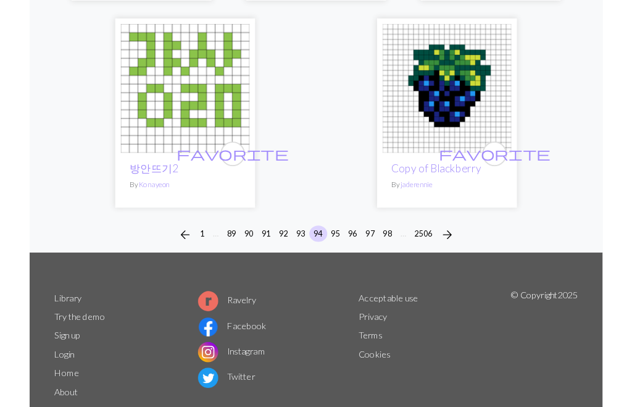
scroll to position [4031, 0]
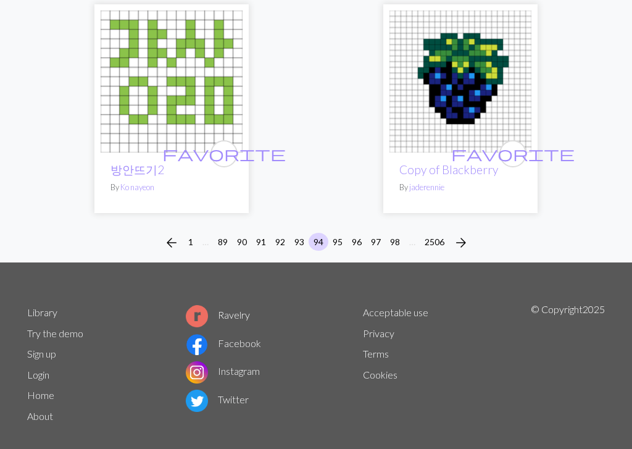
click at [345, 233] on button "95" at bounding box center [338, 242] width 20 height 18
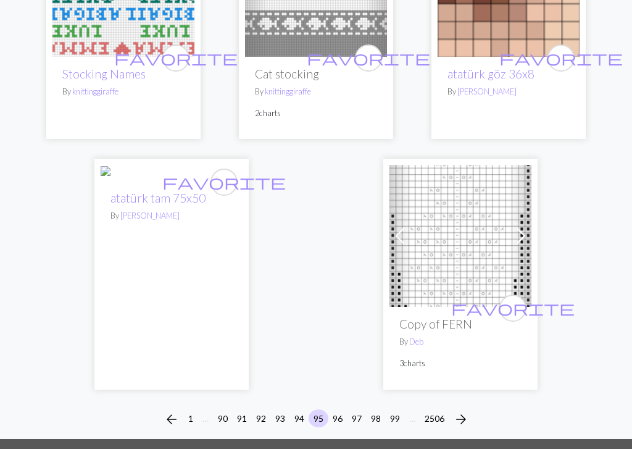
scroll to position [4120, 0]
click at [342, 406] on button "96" at bounding box center [338, 418] width 20 height 18
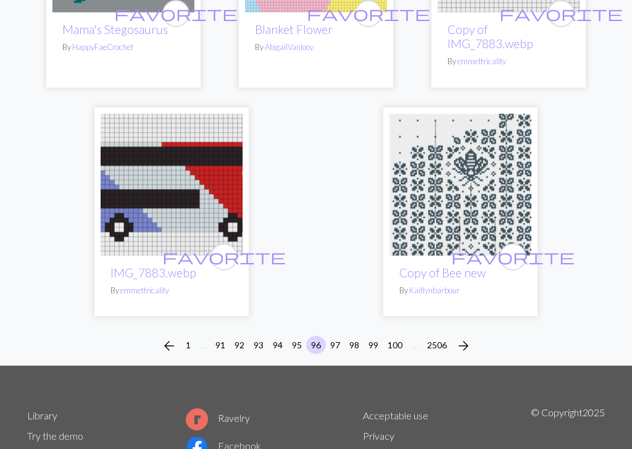
scroll to position [4043, 0]
click at [337, 336] on button "97" at bounding box center [335, 345] width 20 height 18
click at [336, 336] on button "97" at bounding box center [335, 345] width 20 height 18
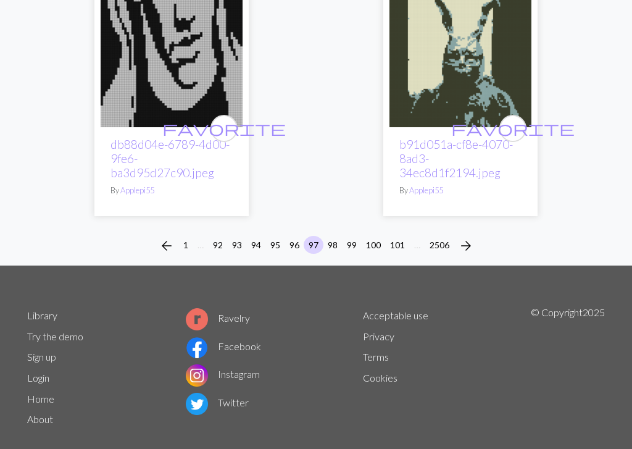
scroll to position [4162, 0]
click at [337, 236] on button "98" at bounding box center [333, 245] width 20 height 18
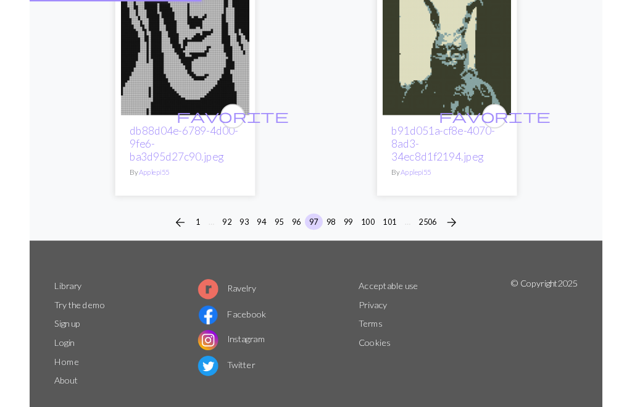
scroll to position [4163, 0]
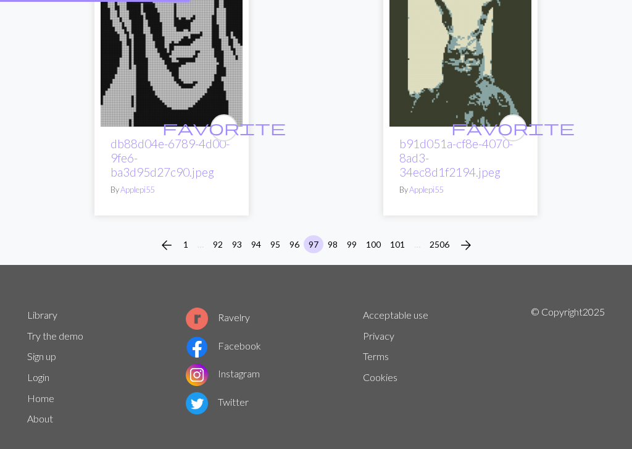
click at [335, 225] on div "arrow_back 1 … 92 93 94 95 96 97 98 99 100 101 … 2506 arrow_forward" at bounding box center [316, 245] width 632 height 40
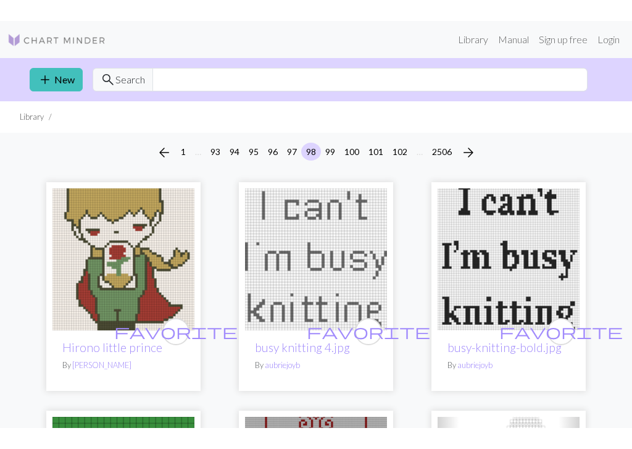
scroll to position [59, 0]
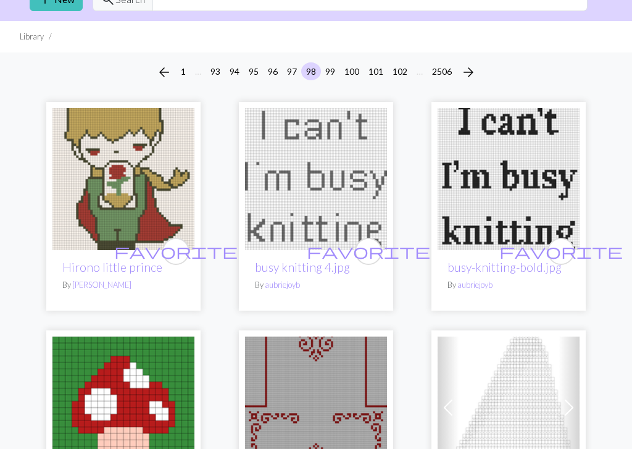
click at [504, 201] on img at bounding box center [509, 179] width 142 height 142
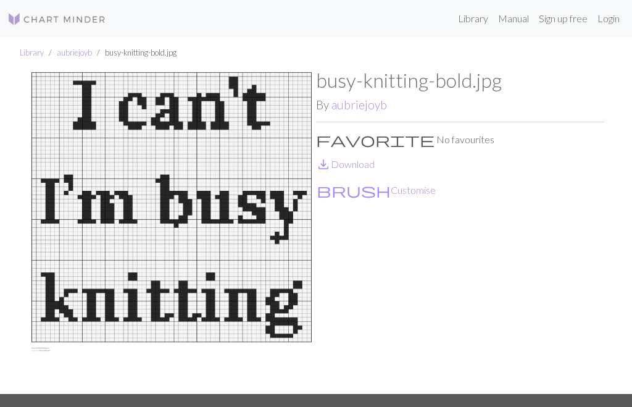
click at [200, 186] on img at bounding box center [171, 231] width 289 height 325
click at [199, 185] on img at bounding box center [171, 231] width 289 height 325
click at [204, 201] on img at bounding box center [171, 231] width 289 height 325
click at [353, 28] on div "Library Manual Sign up free Login" at bounding box center [370, 18] width 509 height 25
click at [347, 36] on nav "Library Manual Sign up free Login" at bounding box center [316, 18] width 632 height 37
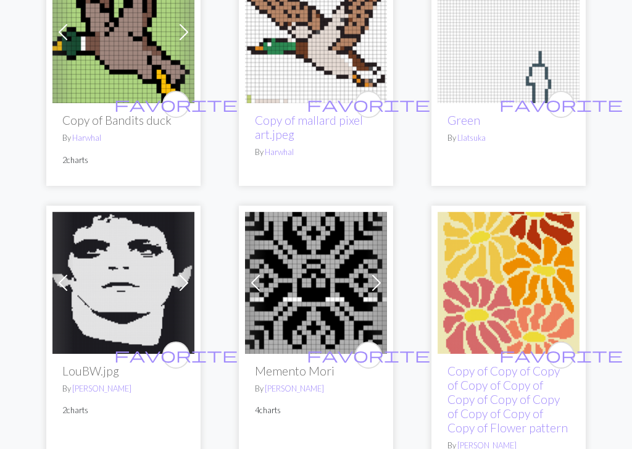
scroll to position [3699, 0]
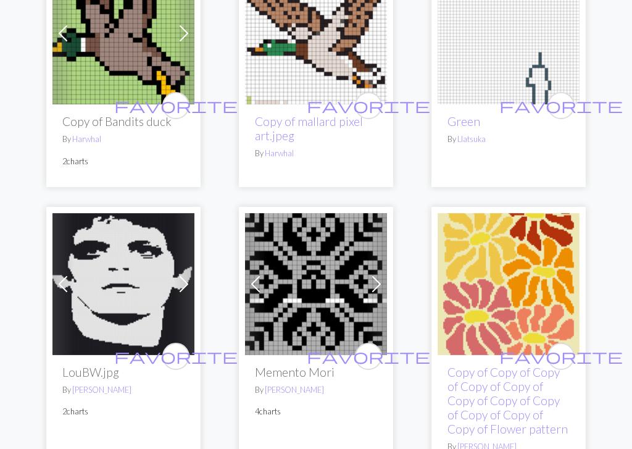
click at [315, 213] on img at bounding box center [316, 284] width 142 height 142
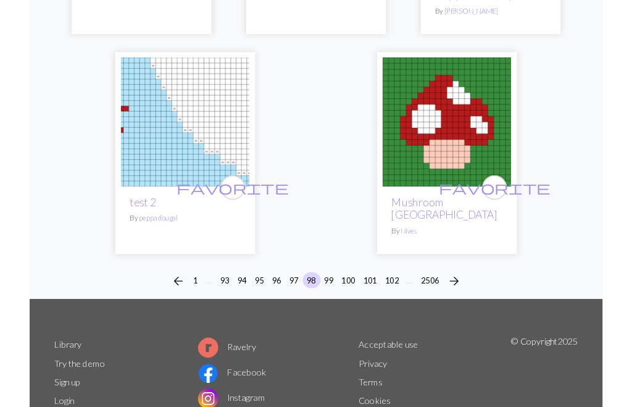
scroll to position [4135, 0]
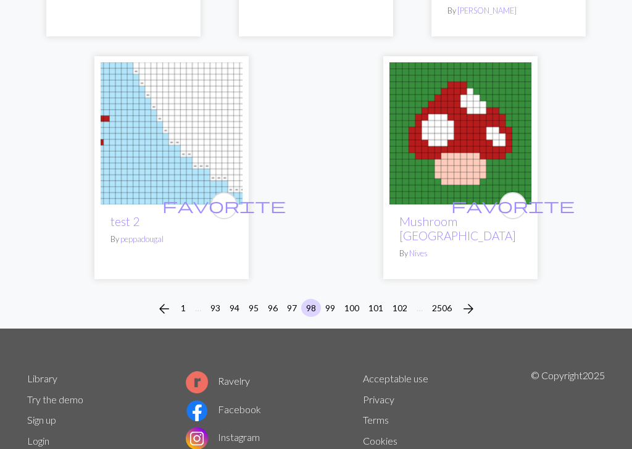
click at [330, 299] on button "99" at bounding box center [331, 308] width 20 height 18
click at [329, 299] on button "99" at bounding box center [331, 308] width 20 height 18
click at [330, 299] on button "99" at bounding box center [331, 308] width 20 height 18
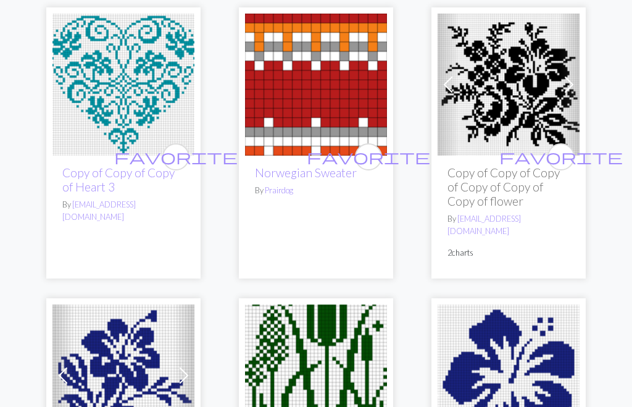
scroll to position [909, 0]
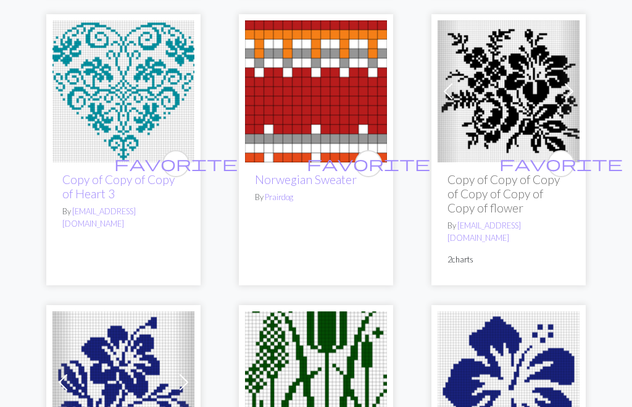
click at [528, 64] on img at bounding box center [509, 91] width 142 height 142
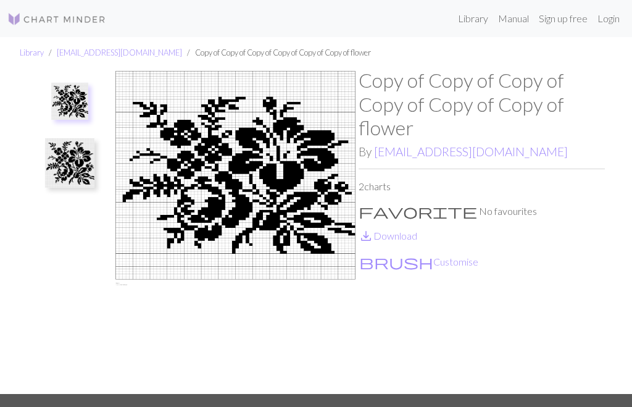
click at [77, 166] on img at bounding box center [69, 162] width 49 height 49
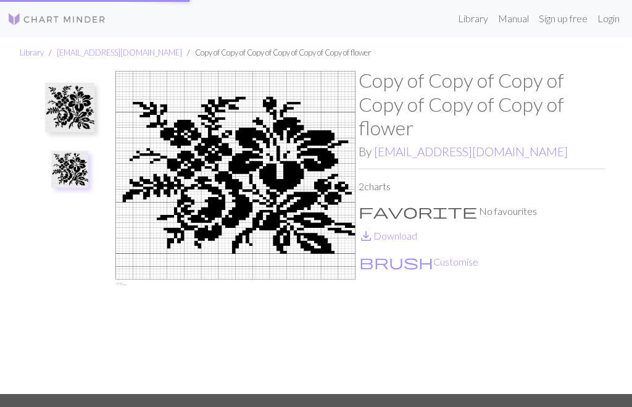
scroll to position [191, 0]
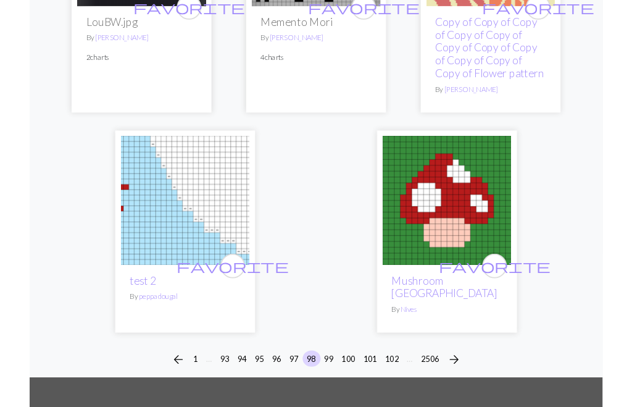
scroll to position [4172, 0]
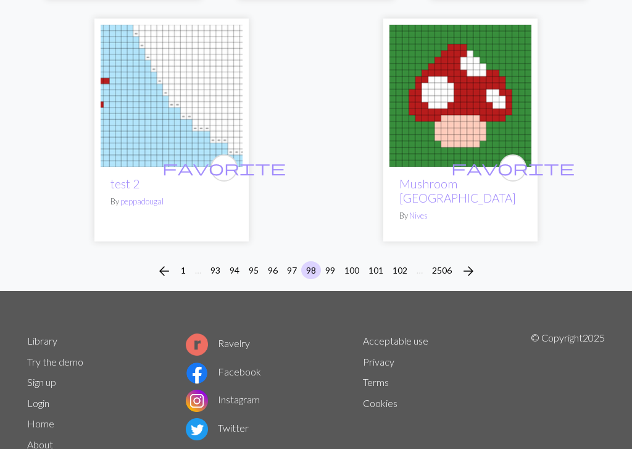
click at [332, 261] on button "99" at bounding box center [331, 270] width 20 height 18
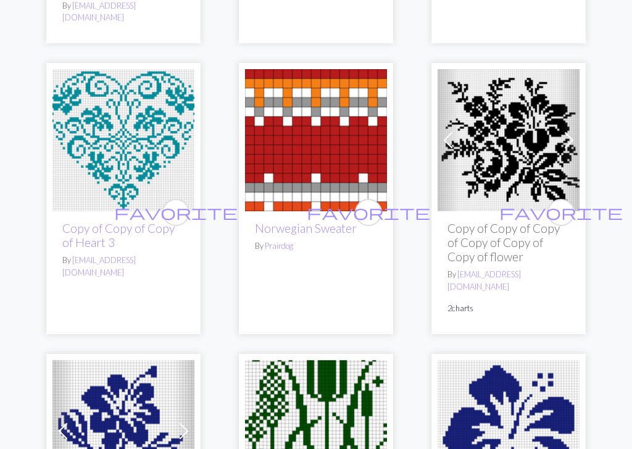
scroll to position [872, 0]
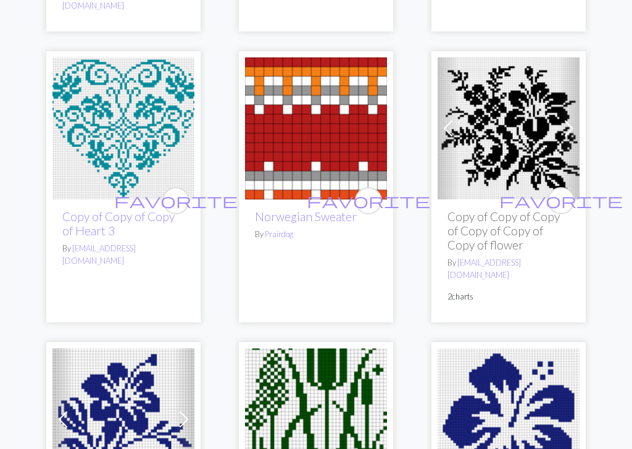
click at [133, 127] on img at bounding box center [123, 128] width 142 height 142
click at [133, 126] on img at bounding box center [123, 128] width 142 height 142
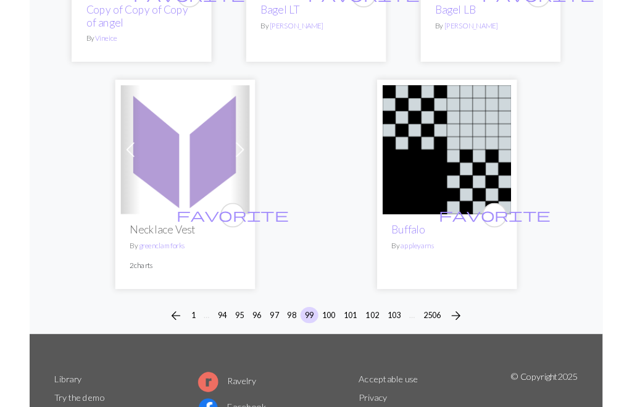
scroll to position [4273, 0]
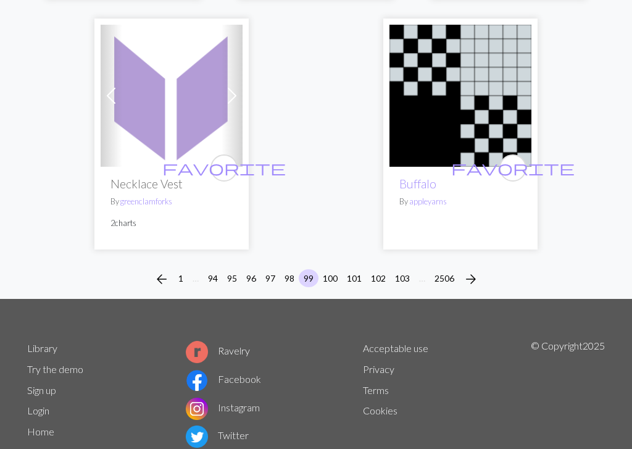
click at [328, 269] on button "100" at bounding box center [330, 278] width 25 height 18
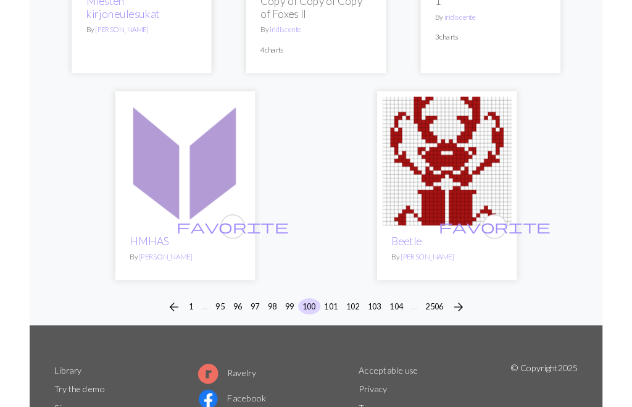
scroll to position [4135, 0]
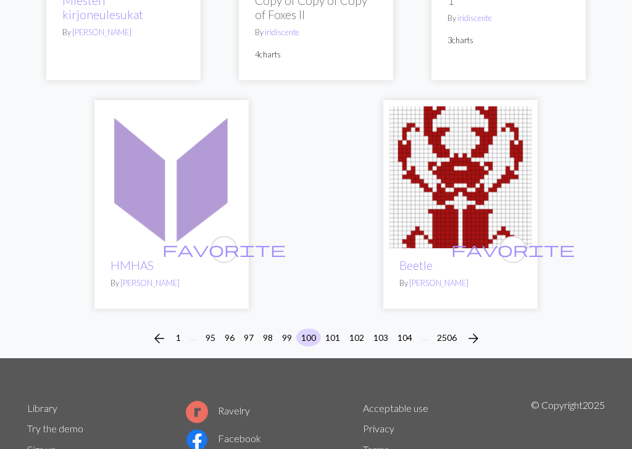
click at [335, 329] on button "101" at bounding box center [333, 338] width 25 height 18
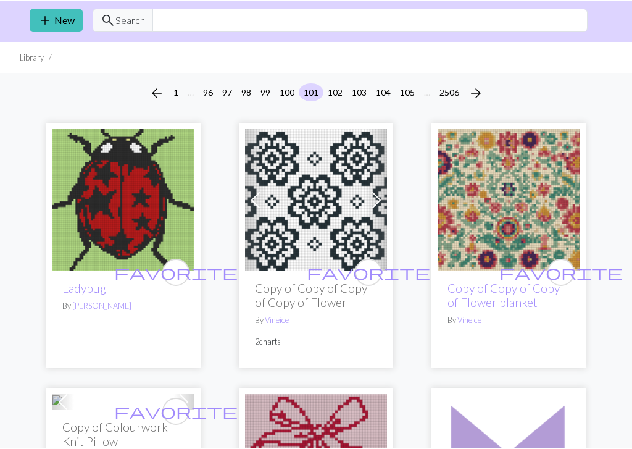
scroll to position [43, 0]
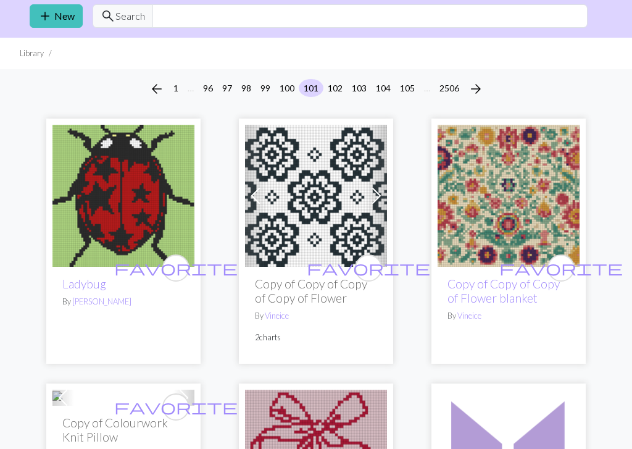
click at [319, 187] on img at bounding box center [316, 196] width 142 height 142
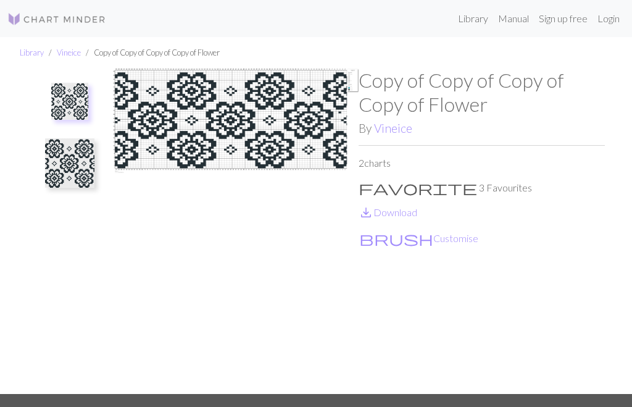
click at [209, 126] on img at bounding box center [235, 231] width 246 height 325
click at [241, 109] on img at bounding box center [235, 231] width 246 height 325
click at [241, 108] on img at bounding box center [235, 231] width 246 height 325
click at [331, 145] on img at bounding box center [235, 231] width 246 height 325
